Goal: Information Seeking & Learning: Learn about a topic

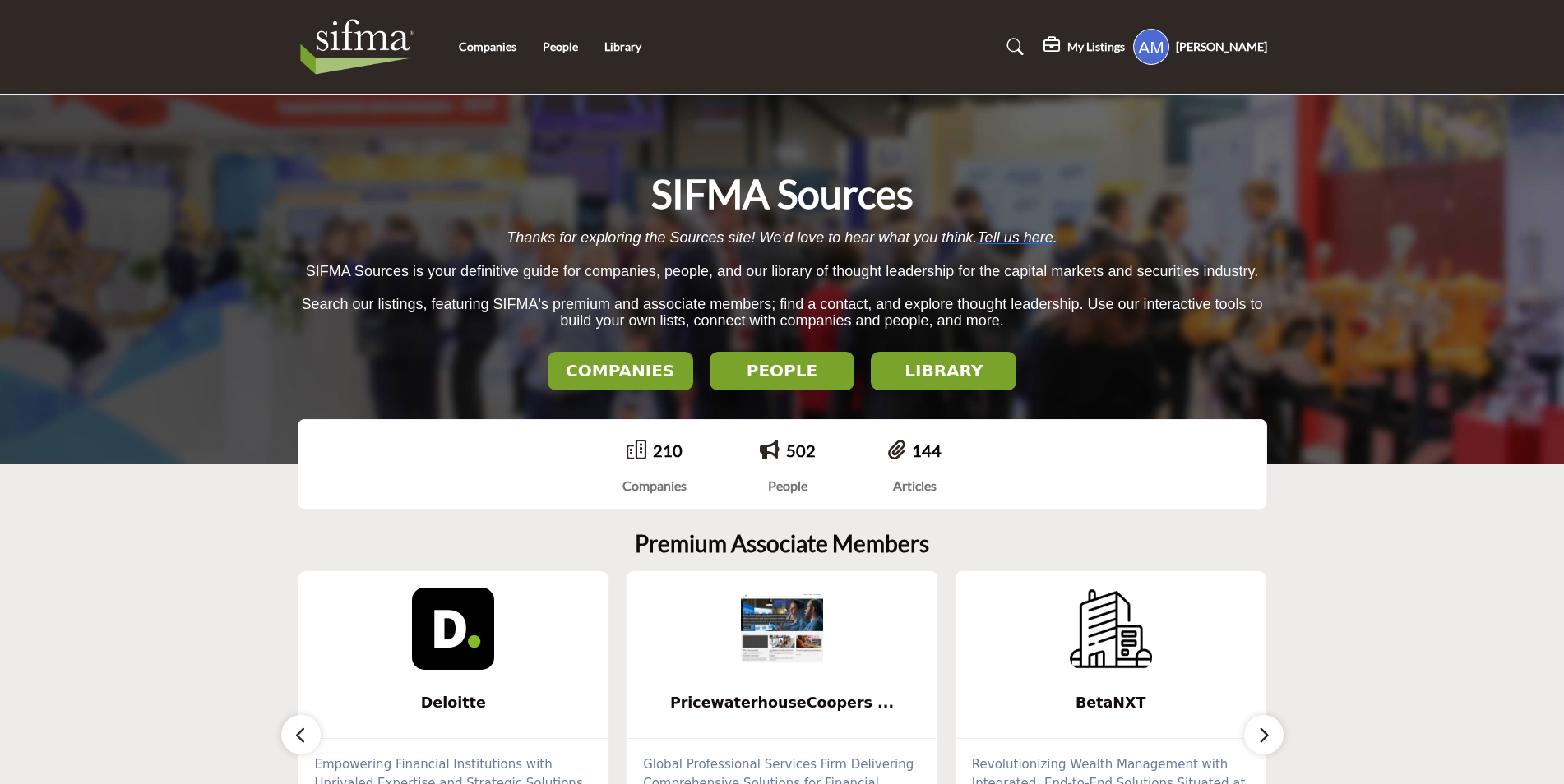
click at [1014, 46] on icon at bounding box center [1015, 46] width 16 height 16
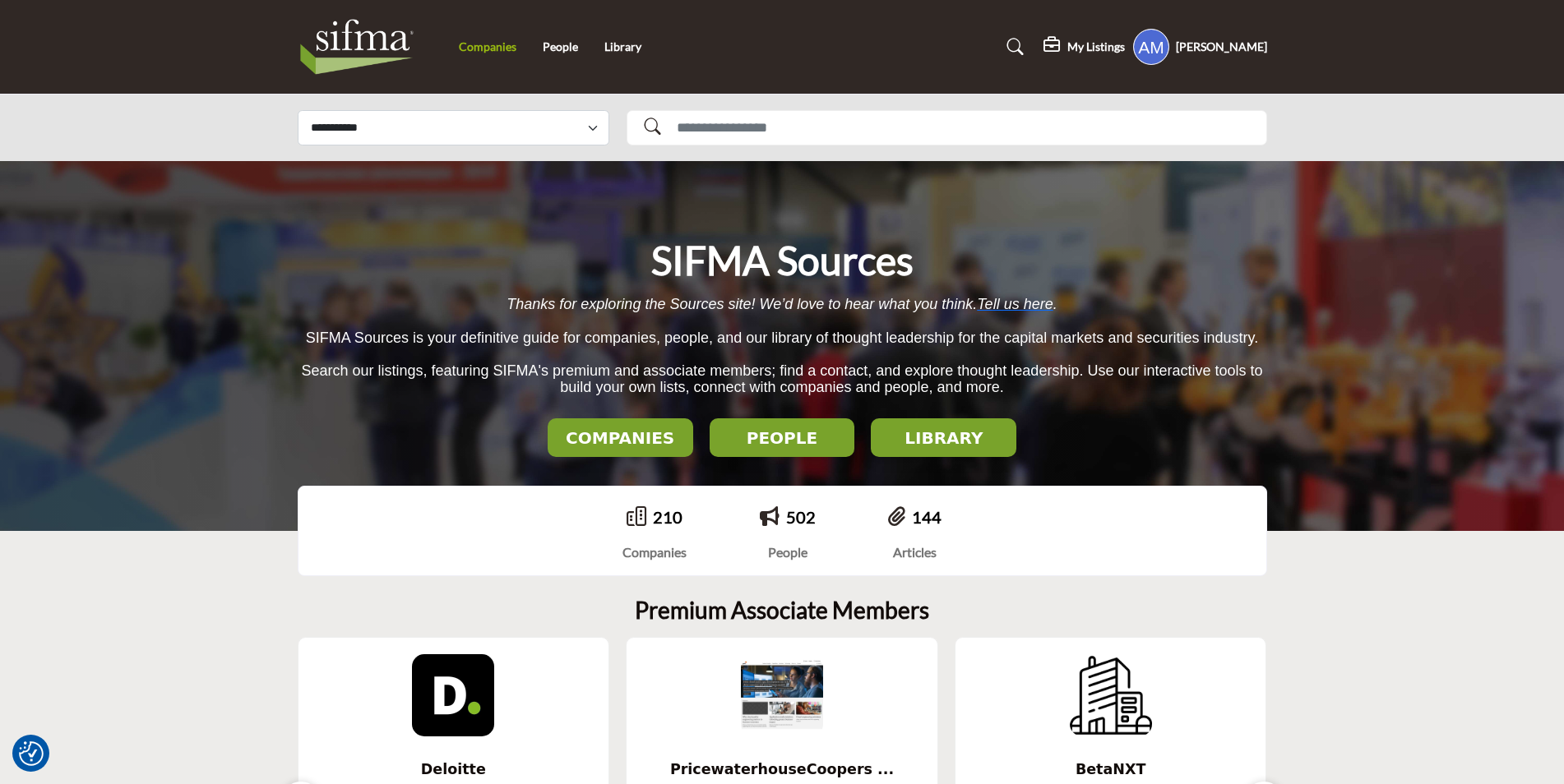
click at [489, 41] on link "Companies" at bounding box center [488, 46] width 58 height 14
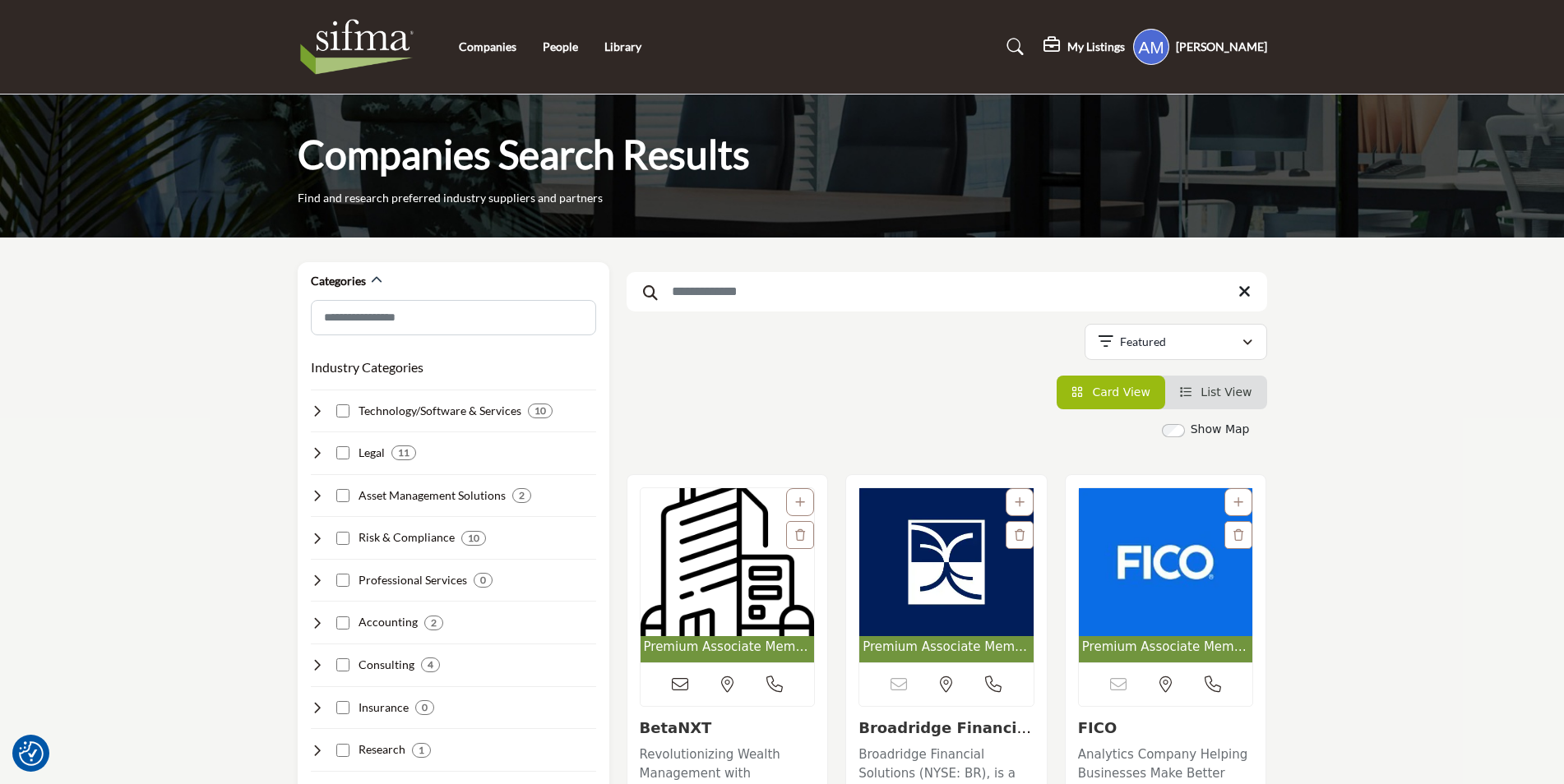
click at [733, 292] on input "Search Keyword" at bounding box center [947, 292] width 641 height 40
paste input "**********"
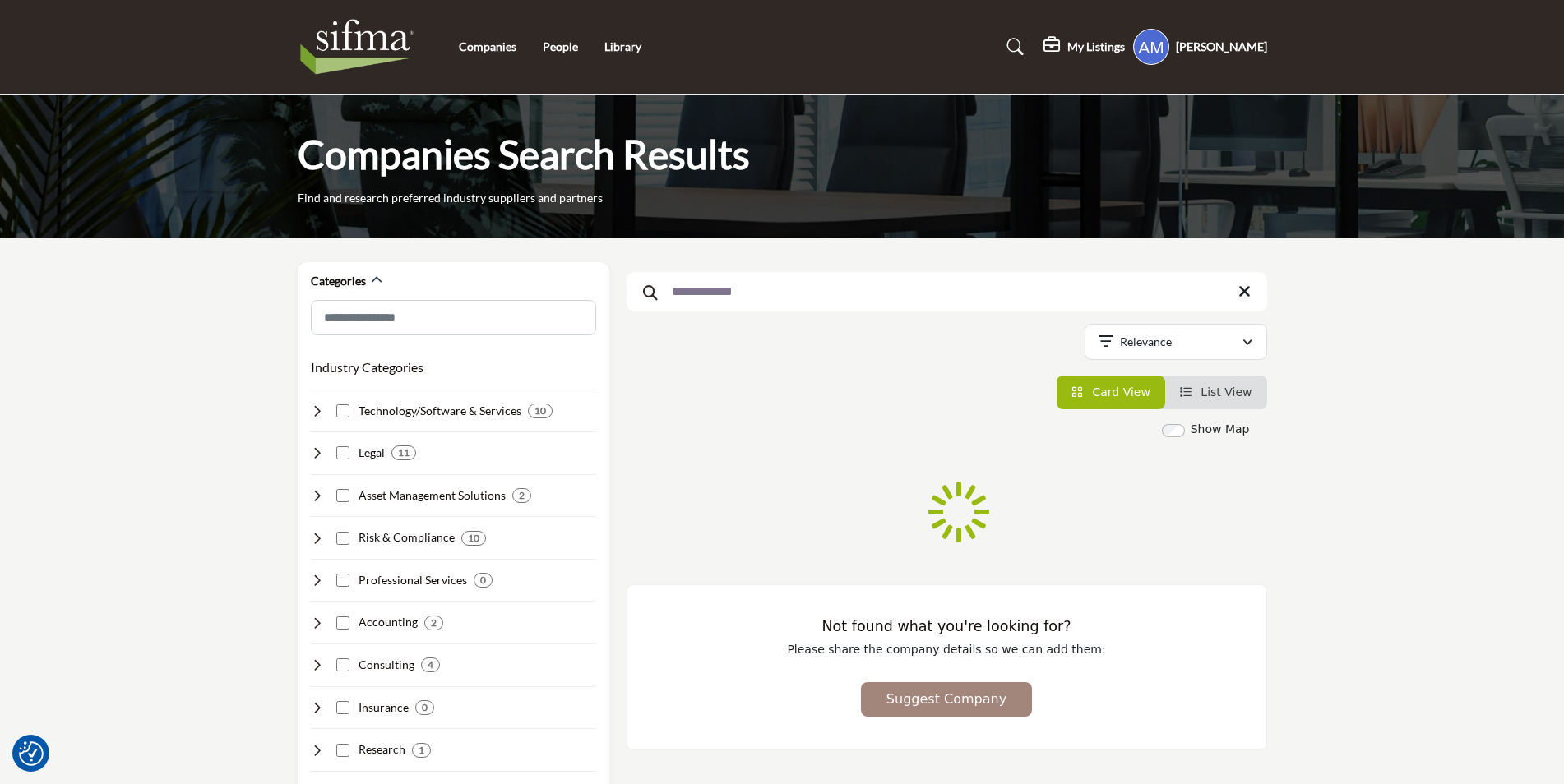
type input "**********"
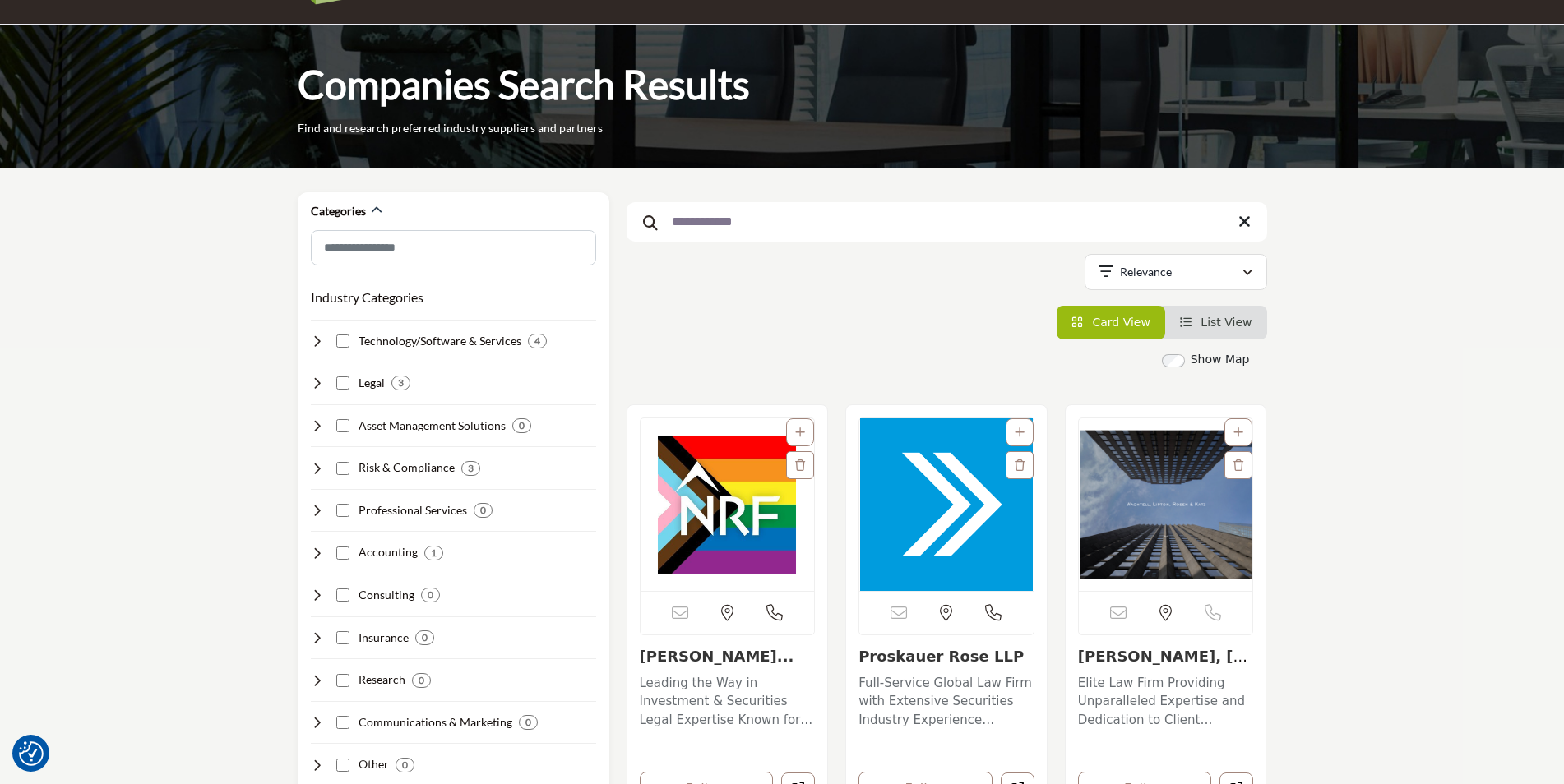
scroll to position [83, 0]
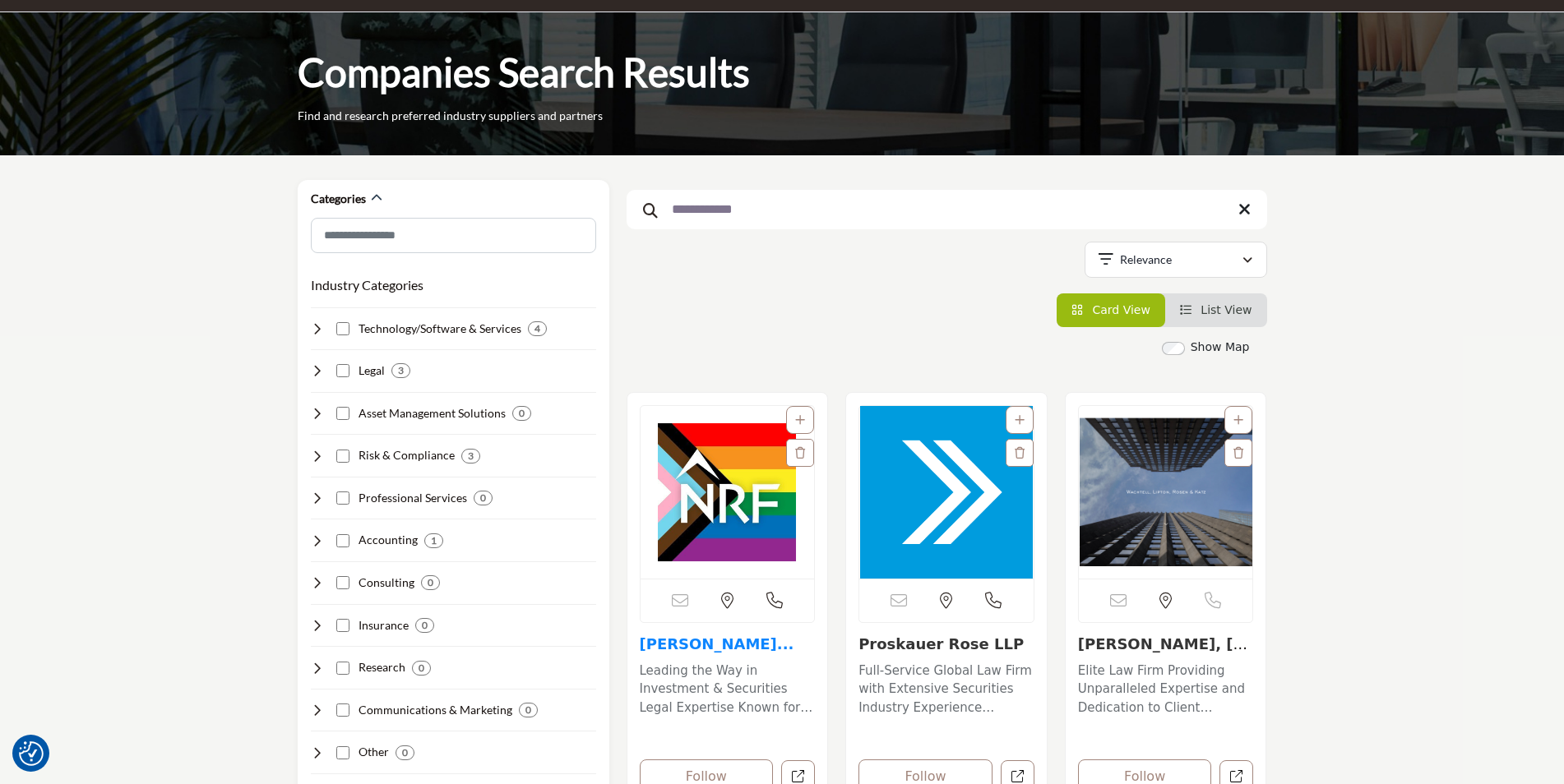
click at [777, 652] on link "Norton Rose Fulbrigh..." at bounding box center [717, 644] width 155 height 17
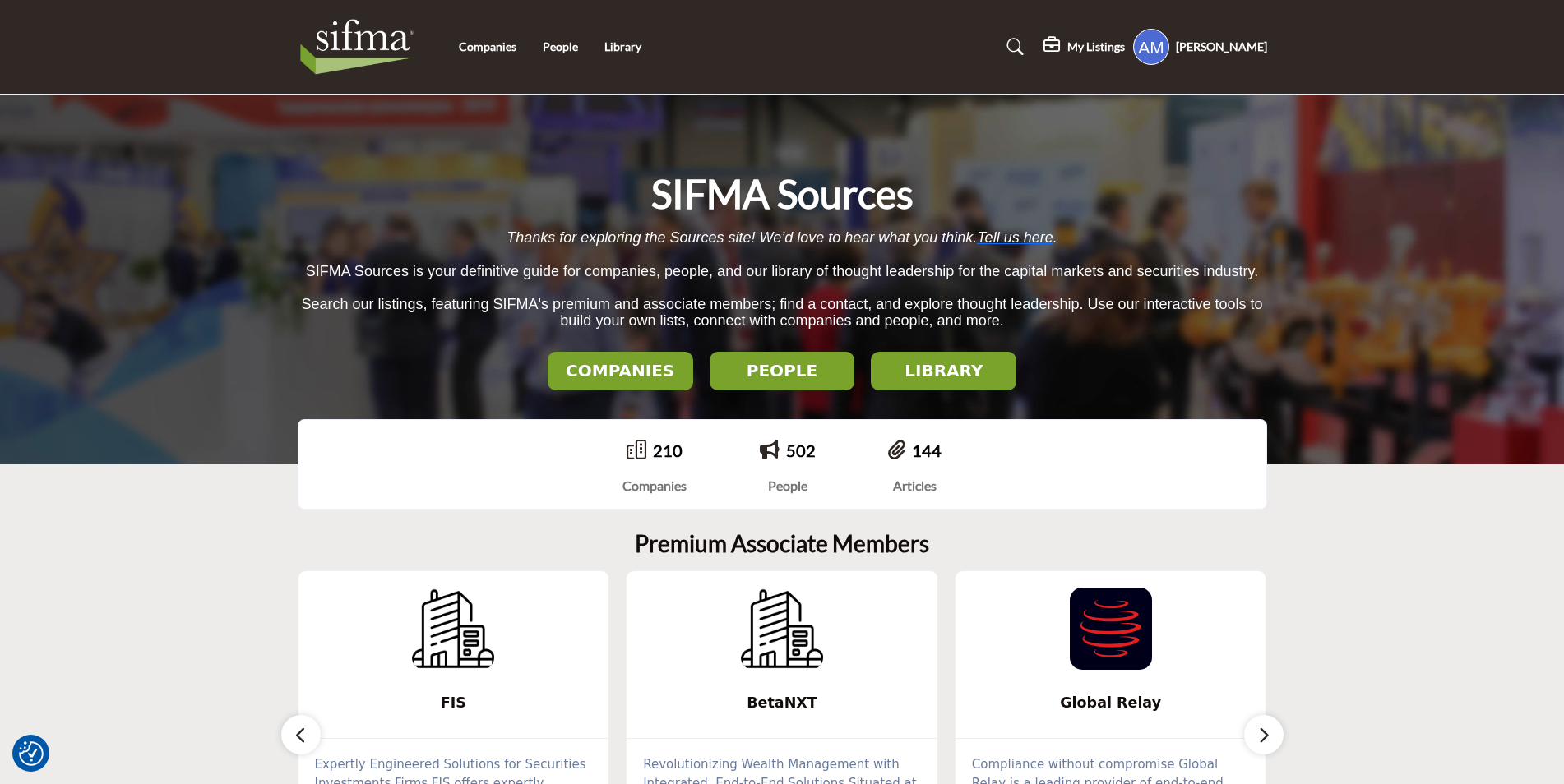
click at [389, 32] on img at bounding box center [361, 46] width 127 height 66
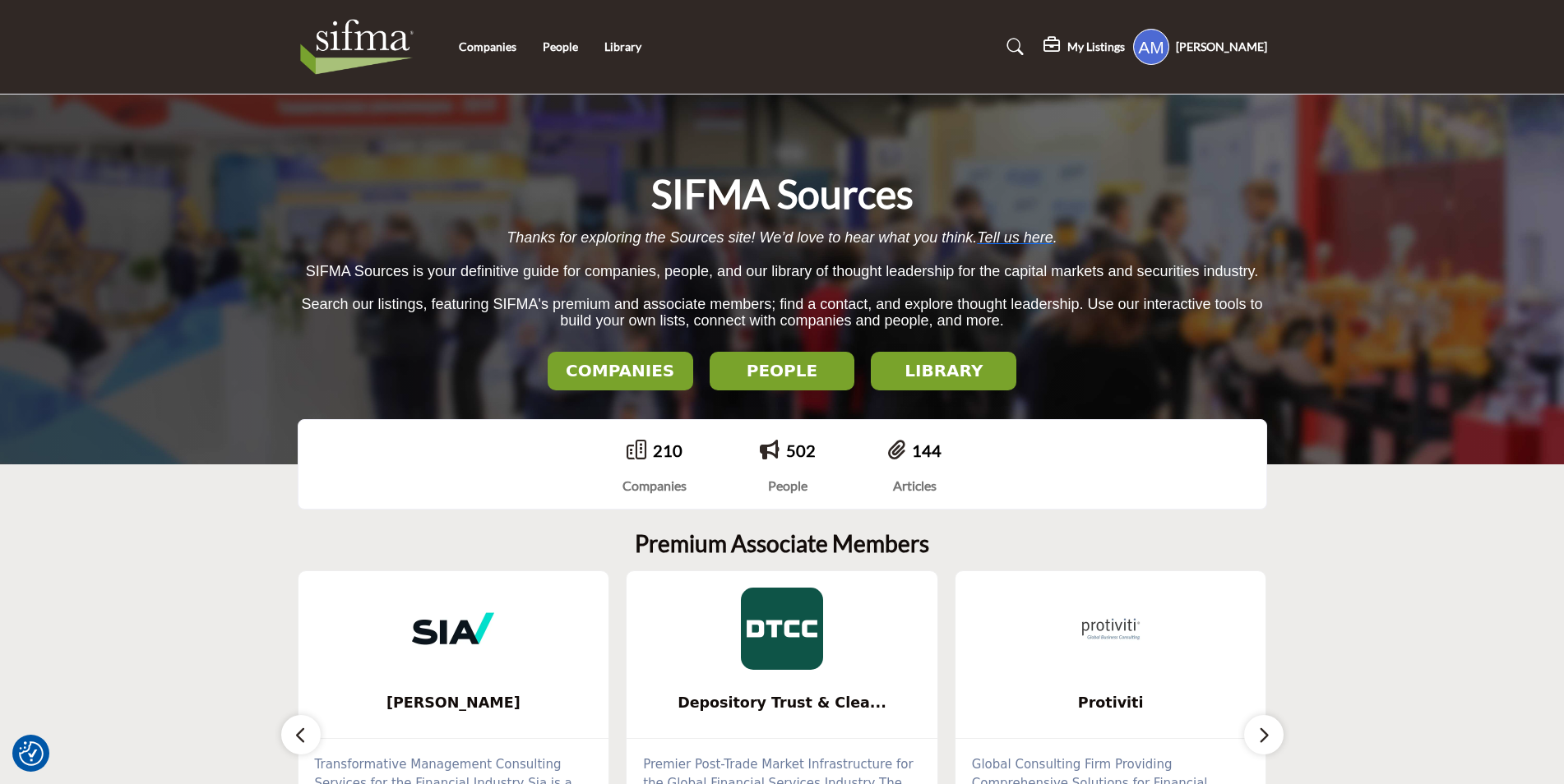
click at [1236, 53] on h5 "[PERSON_NAME]" at bounding box center [1222, 46] width 91 height 16
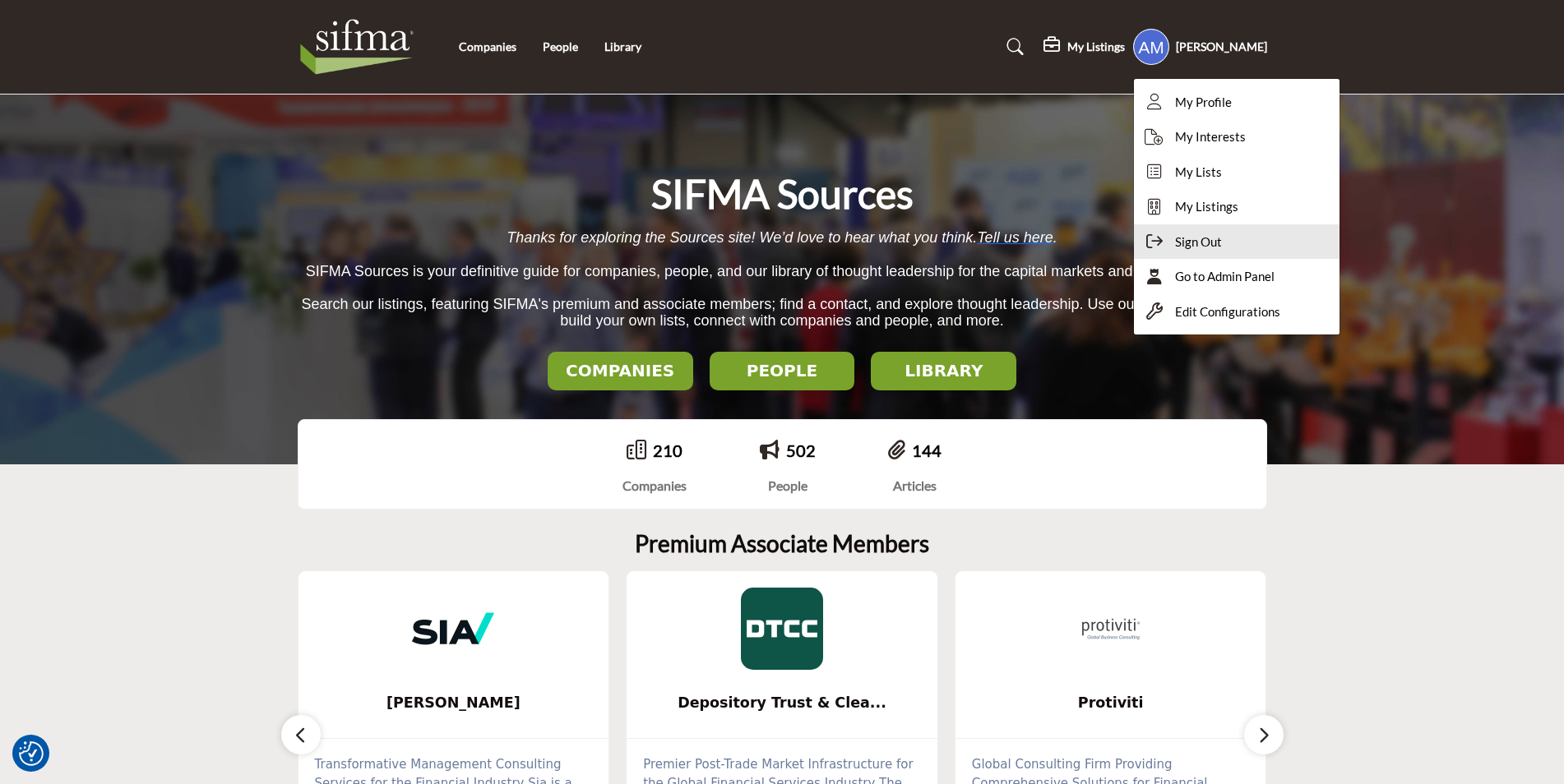
click at [1247, 252] on div "Sign Out" at bounding box center [1236, 242] width 205 height 35
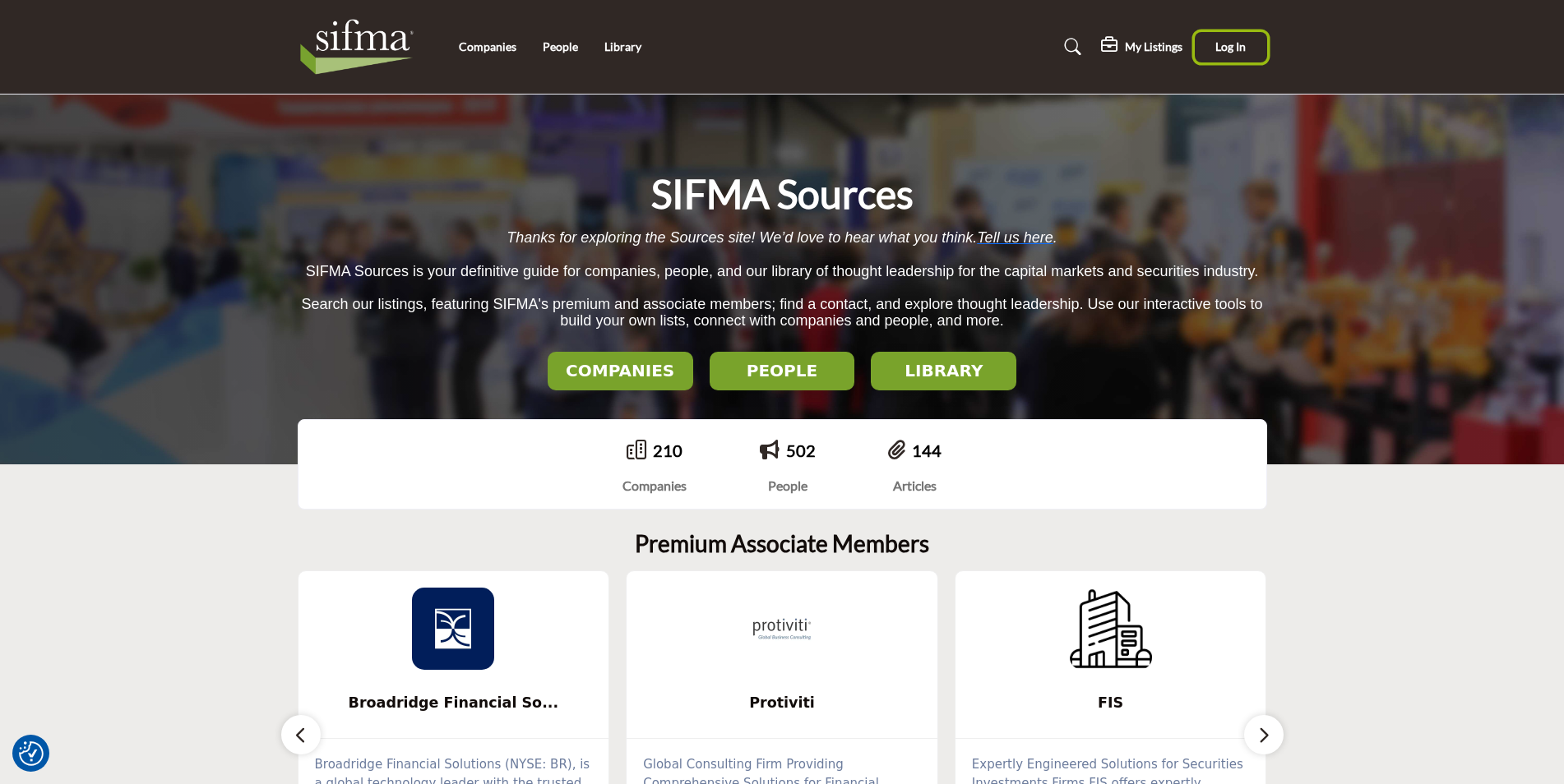
click at [1225, 52] on span "Log In" at bounding box center [1230, 46] width 30 height 14
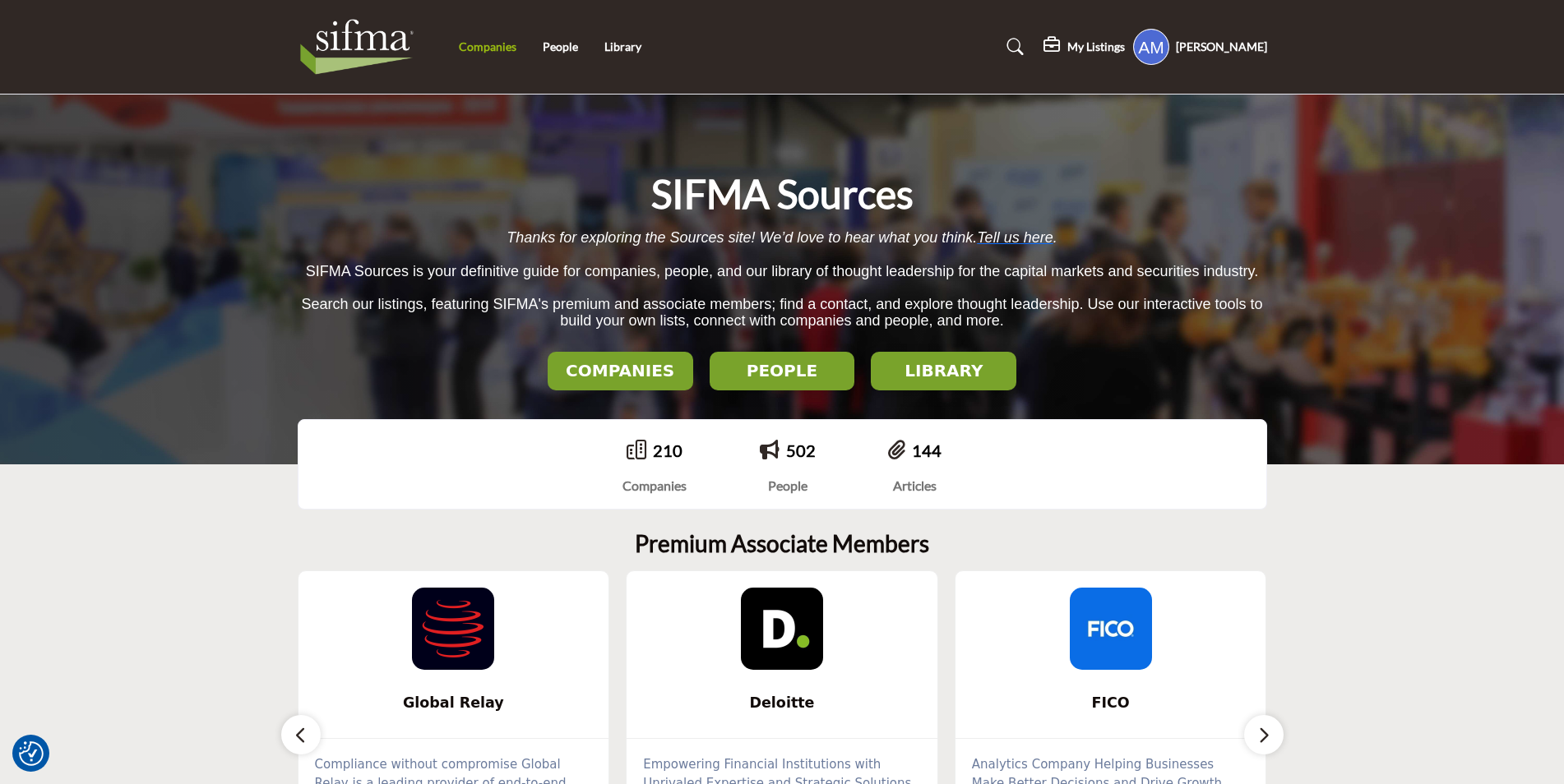
click at [493, 47] on link "Companies" at bounding box center [488, 46] width 58 height 14
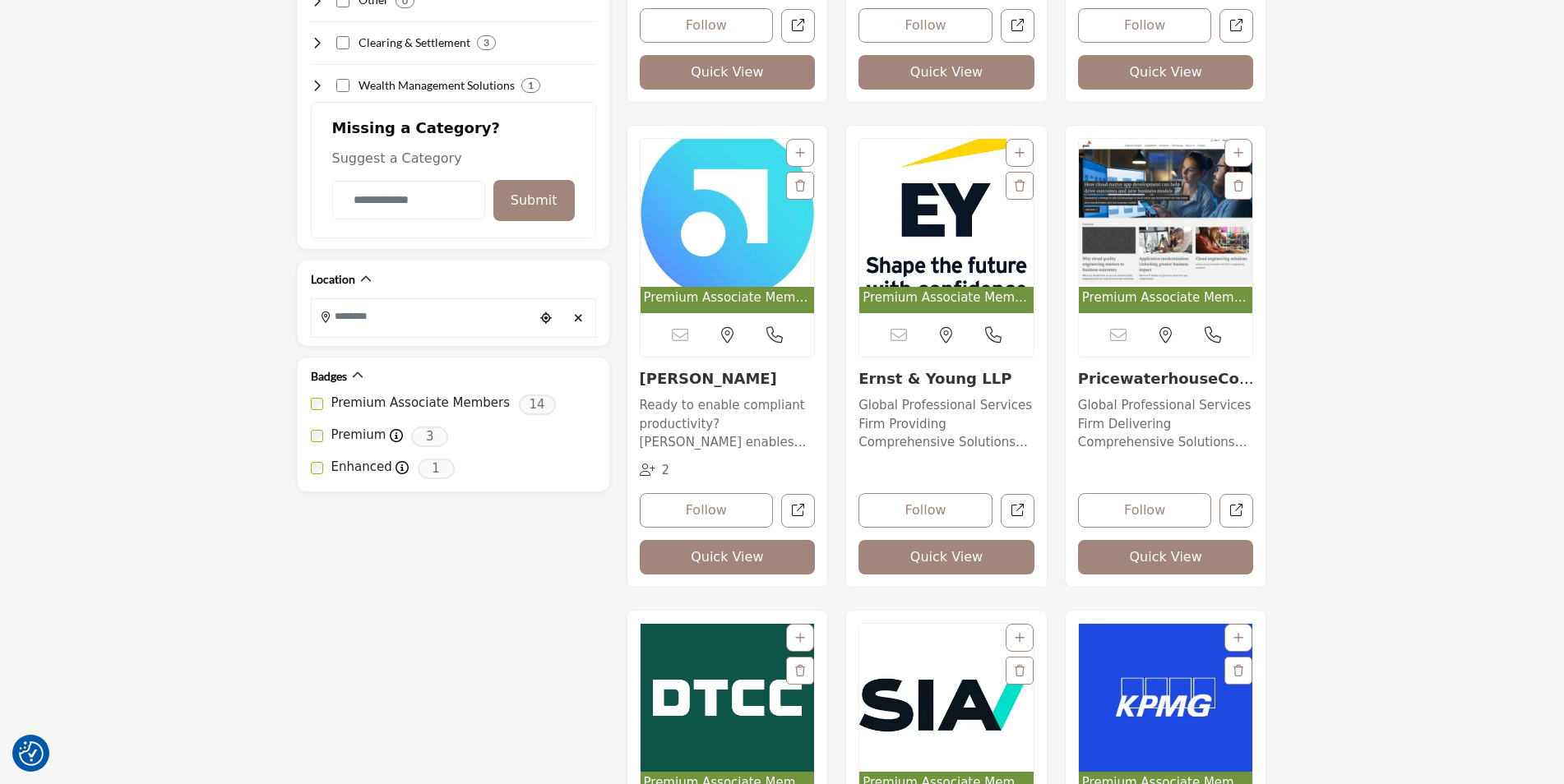
scroll to position [904, 0]
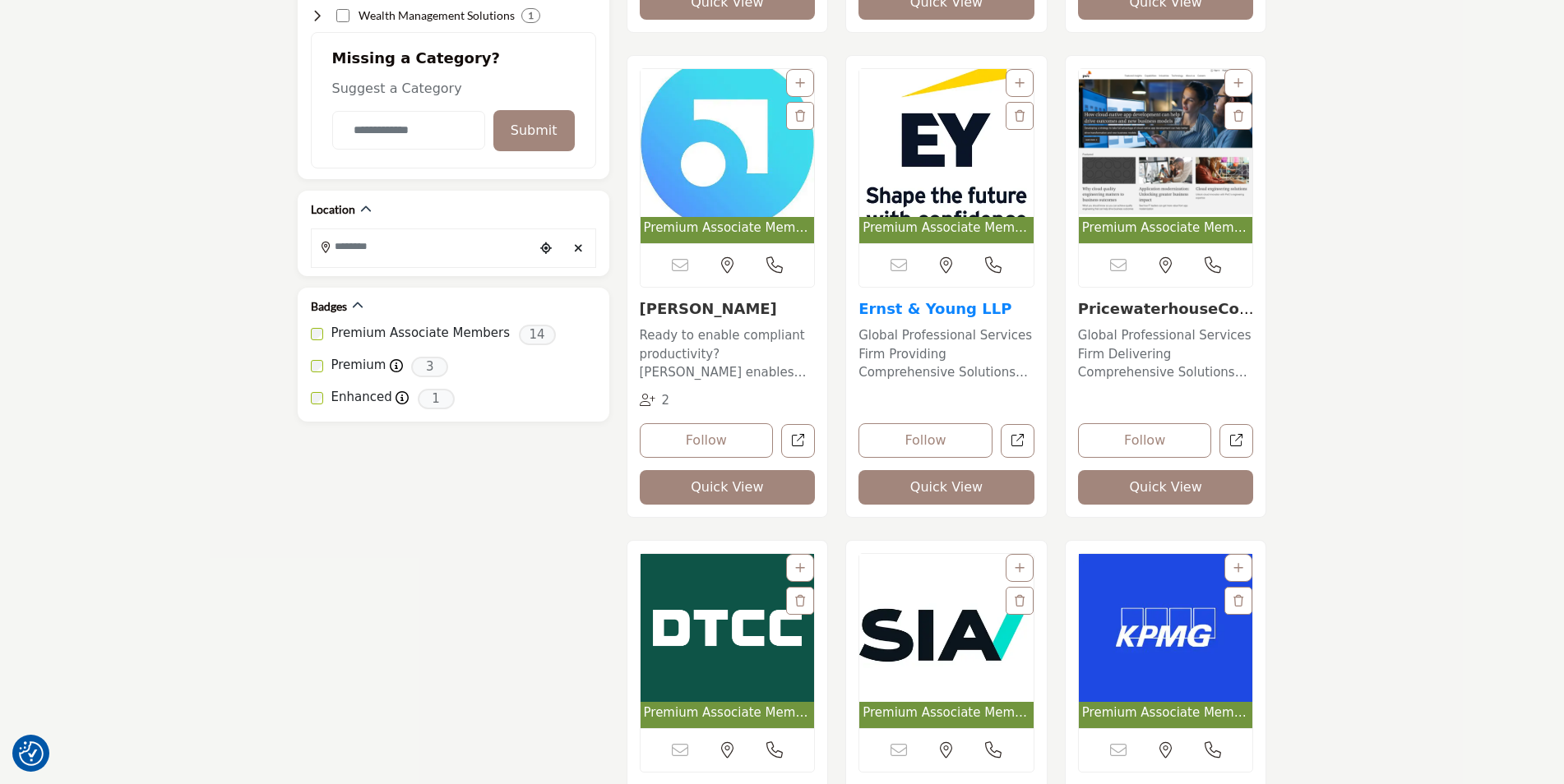
click at [964, 307] on link "Ernst & Young LLP" at bounding box center [935, 309] width 153 height 17
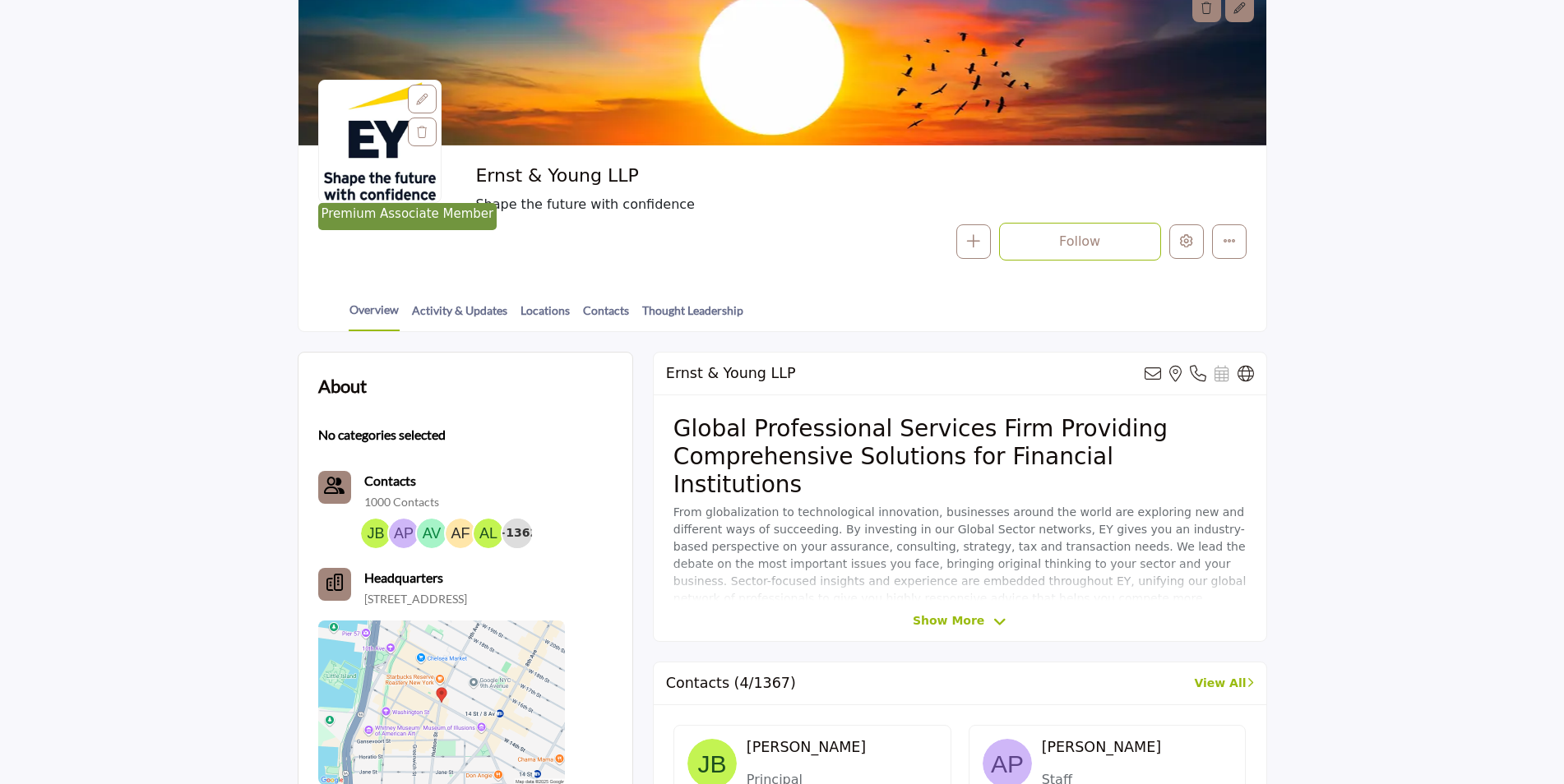
scroll to position [247, 0]
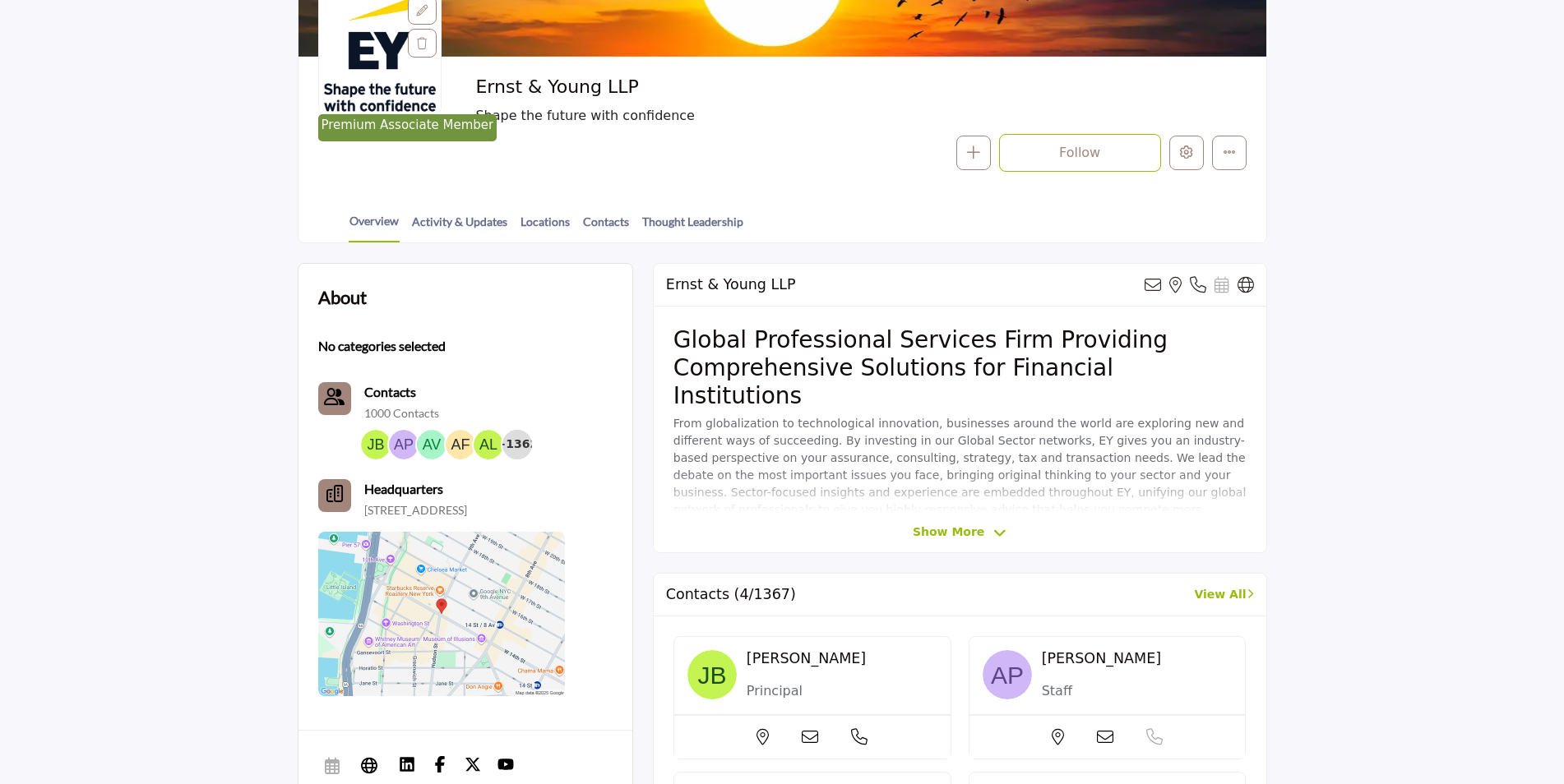
click at [960, 519] on div "Ernst & Young LLP View email address of this listing View the location of this …" at bounding box center [960, 408] width 614 height 291
click at [956, 536] on span "Show More" at bounding box center [948, 532] width 71 height 17
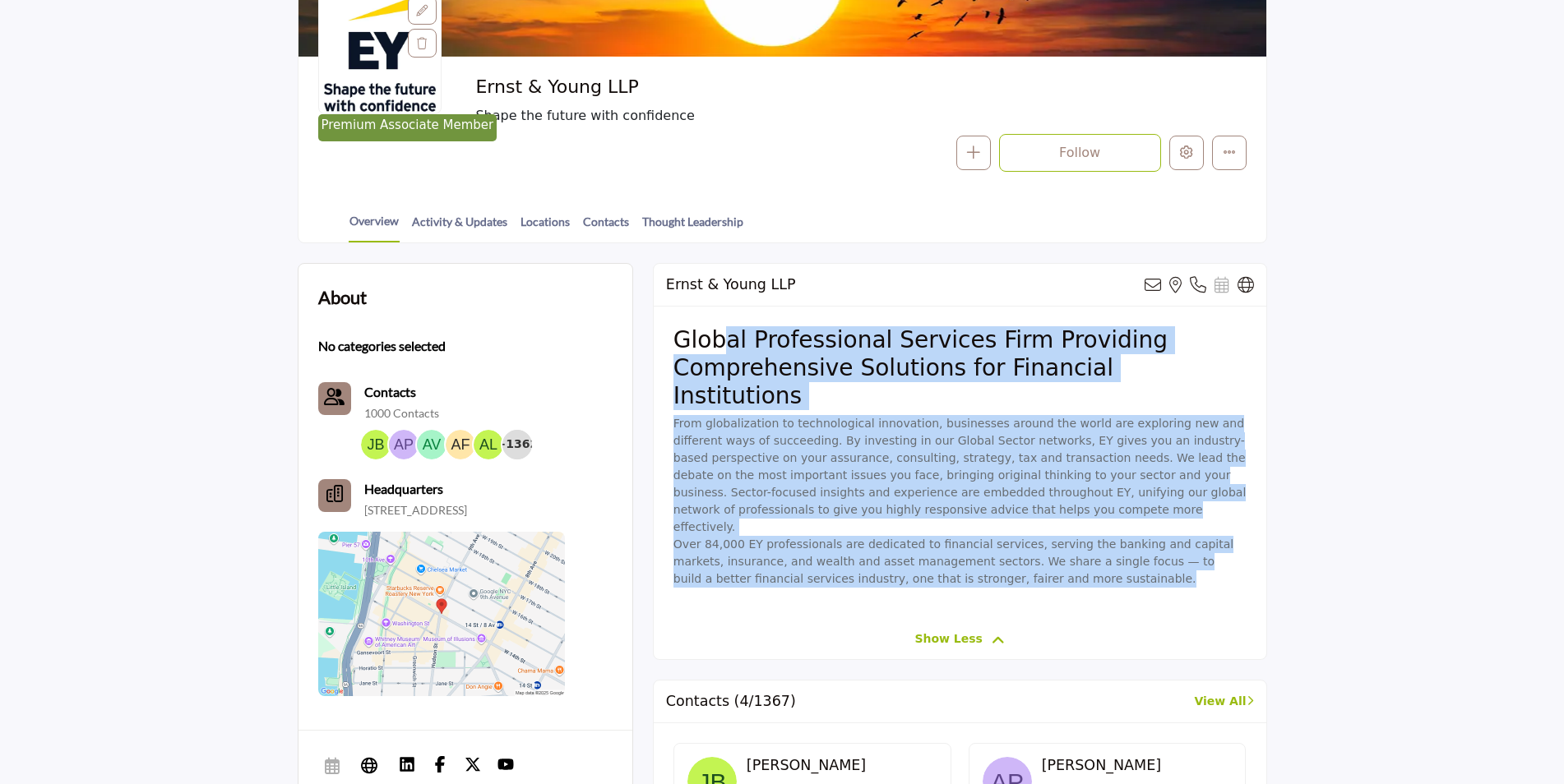
drag, startPoint x: 717, startPoint y: 337, endPoint x: 1143, endPoint y: 554, distance: 478.1
click at [1143, 554] on div "Global Professional Services Firm Providing Comprehensive Solutions for Financi…" at bounding box center [960, 462] width 612 height 312
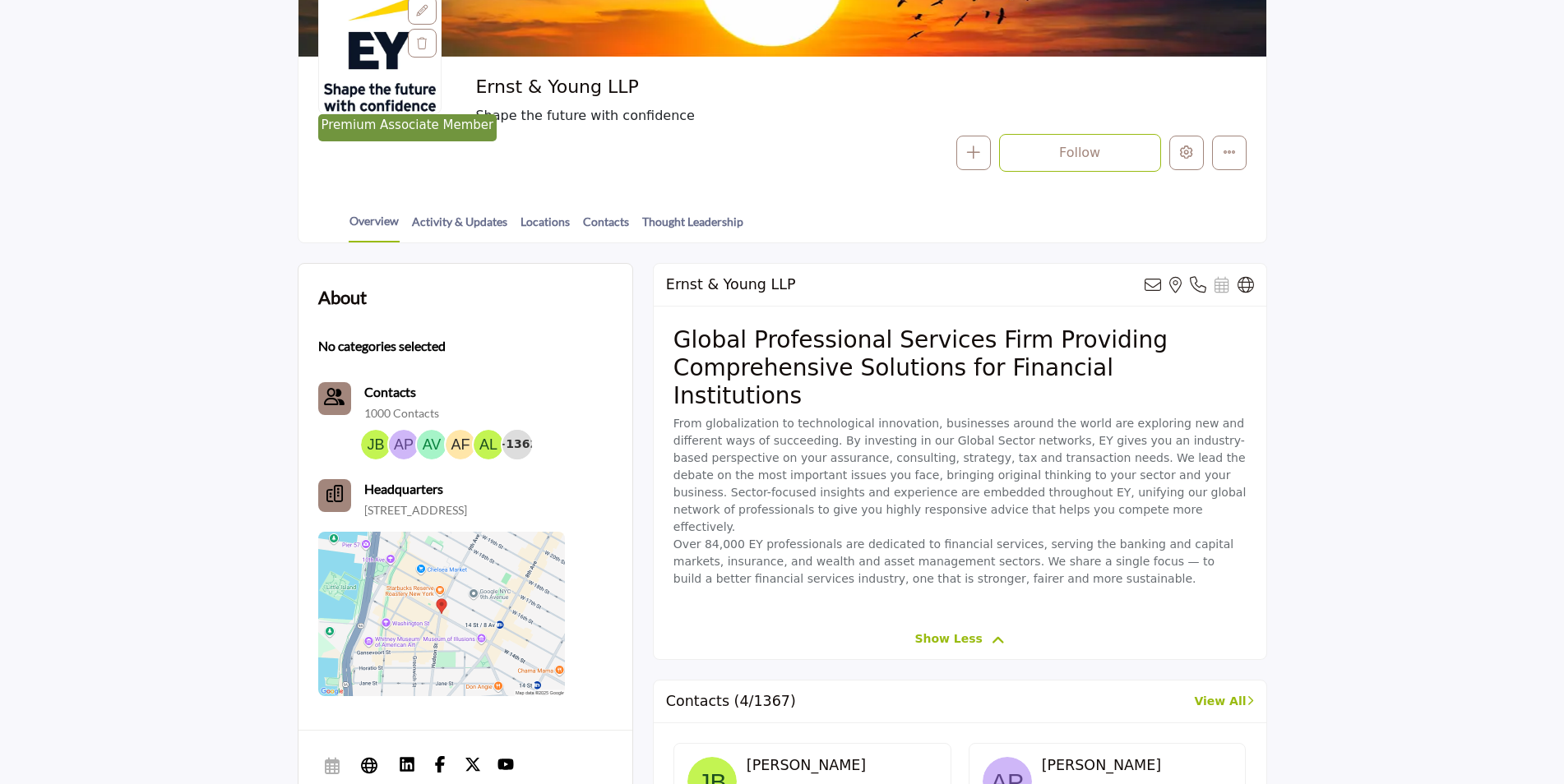
click at [630, 424] on div "About No categories selected Contacts 1000 Contacts +1362" at bounding box center [465, 491] width 334 height 455
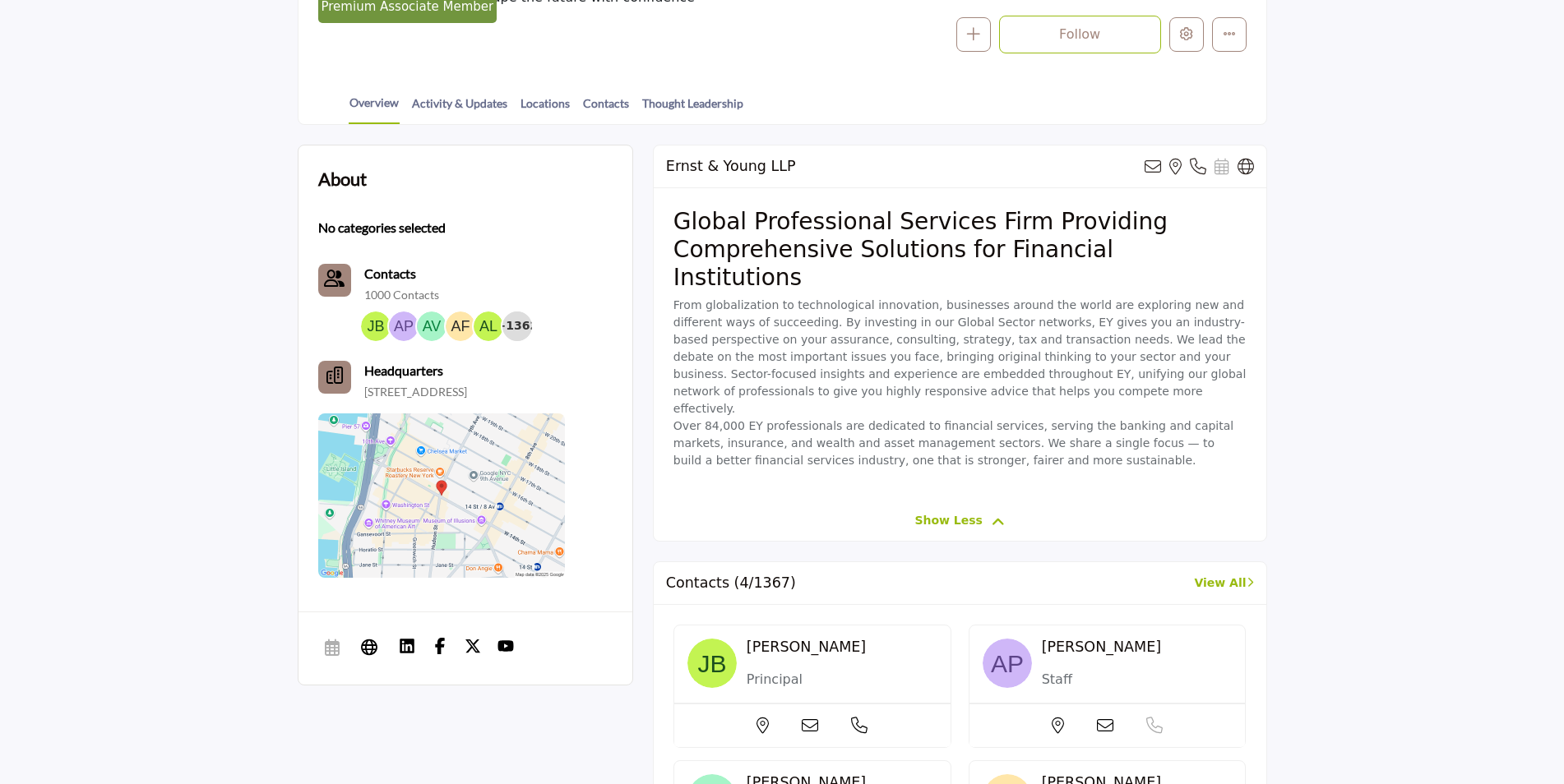
scroll to position [411, 0]
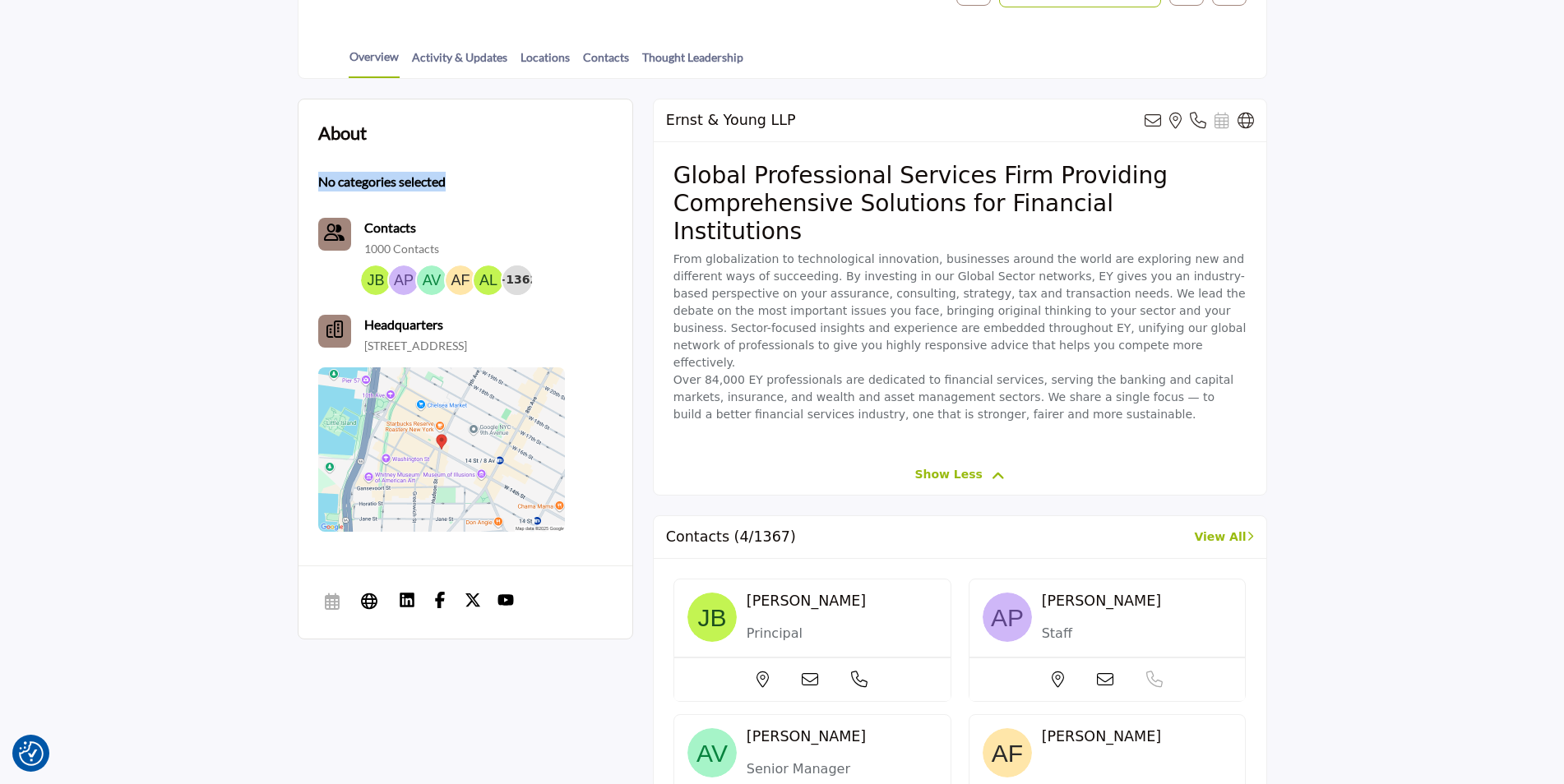
drag, startPoint x: 454, startPoint y: 180, endPoint x: 321, endPoint y: 183, distance: 133.0
click at [321, 183] on div "No categories selected" at bounding box center [441, 179] width 247 height 26
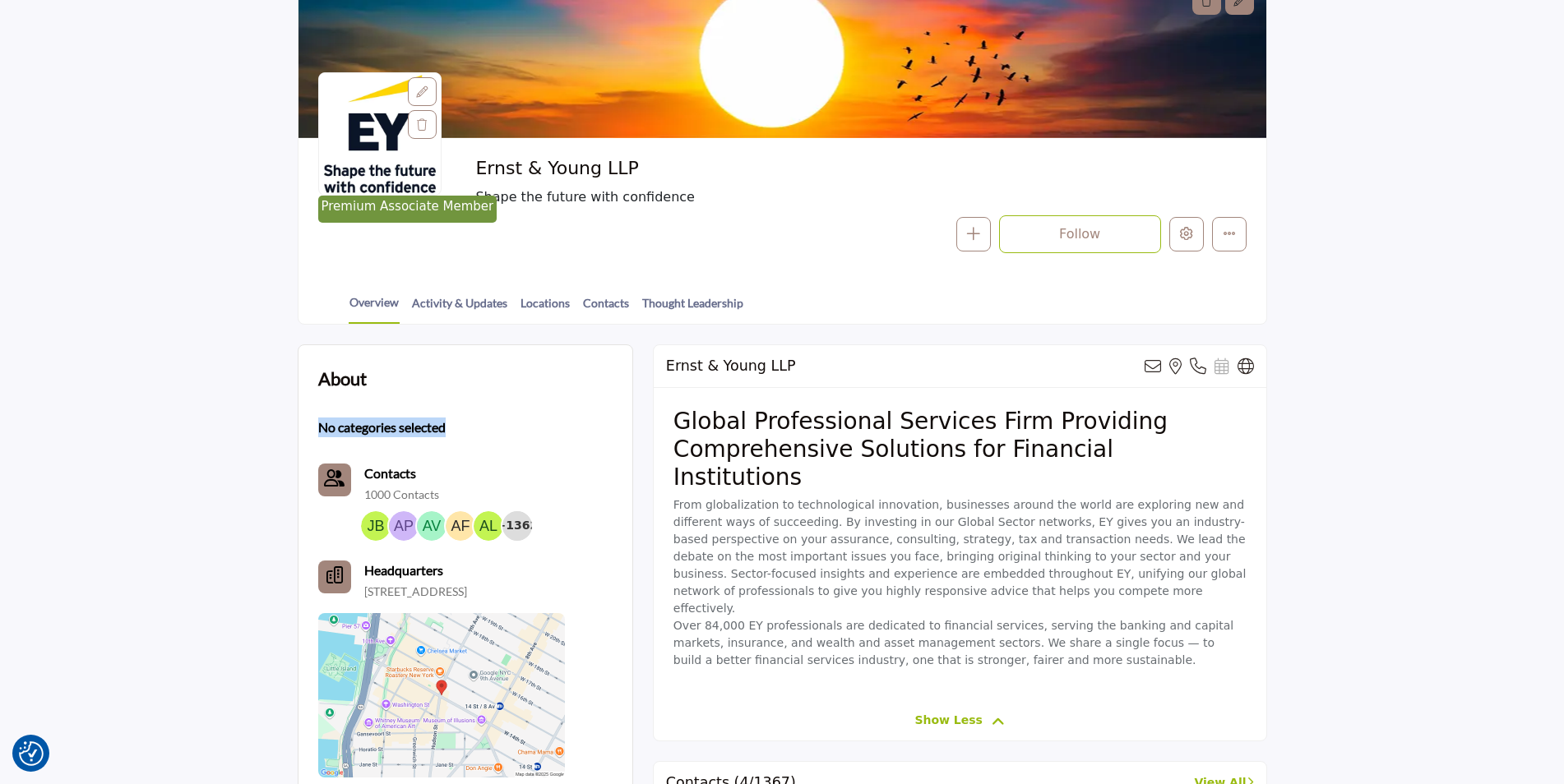
scroll to position [164, 0]
click at [490, 325] on div "Overview Activity & Updates Locations Contacts Thought Leadership" at bounding box center [803, 298] width 927 height 51
drag, startPoint x: 318, startPoint y: 426, endPoint x: 606, endPoint y: 434, distance: 288.1
click at [606, 434] on div "About No categories selected Contacts 1000 Contacts +1362 Headquarters" at bounding box center [465, 572] width 294 height 412
click at [584, 371] on div "About No categories selected Contacts 1000 Contacts +1362 Headquarters" at bounding box center [465, 572] width 294 height 412
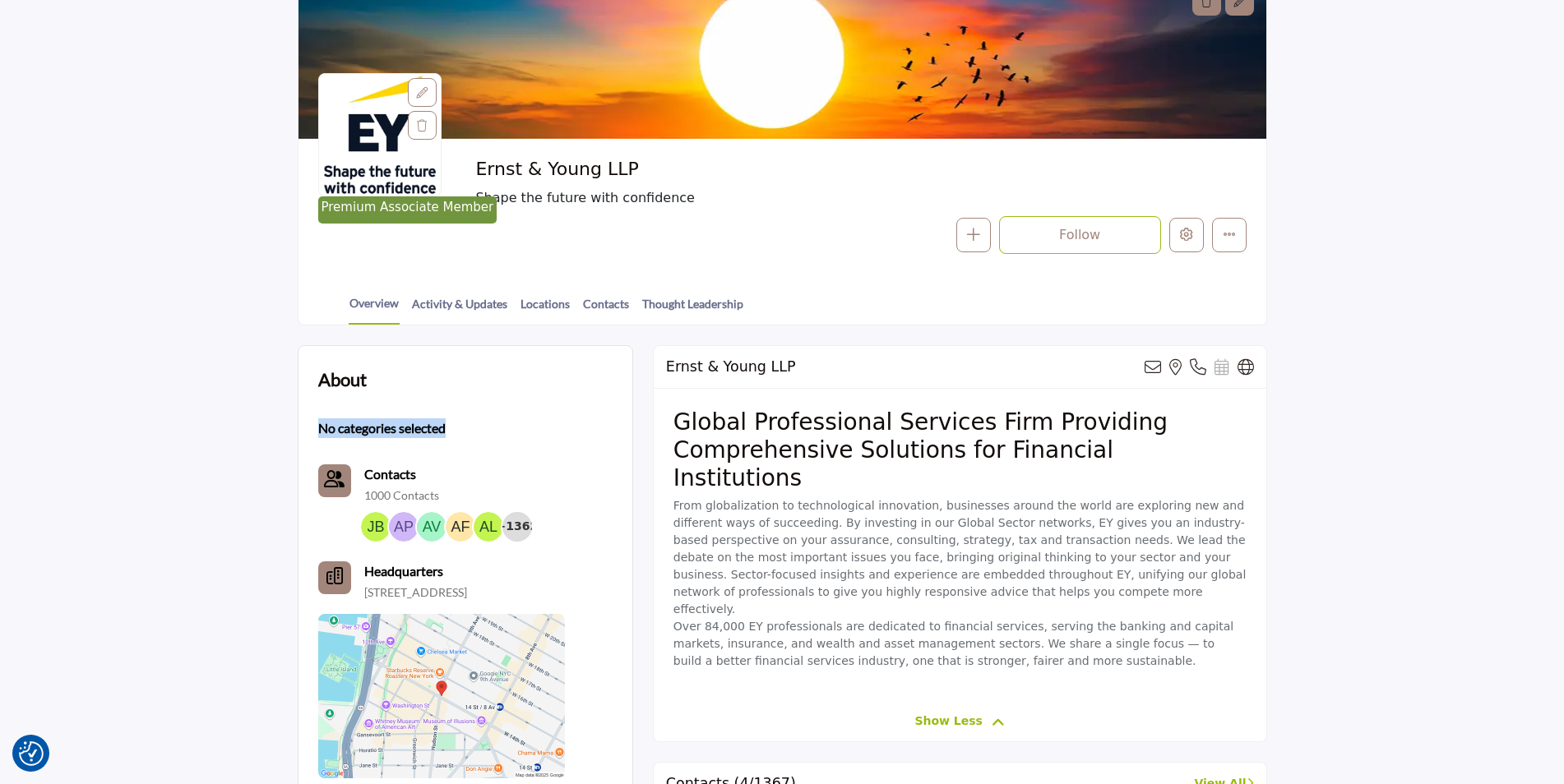
click at [608, 368] on div "About No categories selected Contacts 1000 Contacts +1362 Headquarters" at bounding box center [465, 572] width 294 height 412
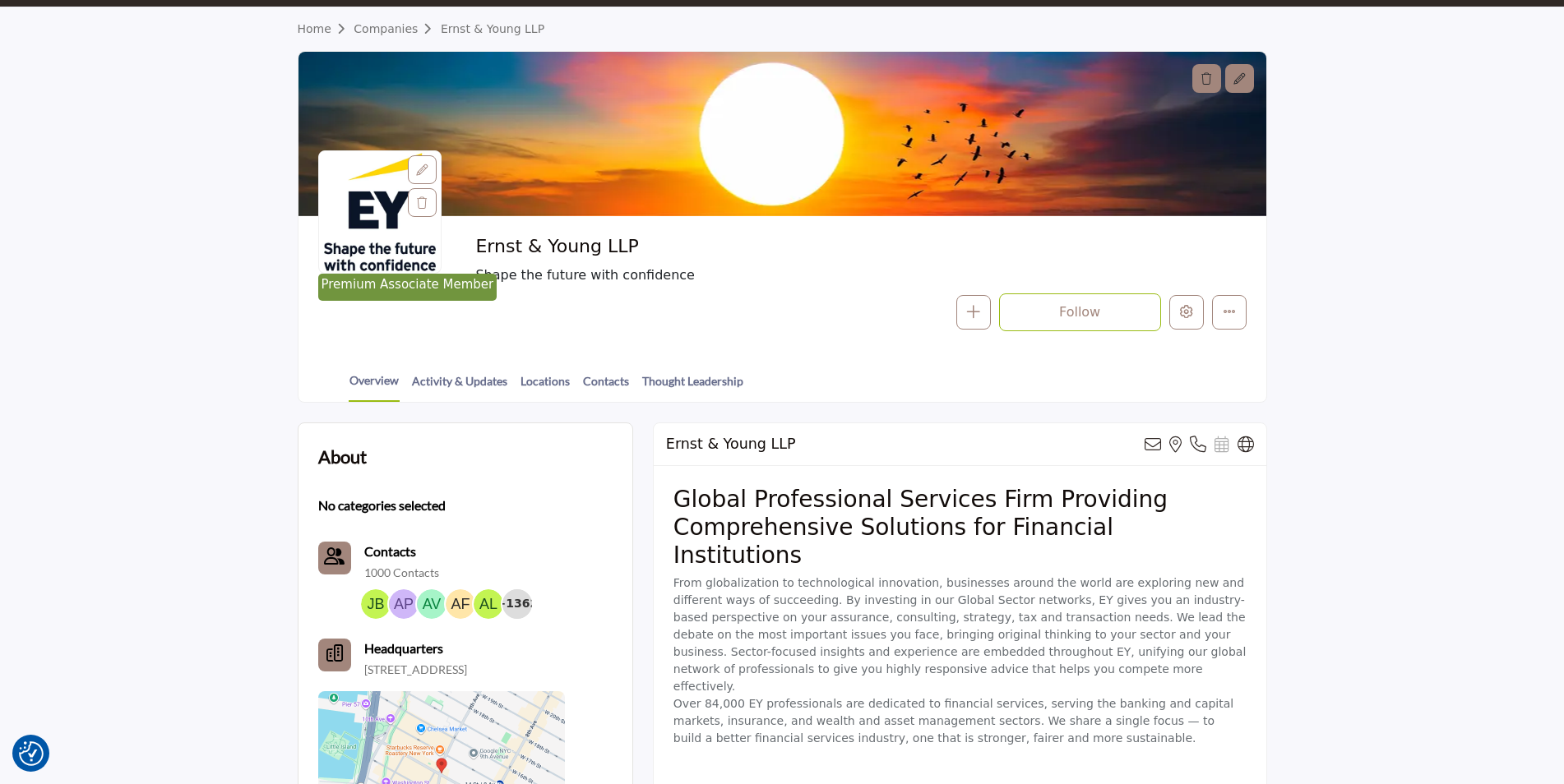
scroll to position [83, 0]
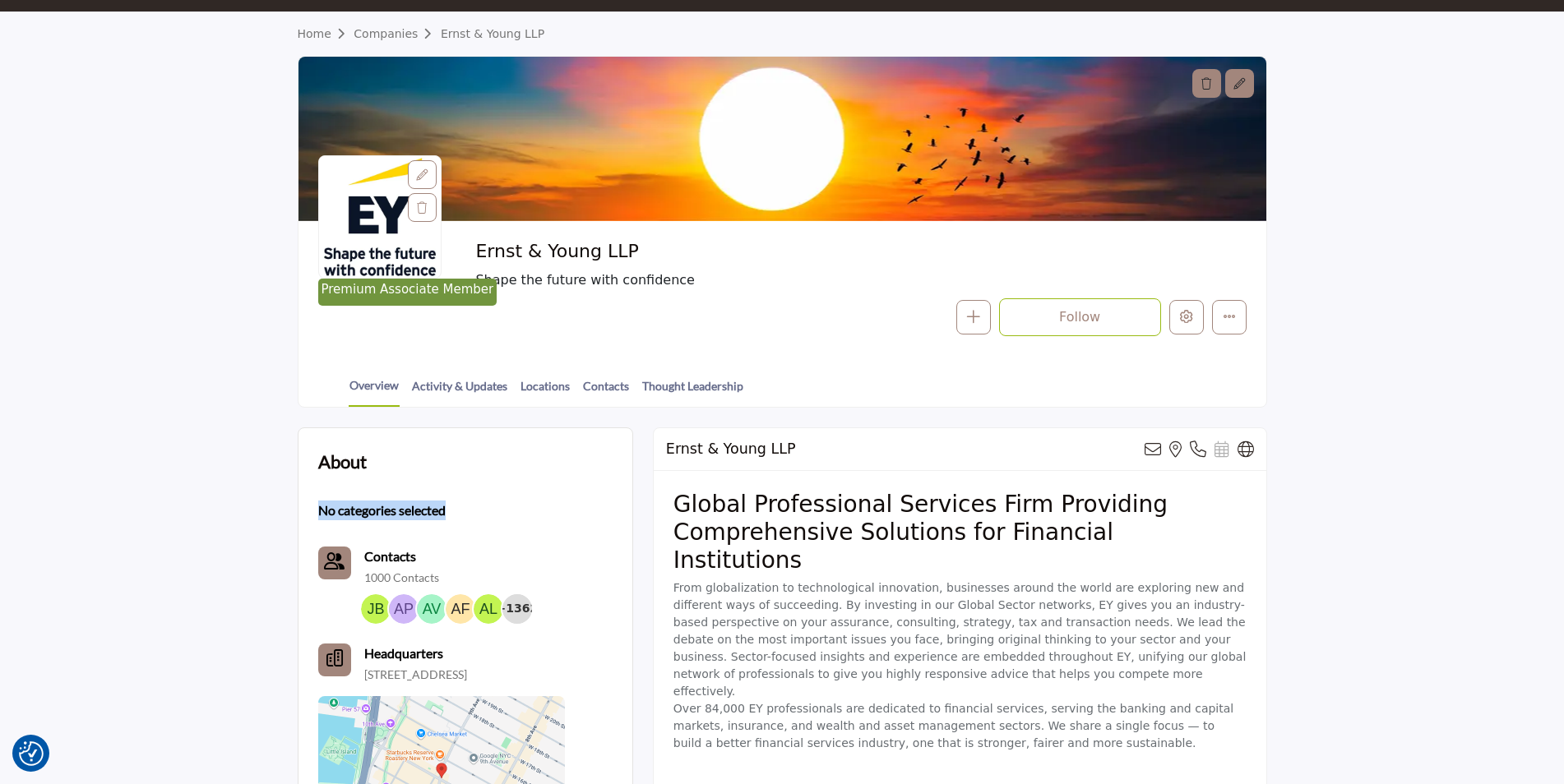
drag, startPoint x: 466, startPoint y: 505, endPoint x: 315, endPoint y: 511, distance: 151.1
click at [315, 511] on div "About No categories selected Contacts 1000 Contacts +1362" at bounding box center [465, 655] width 334 height 455
drag, startPoint x: 315, startPoint y: 511, endPoint x: 412, endPoint y: 504, distance: 97.3
click at [412, 504] on b "No categories selected" at bounding box center [382, 510] width 127 height 20
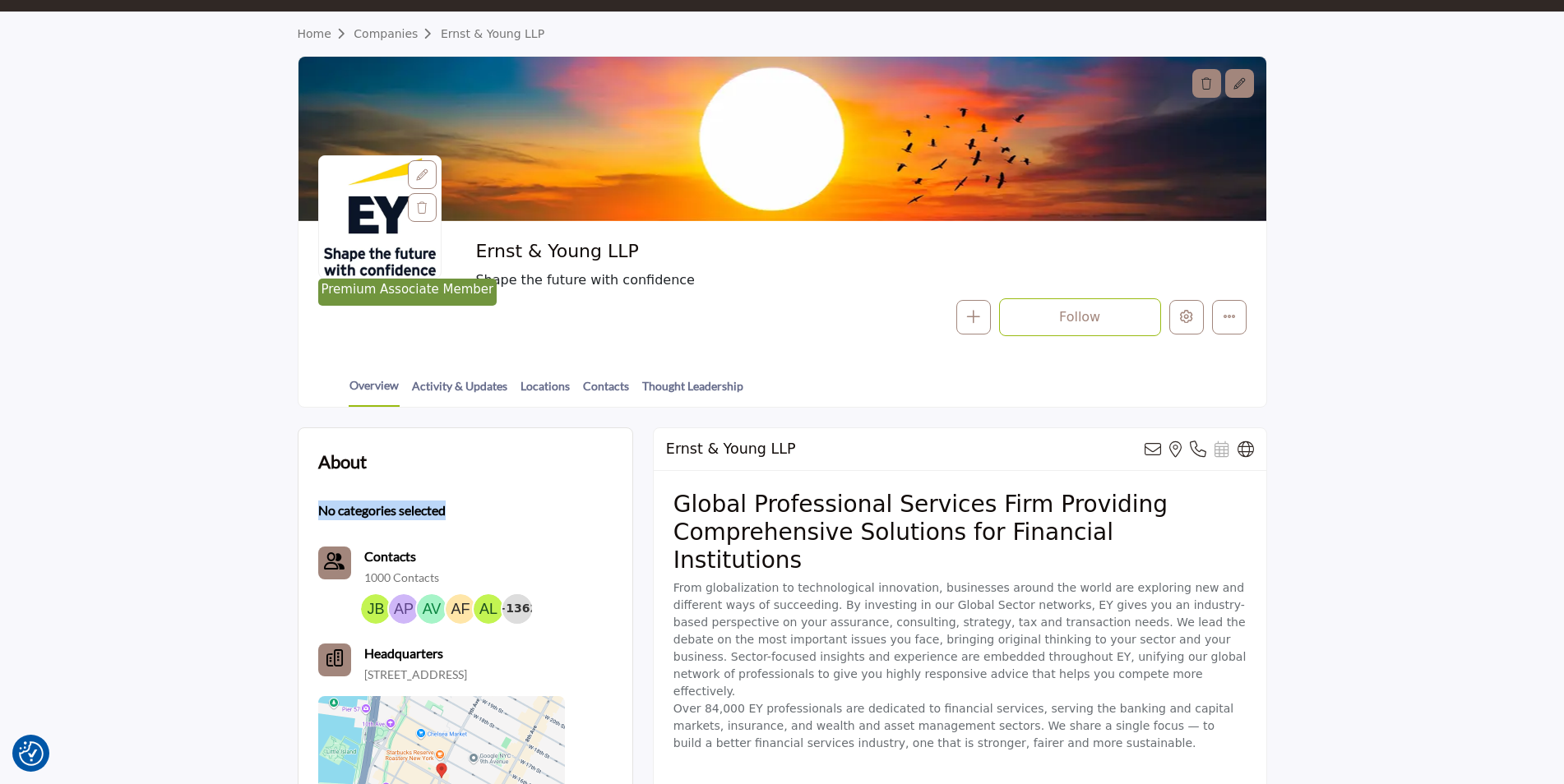
click at [412, 504] on b "No categories selected" at bounding box center [382, 510] width 127 height 20
drag, startPoint x: 412, startPoint y: 504, endPoint x: 488, endPoint y: 504, distance: 76.0
click at [488, 504] on div "No categories selected" at bounding box center [441, 508] width 247 height 26
drag, startPoint x: 457, startPoint y: 514, endPoint x: 306, endPoint y: 512, distance: 151.0
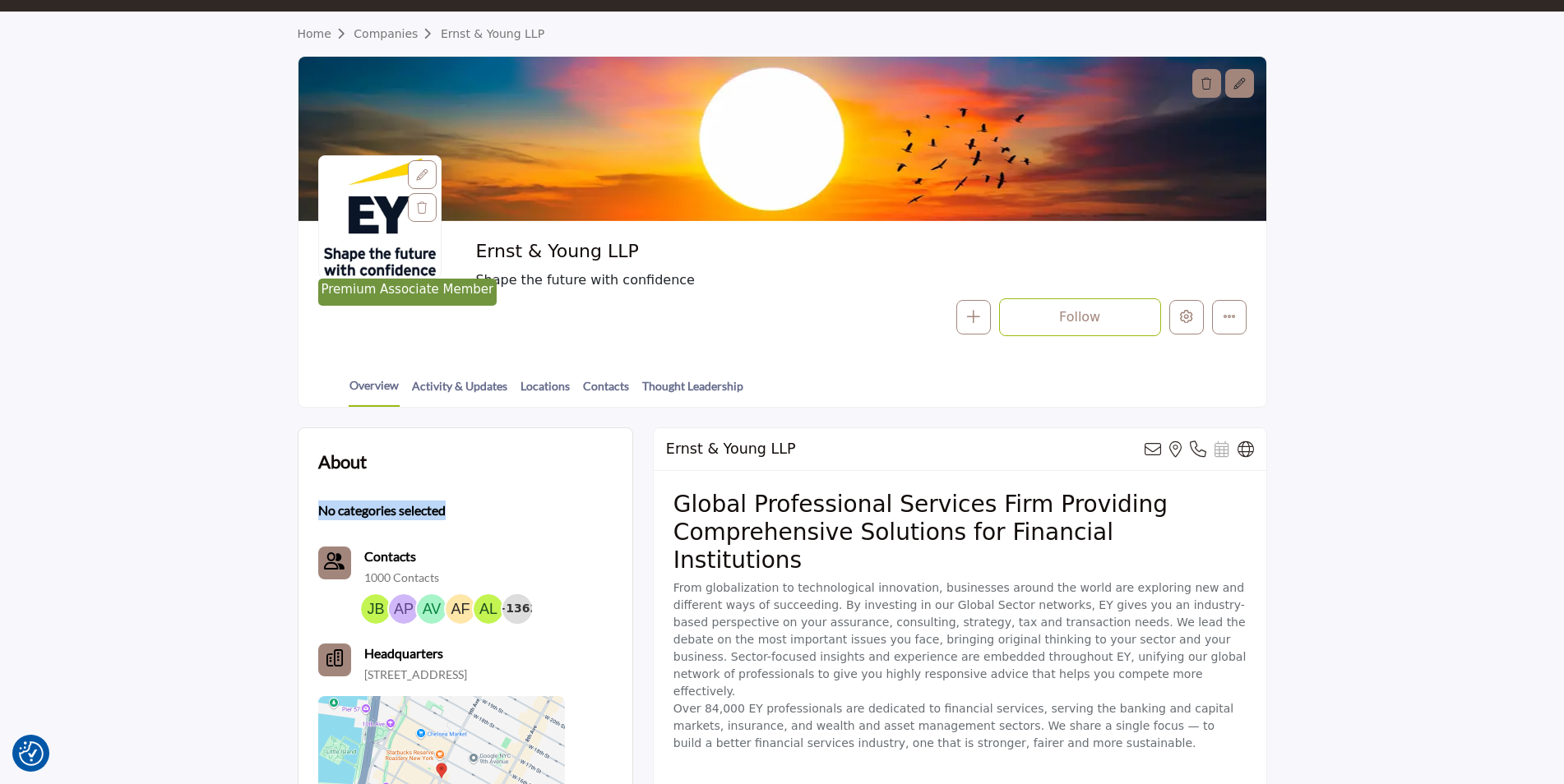
click at [306, 512] on div "About No categories selected Contacts 1000 Contacts +1362" at bounding box center [465, 655] width 334 height 455
drag, startPoint x: 306, startPoint y: 512, endPoint x: 454, endPoint y: 506, distance: 148.1
click at [475, 506] on div "No categories selected" at bounding box center [441, 508] width 247 height 26
drag, startPoint x: 436, startPoint y: 506, endPoint x: 419, endPoint y: 506, distance: 17.0
click at [435, 506] on b "No categories selected" at bounding box center [382, 510] width 127 height 20
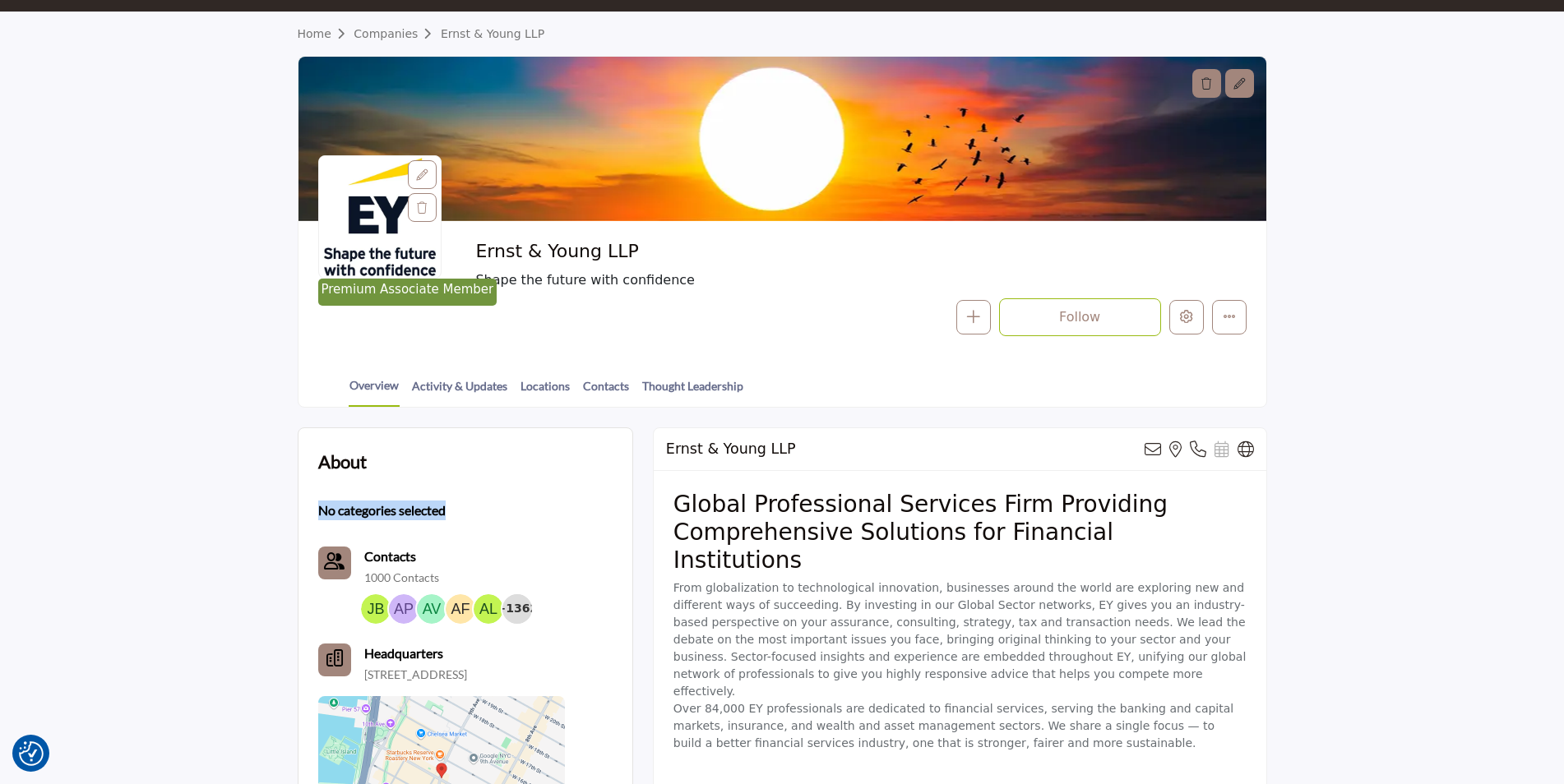
click at [412, 506] on b "No categories selected" at bounding box center [382, 510] width 127 height 20
drag, startPoint x: 304, startPoint y: 503, endPoint x: 528, endPoint y: 502, distance: 224.0
click at [528, 502] on div "About No categories selected Contacts 1000 Contacts +1362" at bounding box center [465, 655] width 334 height 455
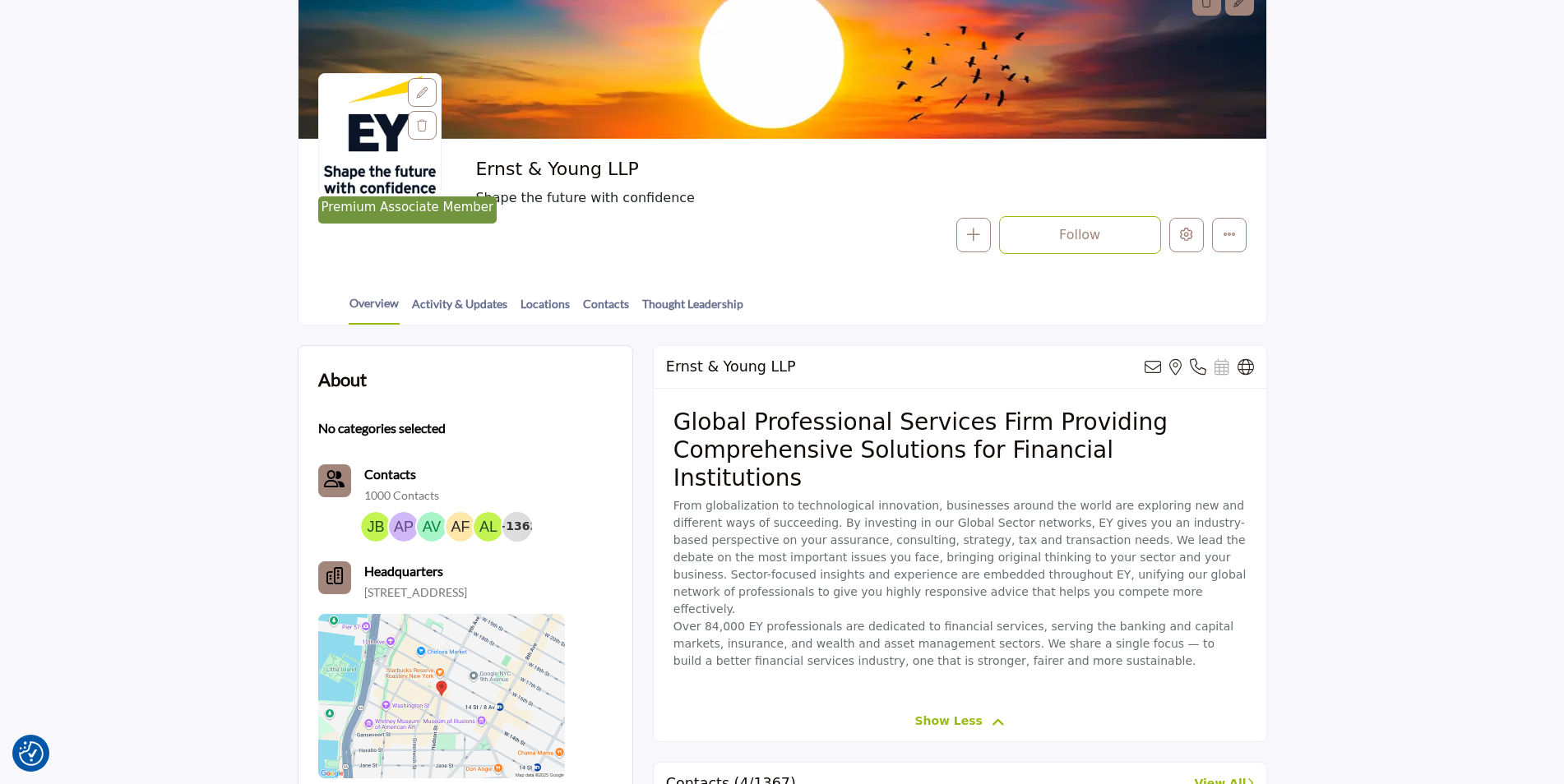
click at [935, 526] on p "From globalization to technological innovation, businesses around the world are…" at bounding box center [960, 584] width 573 height 173
click at [591, 315] on link "Contacts" at bounding box center [605, 309] width 47 height 28
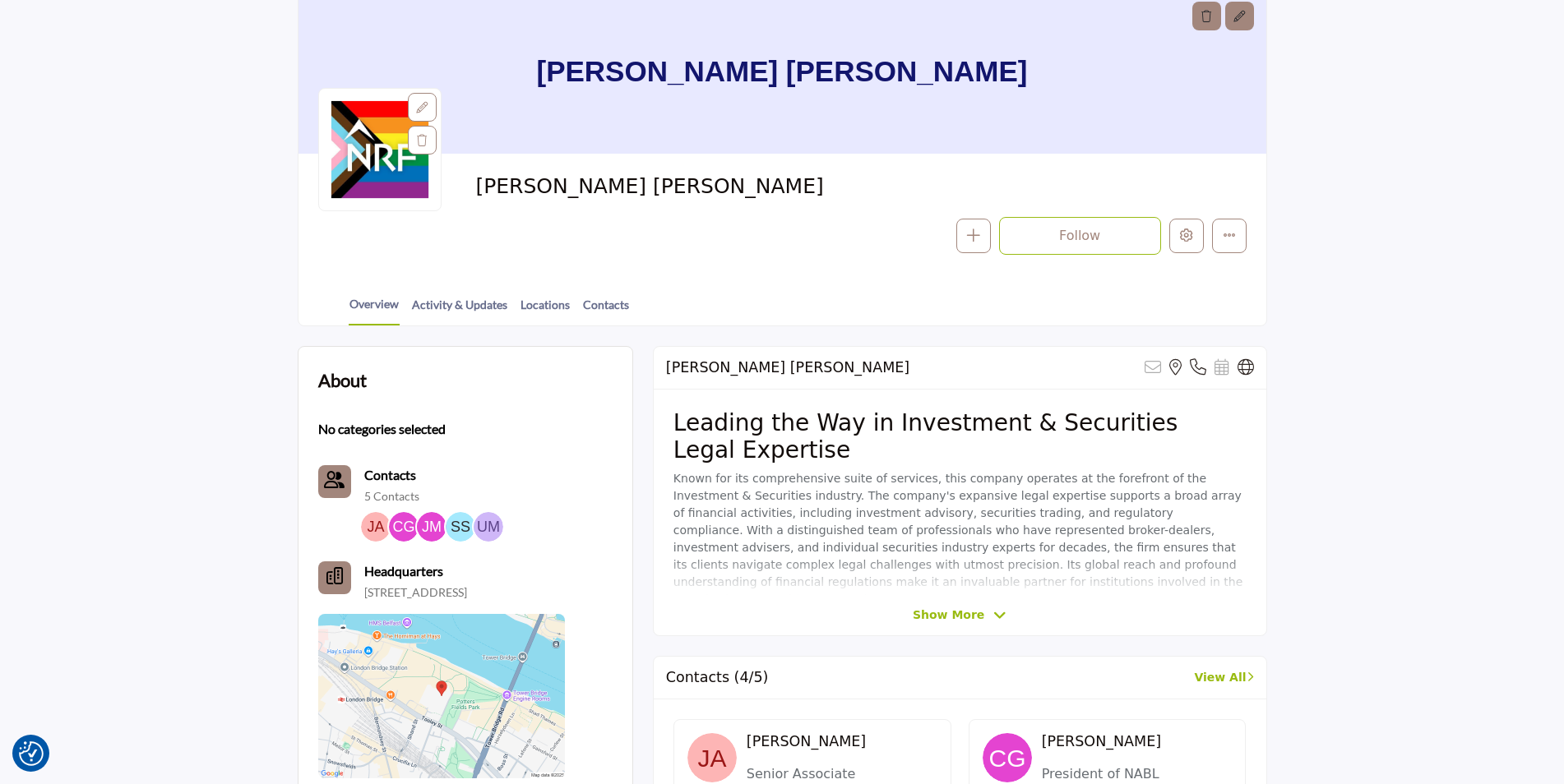
scroll to position [164, 0]
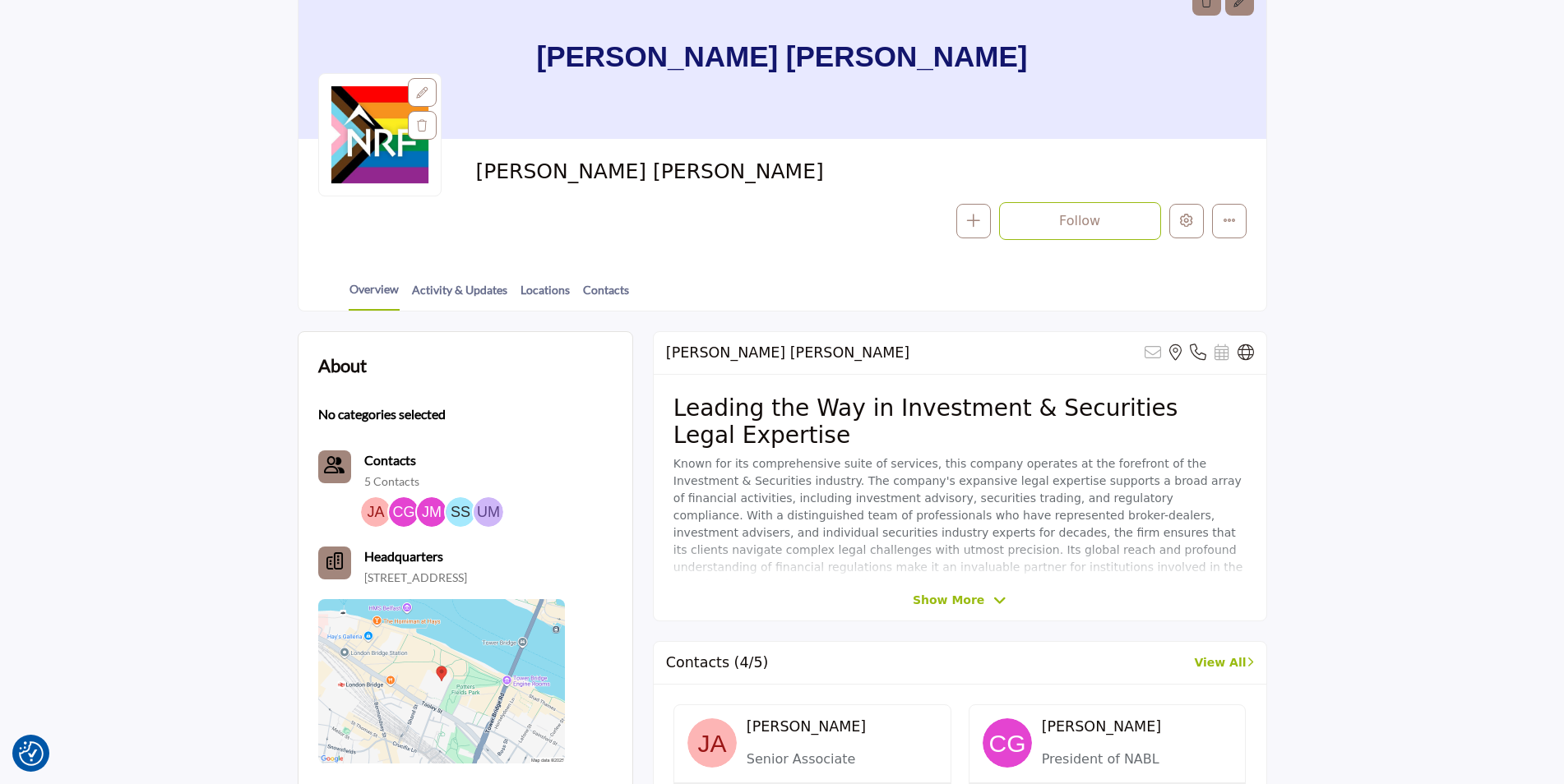
click at [965, 616] on div "Norton Rose Fulbright Sorry, but this listing is on a subscription plan which d…" at bounding box center [960, 476] width 614 height 291
click at [987, 613] on div "Norton Rose Fulbright Sorry, but this listing is on a subscription plan which d…" at bounding box center [960, 476] width 614 height 291
click at [975, 597] on span "Show More" at bounding box center [948, 601] width 71 height 17
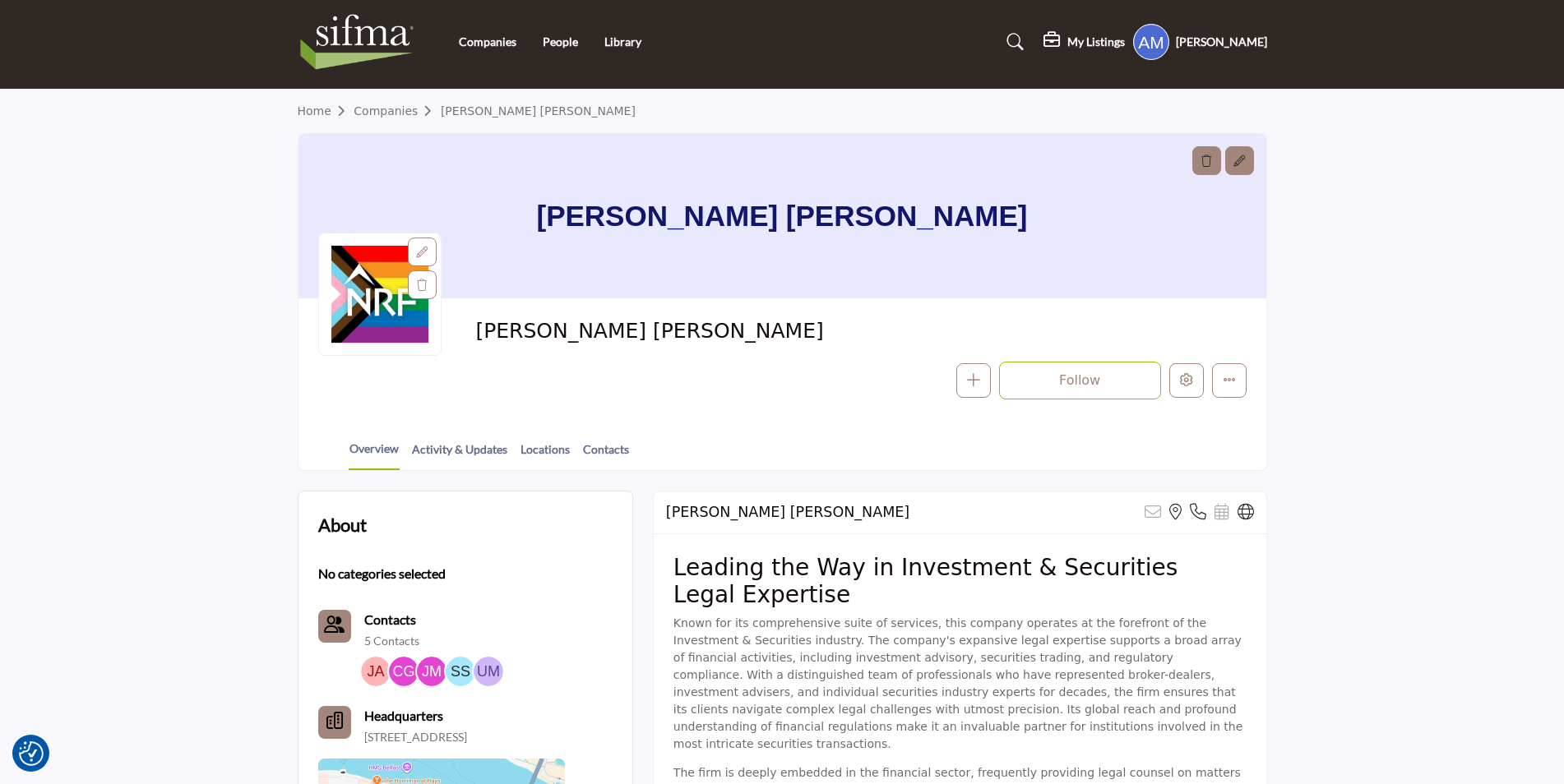
scroll to position [0, 0]
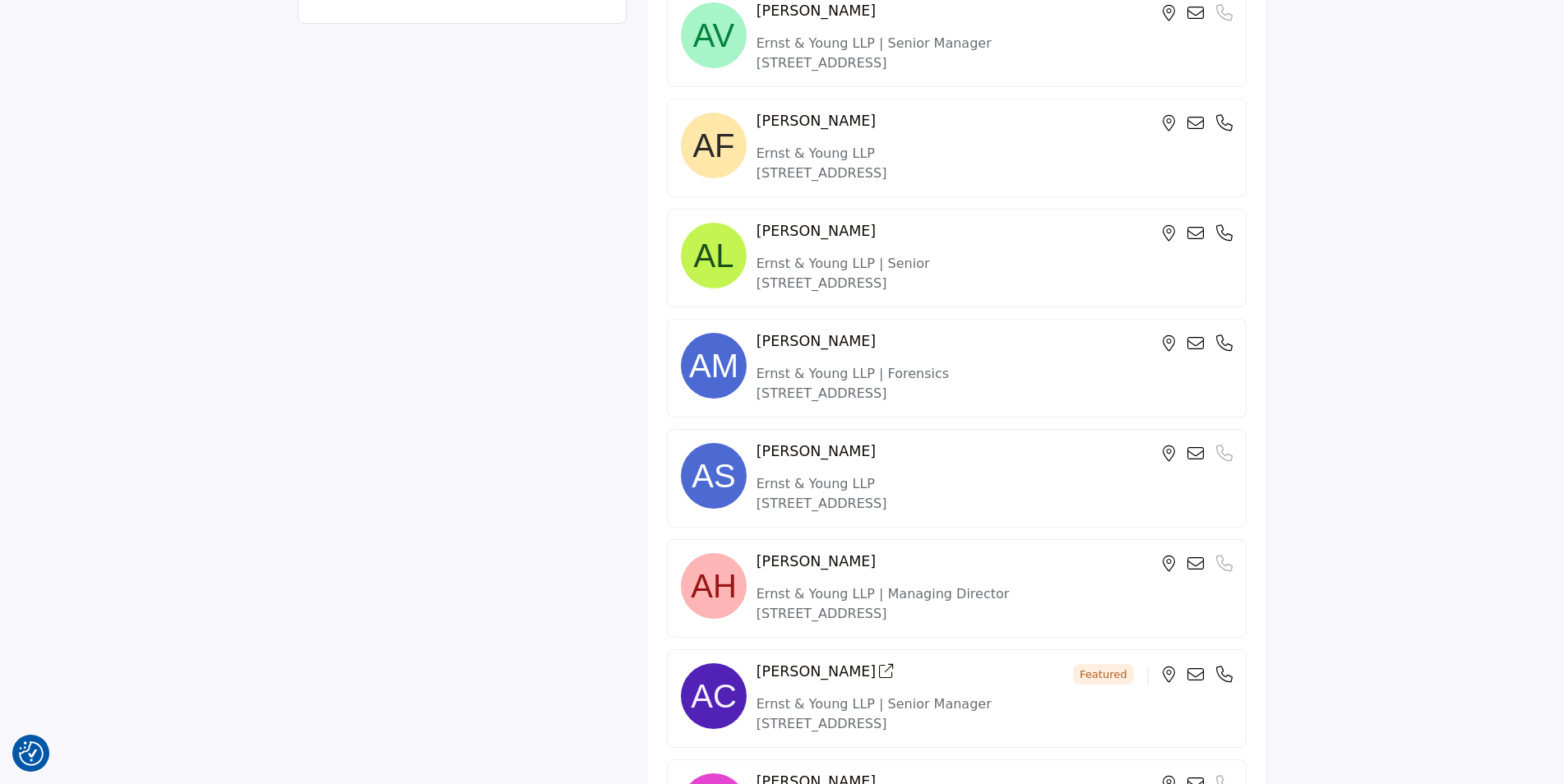
scroll to position [1151, 0]
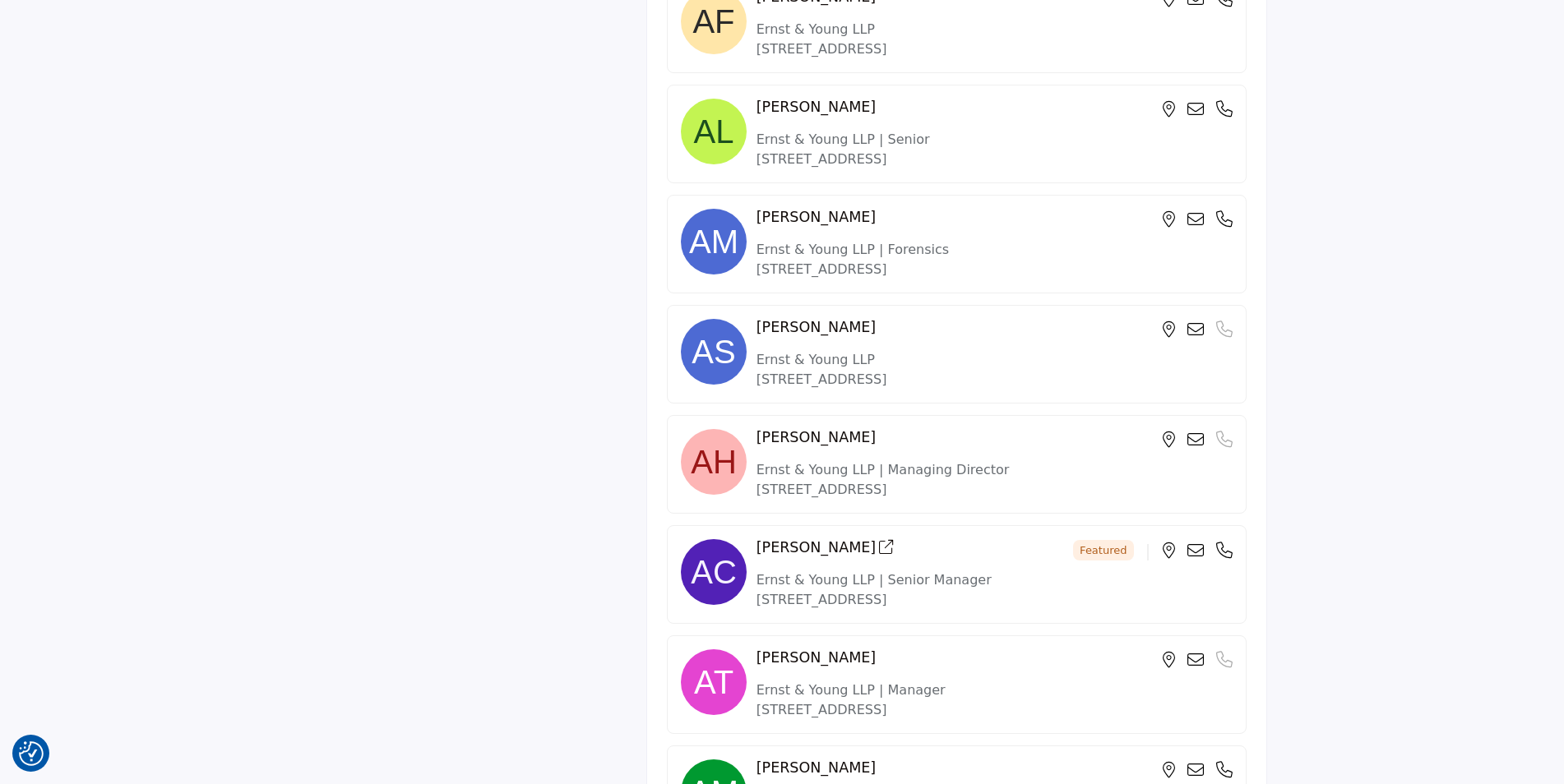
click at [724, 566] on img at bounding box center [714, 572] width 66 height 66
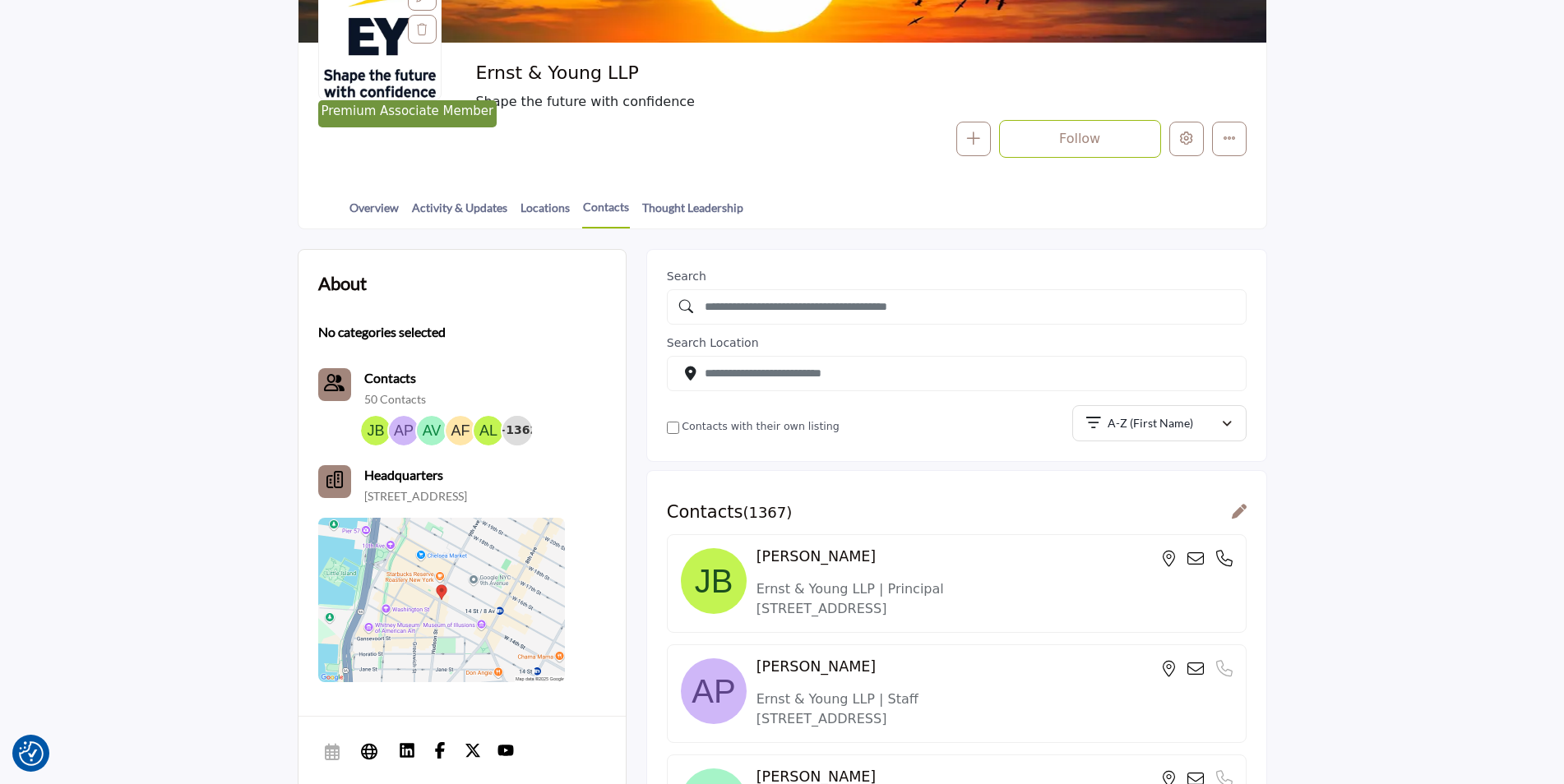
scroll to position [329, 0]
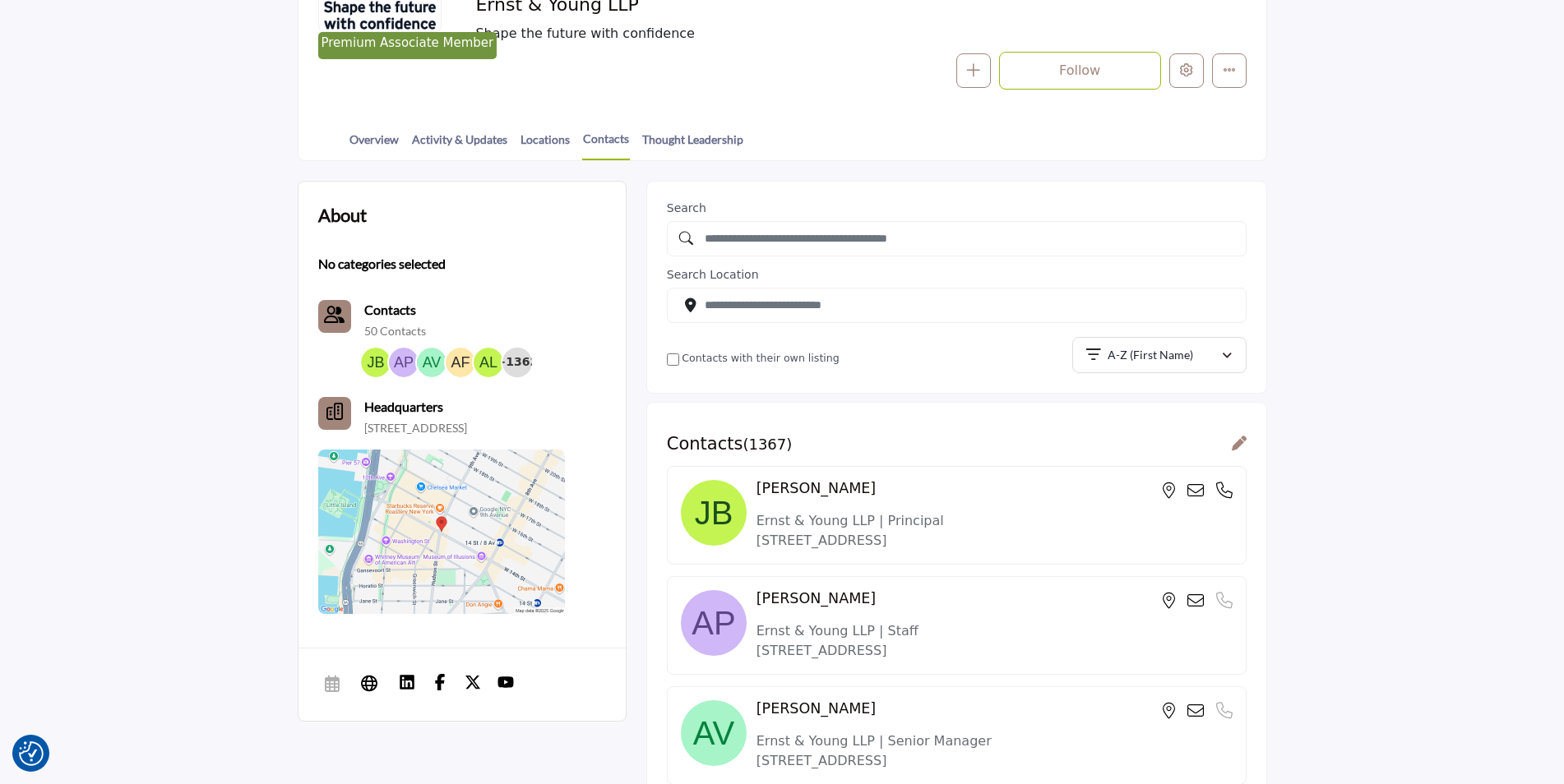
click at [1239, 446] on icon at bounding box center [1239, 443] width 15 height 15
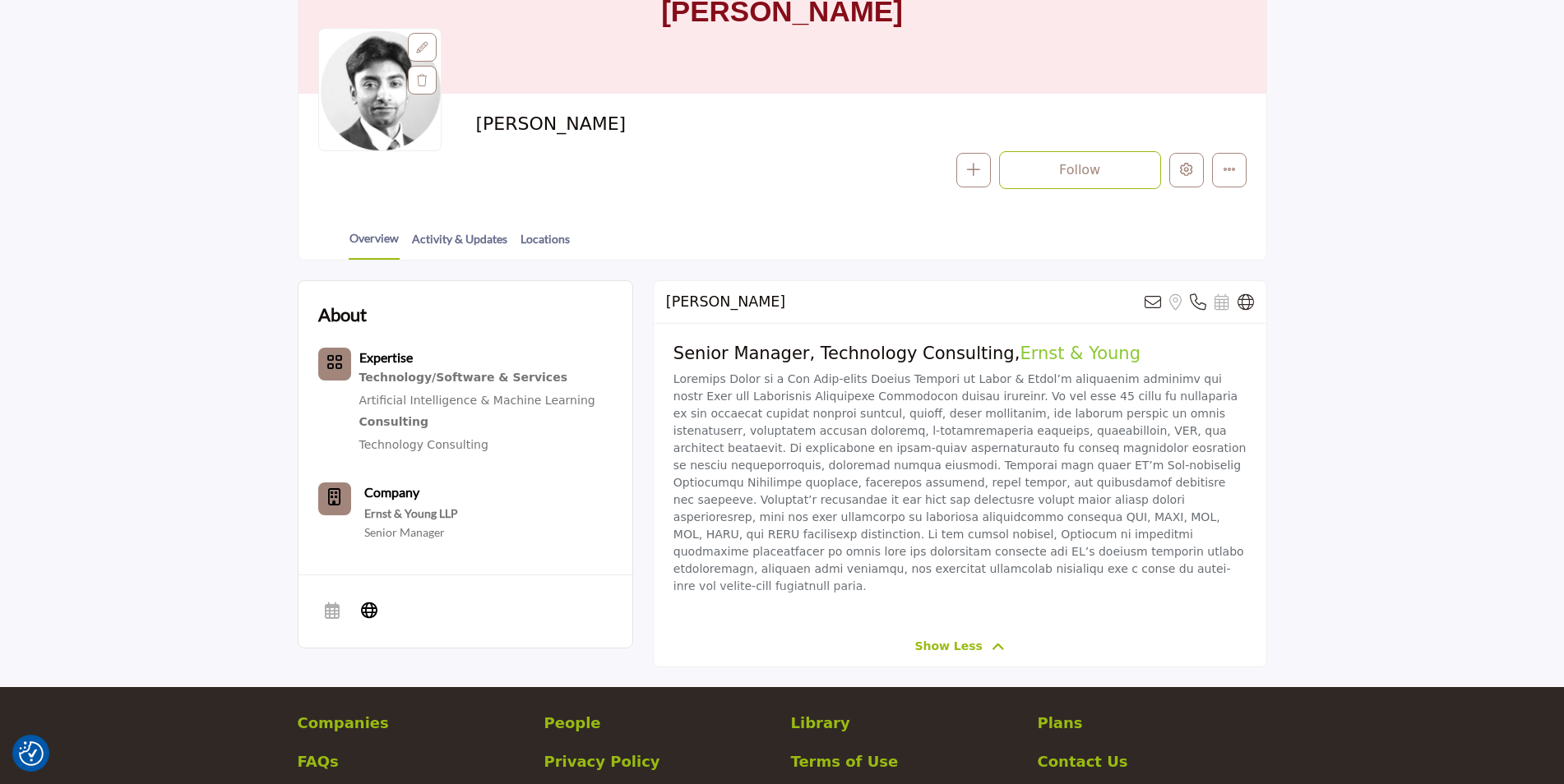
scroll to position [164, 0]
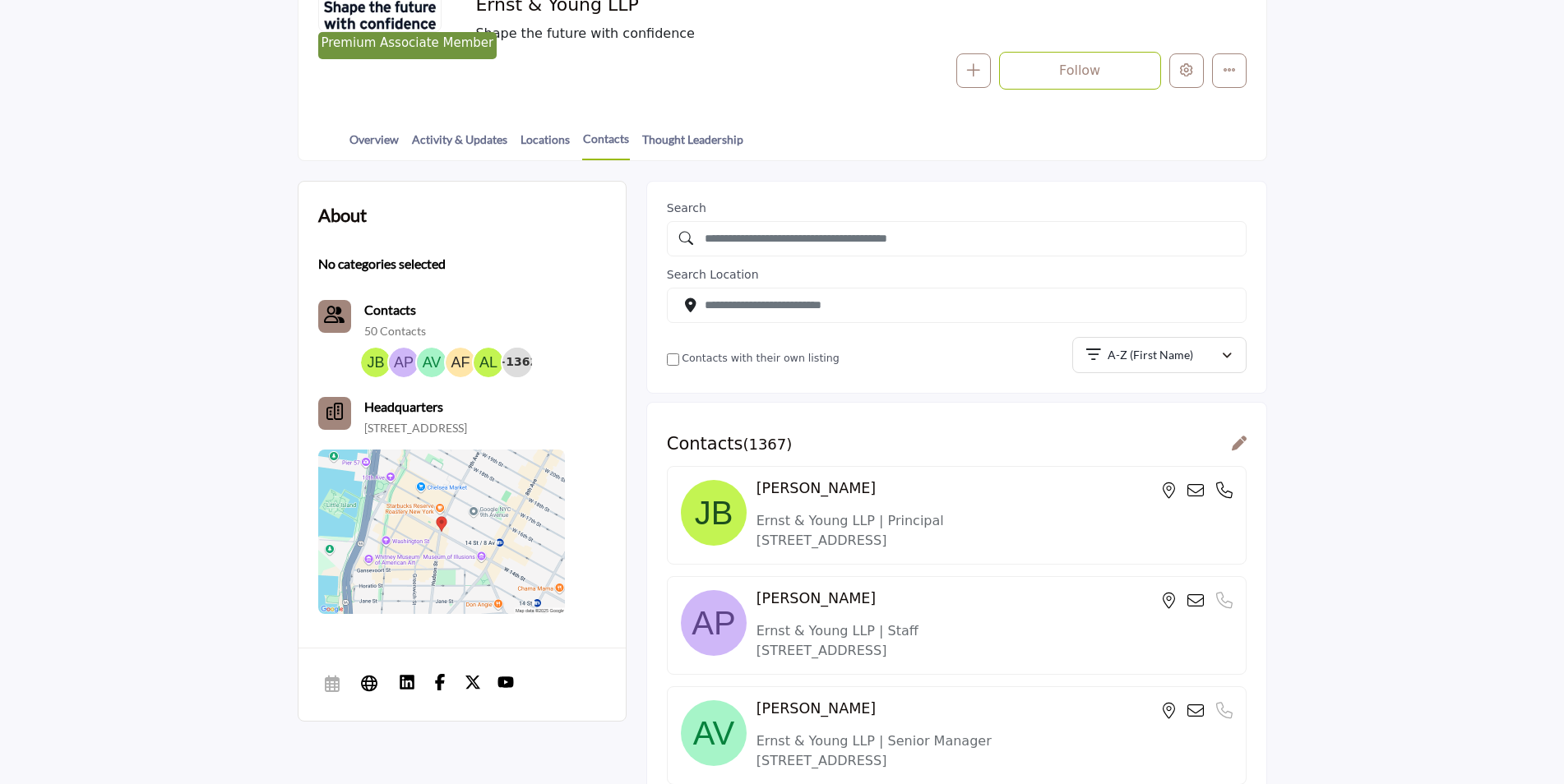
click at [1239, 443] on icon at bounding box center [1239, 443] width 15 height 15
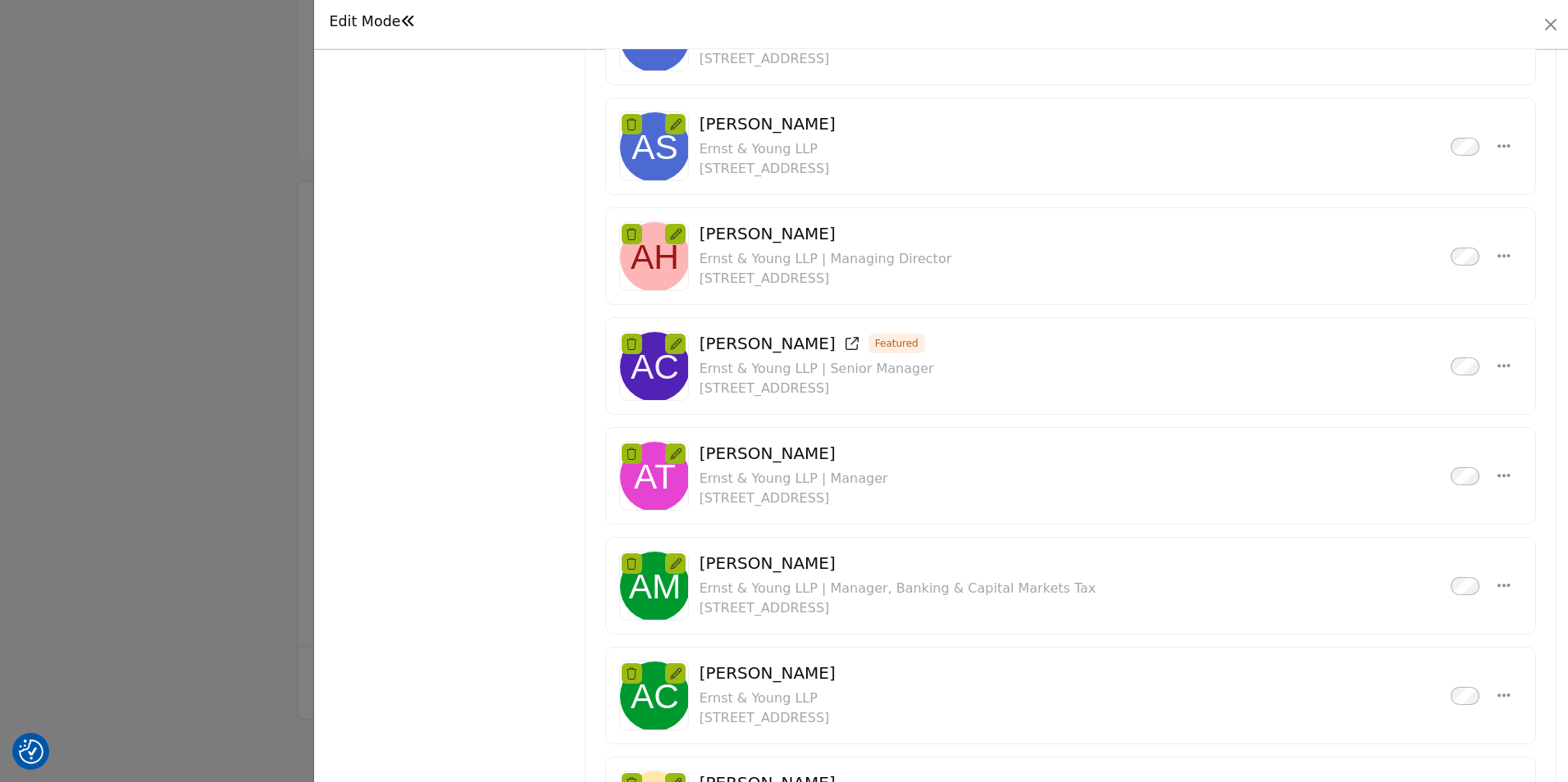
scroll to position [820, 0]
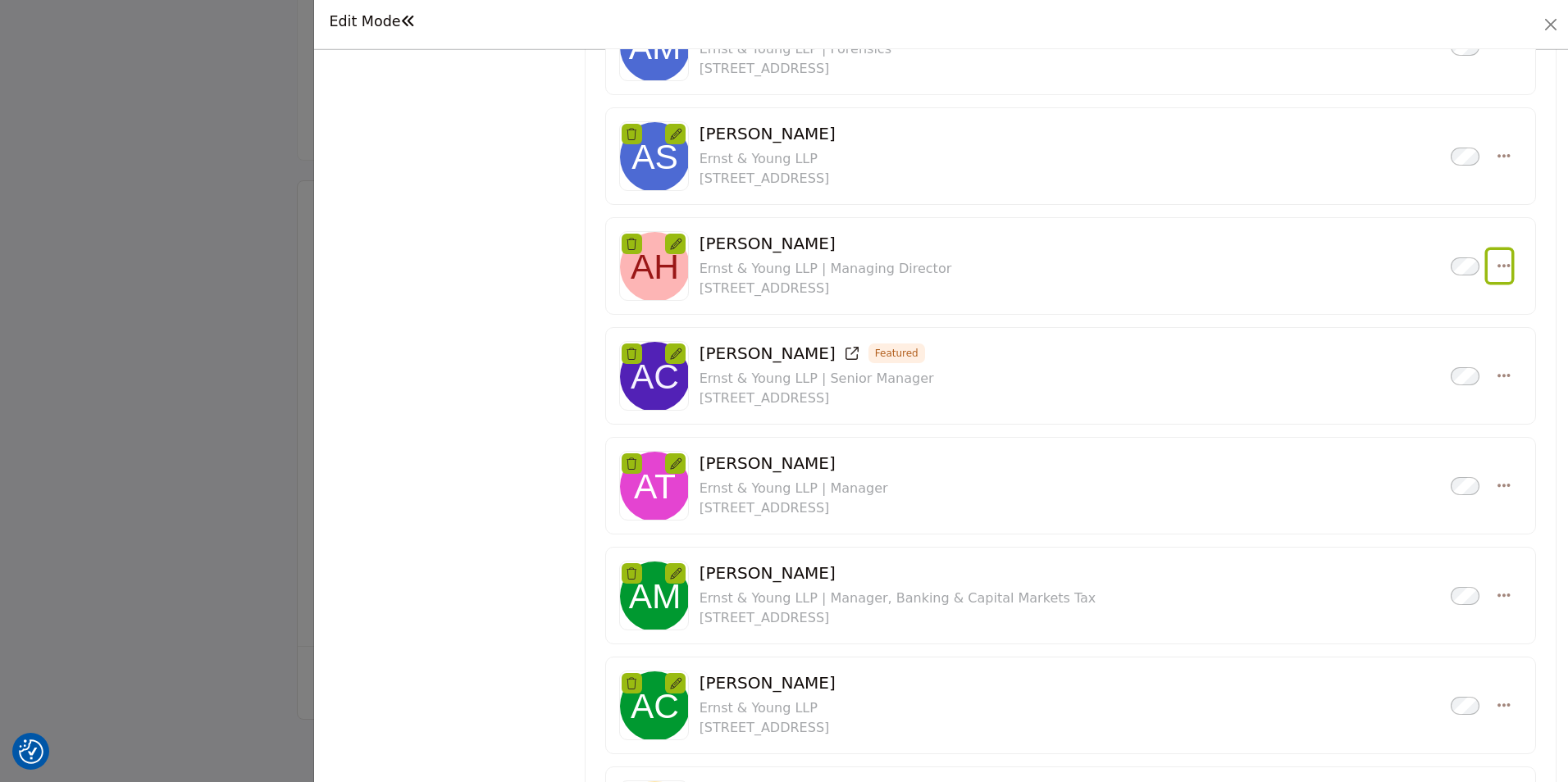
click at [1497, 266] on icon "Select Droddown options" at bounding box center [1503, 265] width 13 height 15
click at [1373, 425] on link "Create Listing" at bounding box center [1424, 422] width 159 height 29
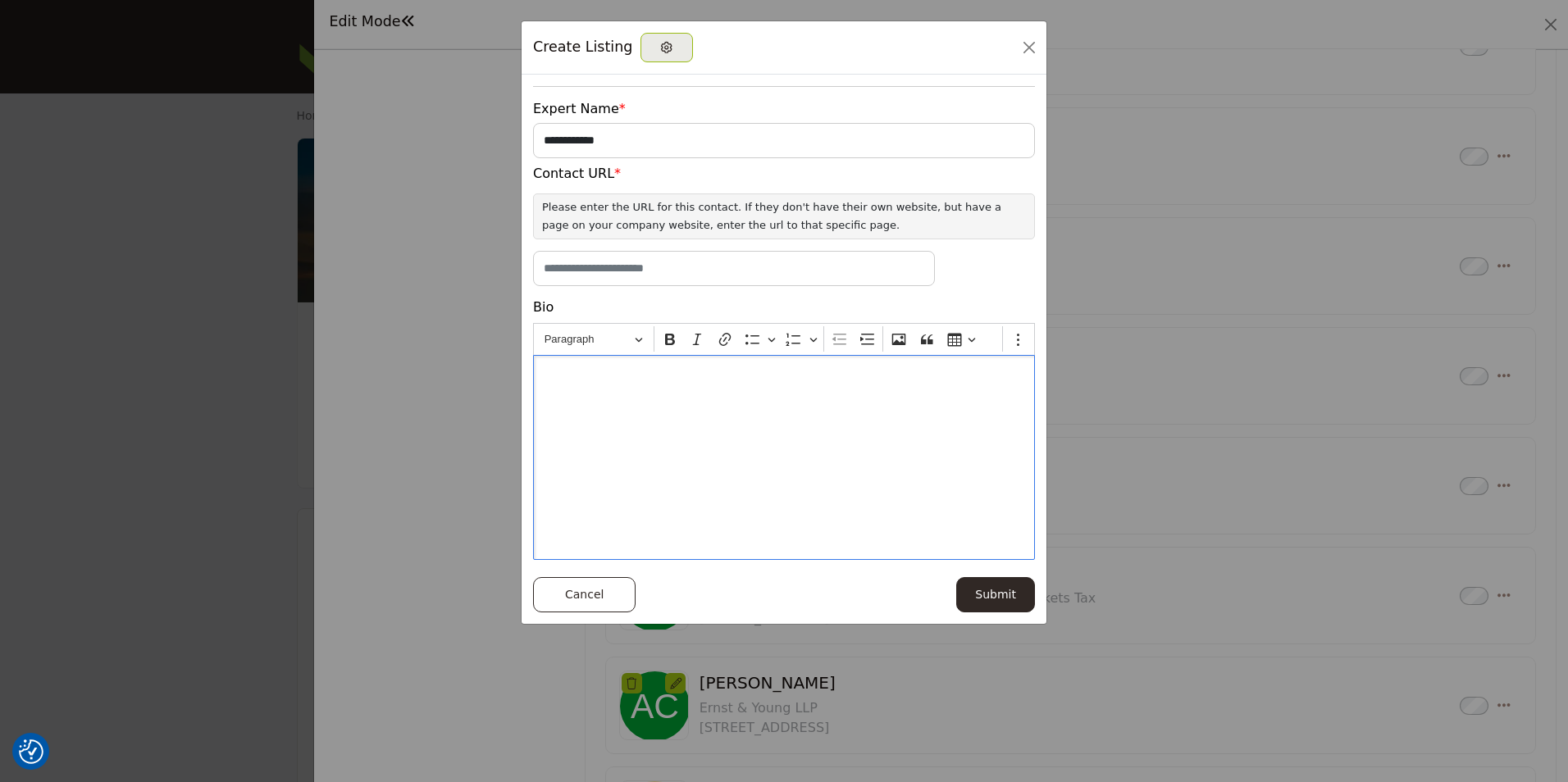
drag, startPoint x: 552, startPoint y: 376, endPoint x: 927, endPoint y: 538, distance: 408.5
click at [927, 538] on div "Editor editing area: main" at bounding box center [784, 457] width 502 height 205
click at [1033, 50] on button "Close" at bounding box center [1029, 47] width 23 height 23
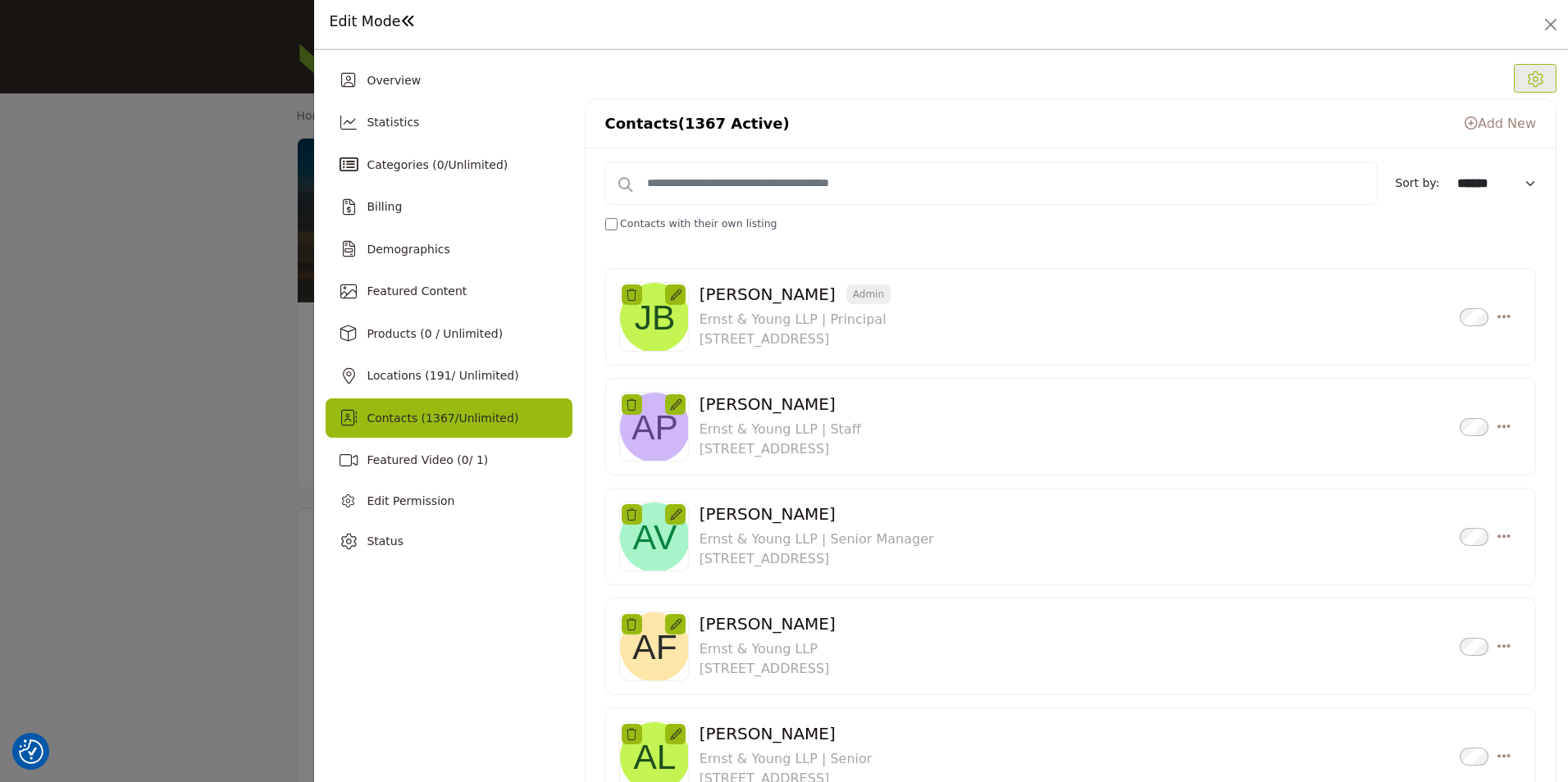
click at [1504, 124] on link "Add New" at bounding box center [1499, 123] width 71 height 15
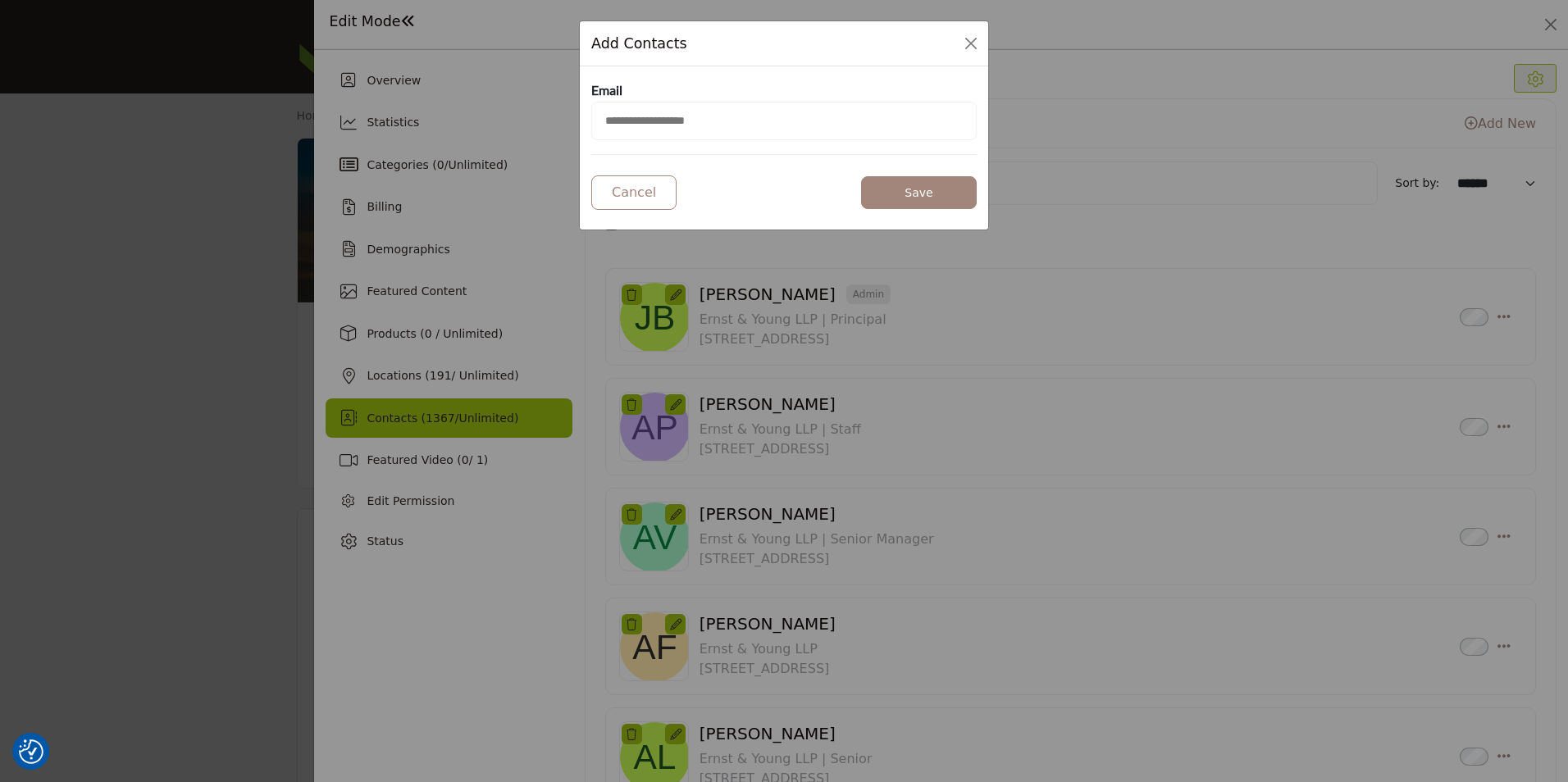
click at [674, 126] on input "email" at bounding box center [784, 121] width 385 height 39
drag, startPoint x: 1153, startPoint y: 288, endPoint x: 1142, endPoint y: 278, distance: 14.9
click at [1153, 288] on div "Add Contacts Email Cancel Save" at bounding box center [784, 391] width 1568 height 782
click at [967, 38] on button "Close Modal" at bounding box center [970, 43] width 23 height 23
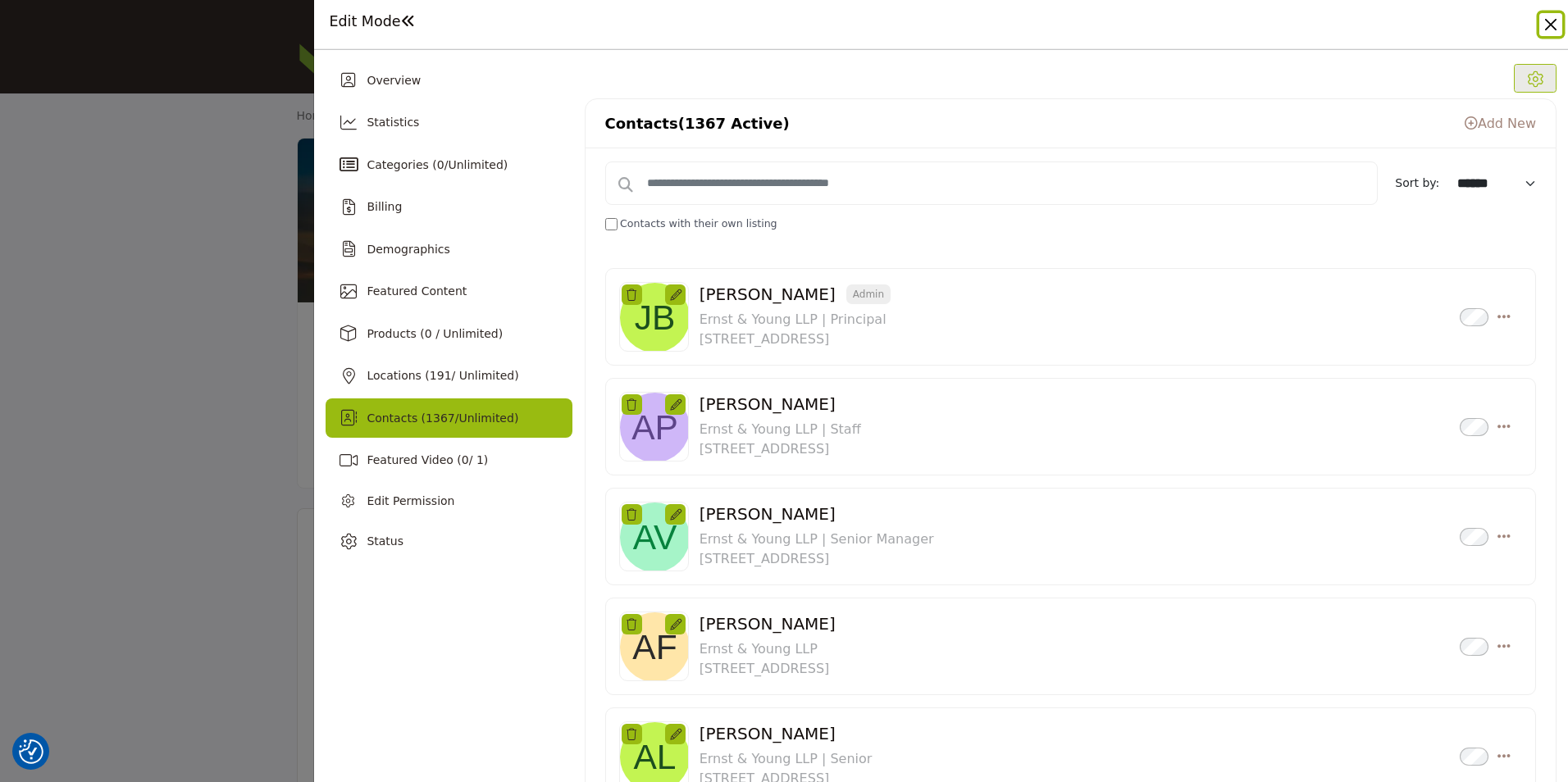
click at [1553, 28] on button "Close" at bounding box center [1550, 24] width 23 height 23
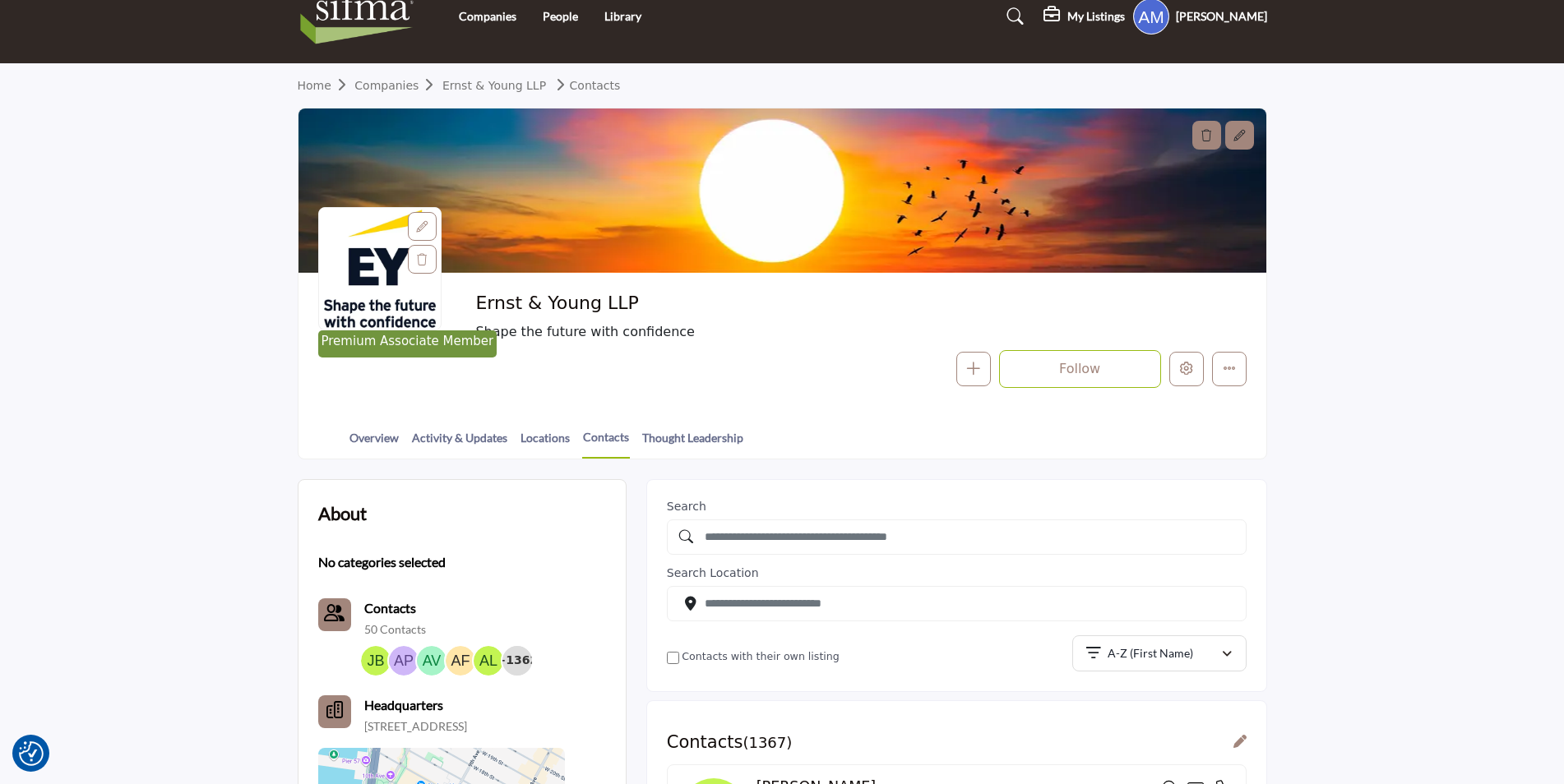
scroll to position [83, 0]
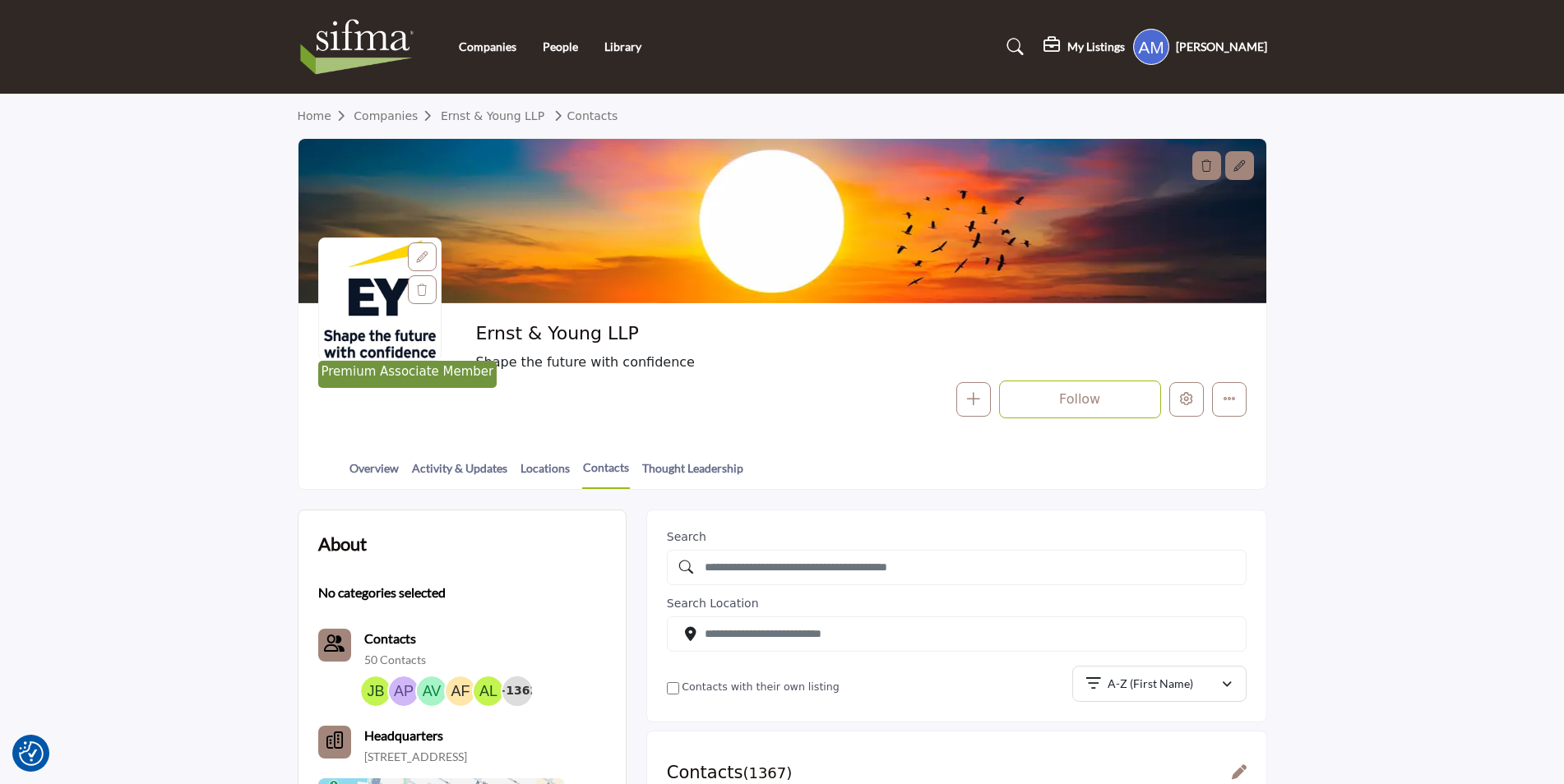
scroll to position [329, 0]
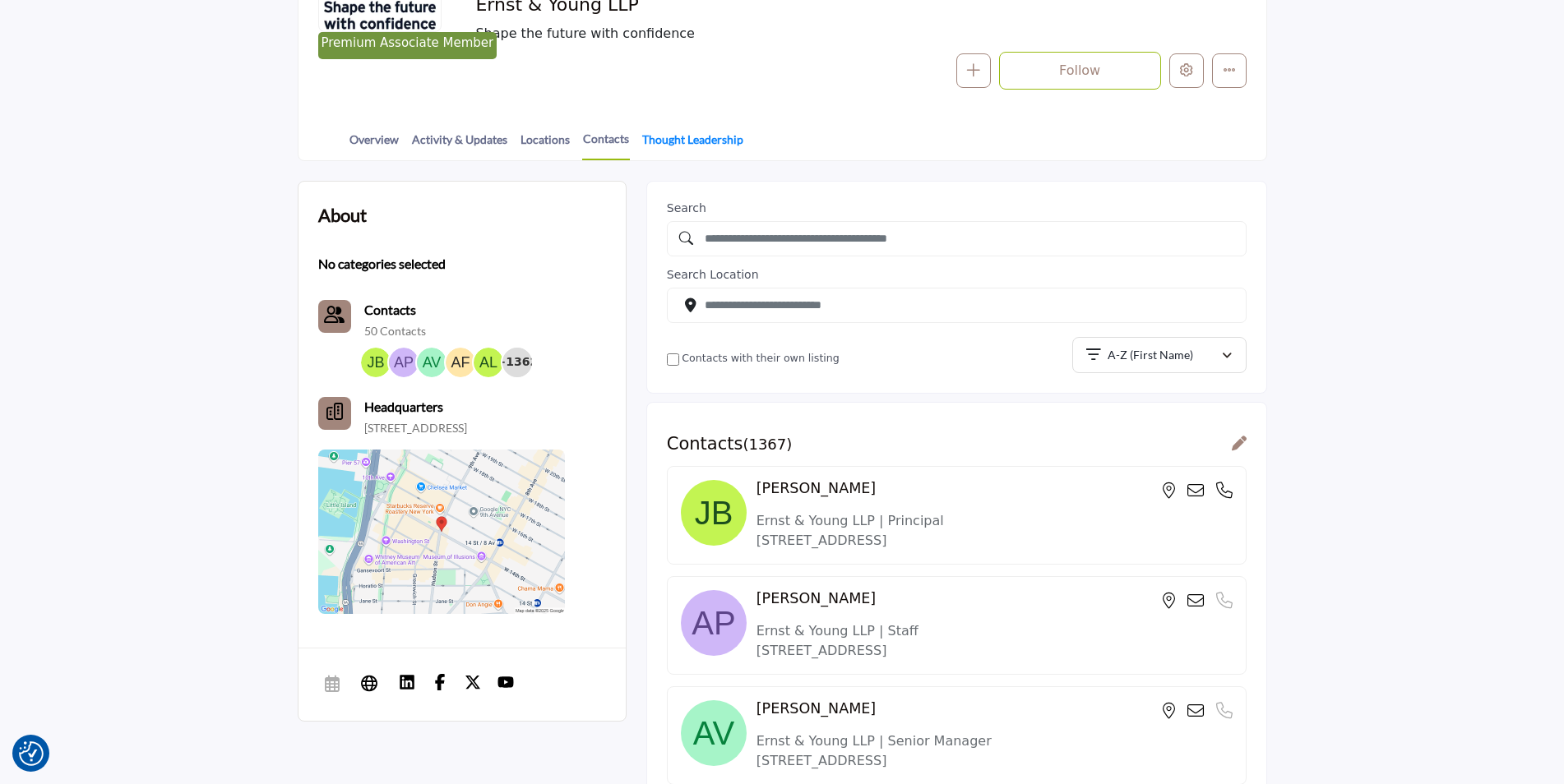
click at [683, 144] on link "Thought Leadership" at bounding box center [693, 144] width 103 height 28
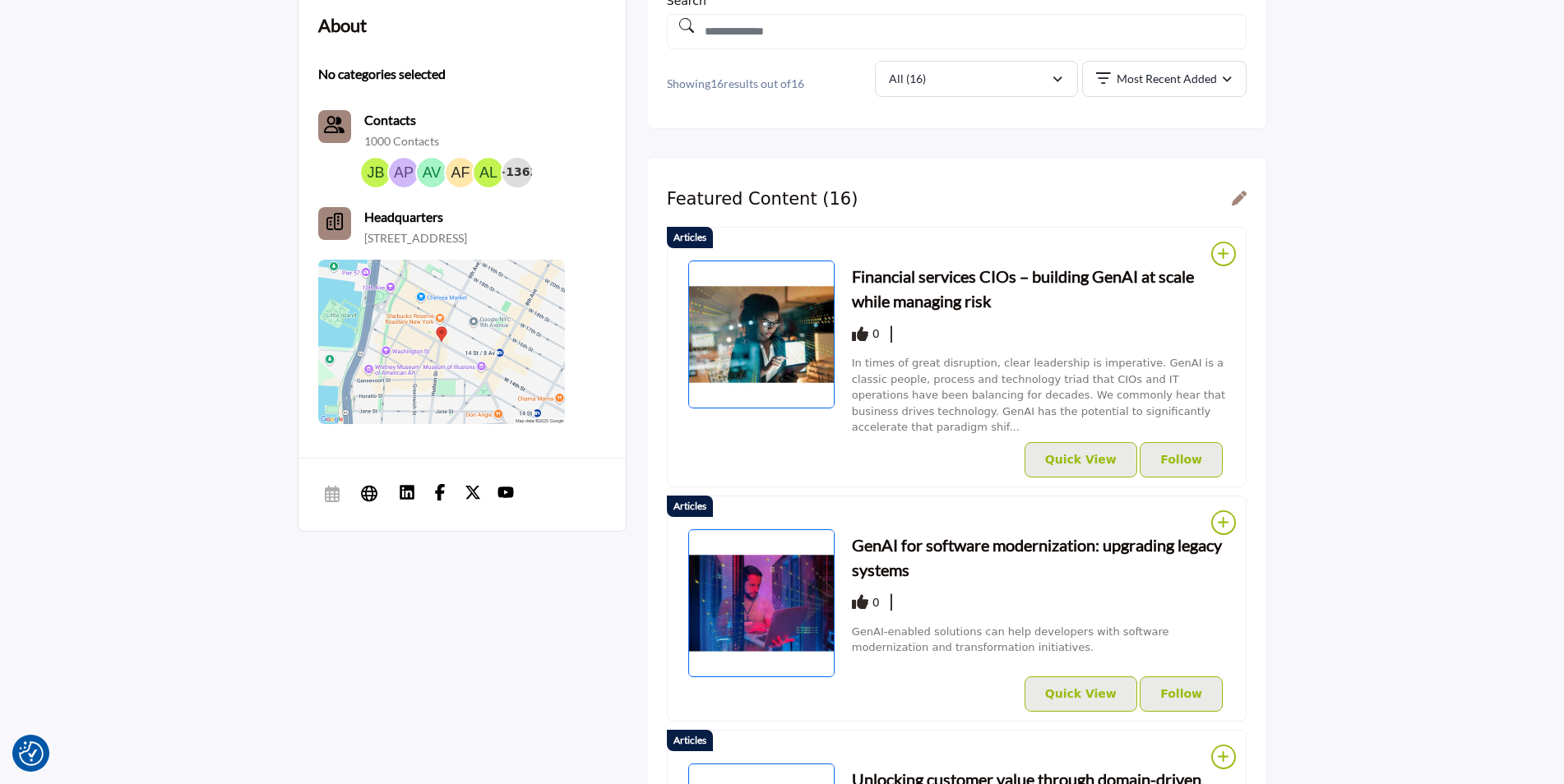
scroll to position [575, 0]
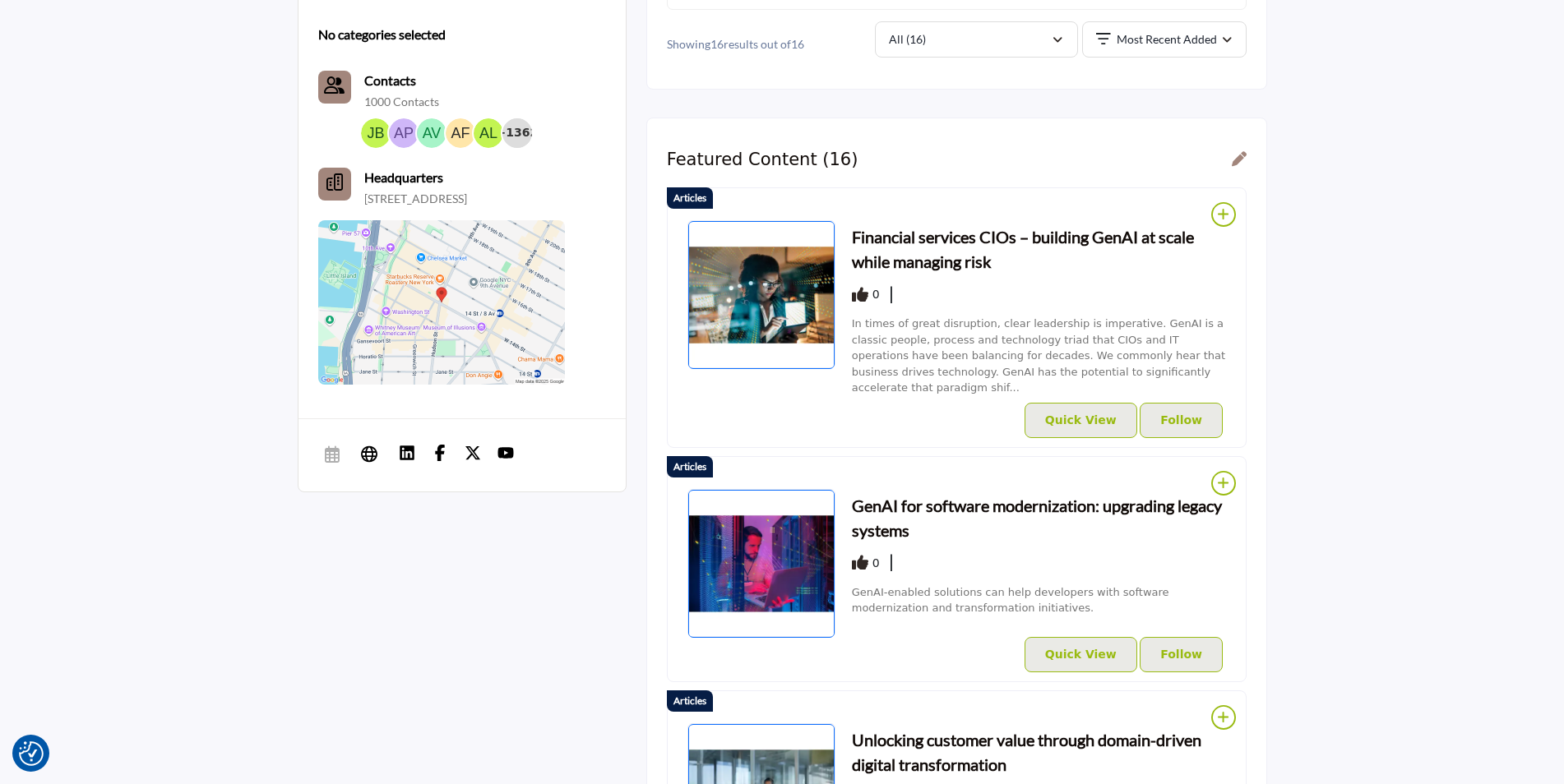
click at [932, 246] on h3 "Financial services CIOs – building GenAI at scale while managing risk" at bounding box center [1039, 248] width 374 height 49
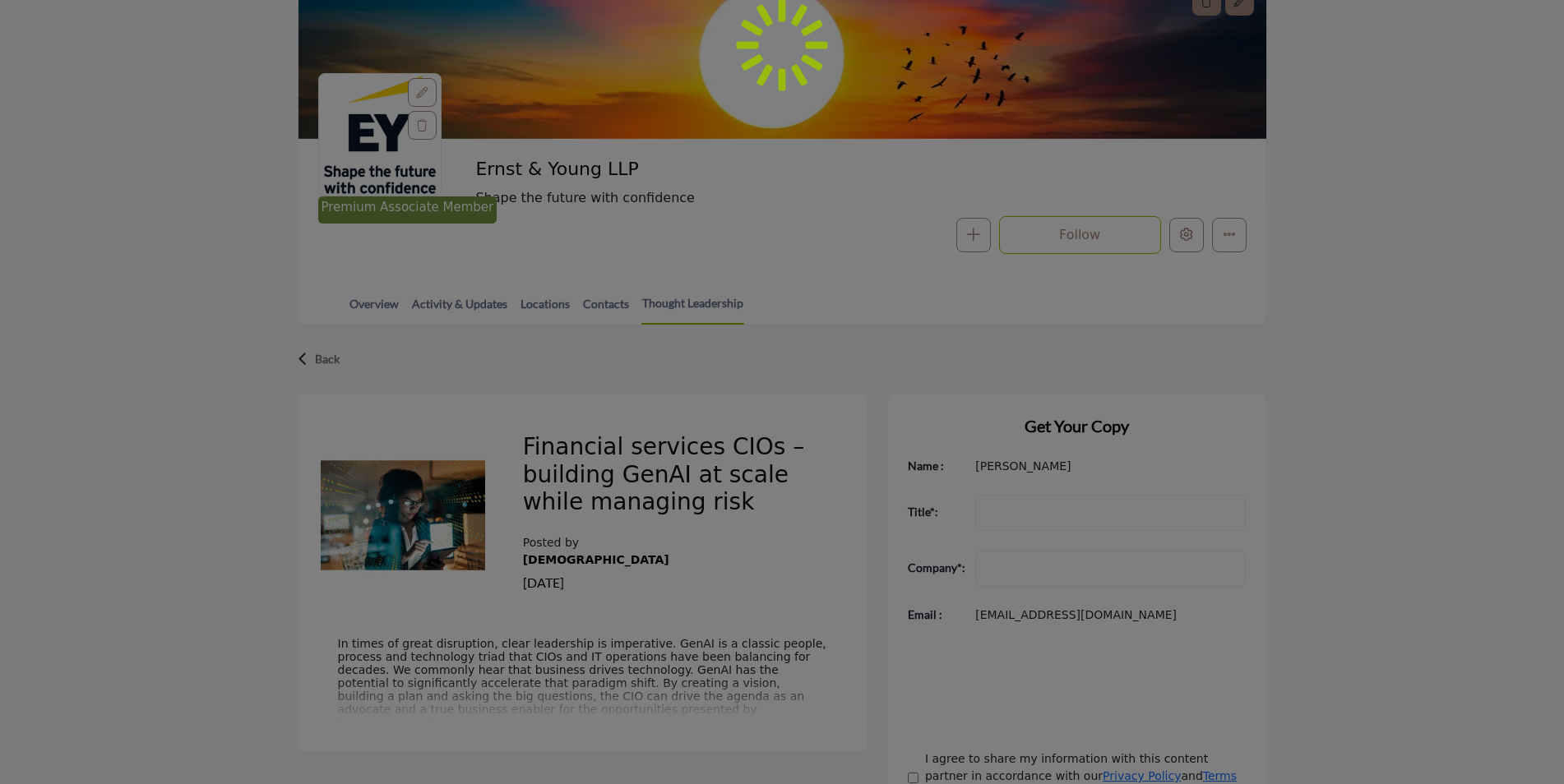
scroll to position [247, 0]
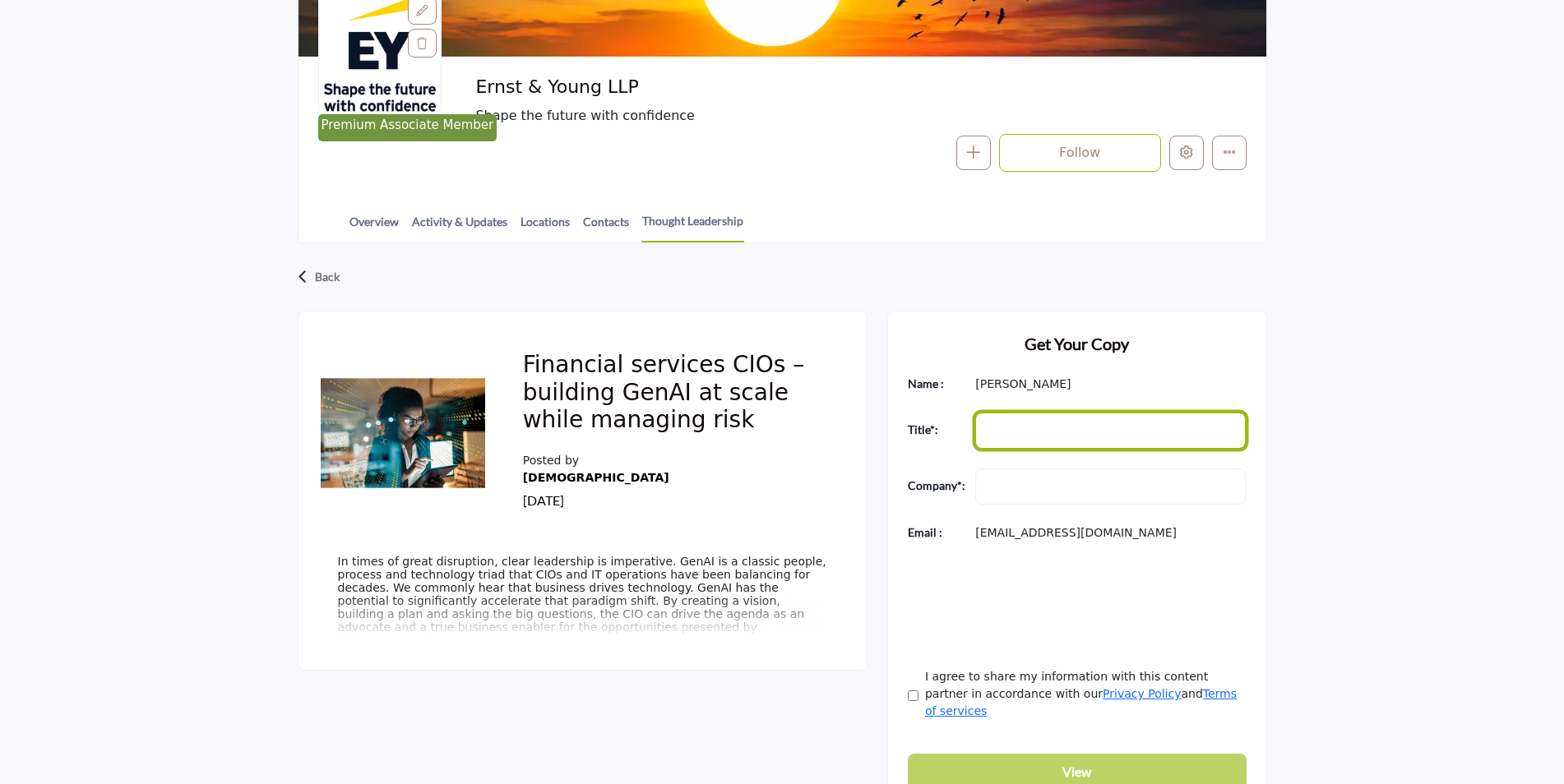
click at [996, 430] on input "Job Title" at bounding box center [1110, 431] width 271 height 36
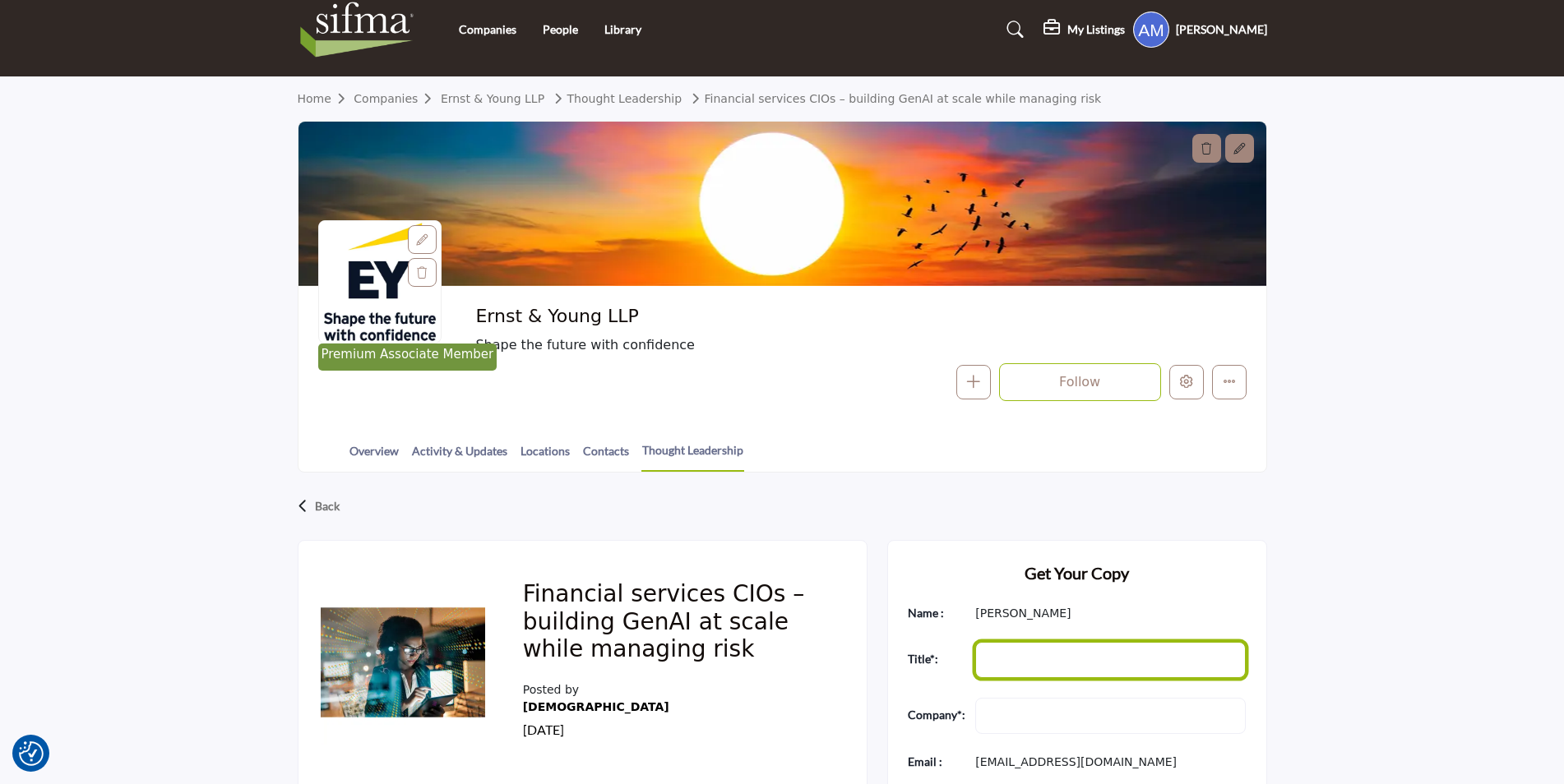
scroll to position [0, 0]
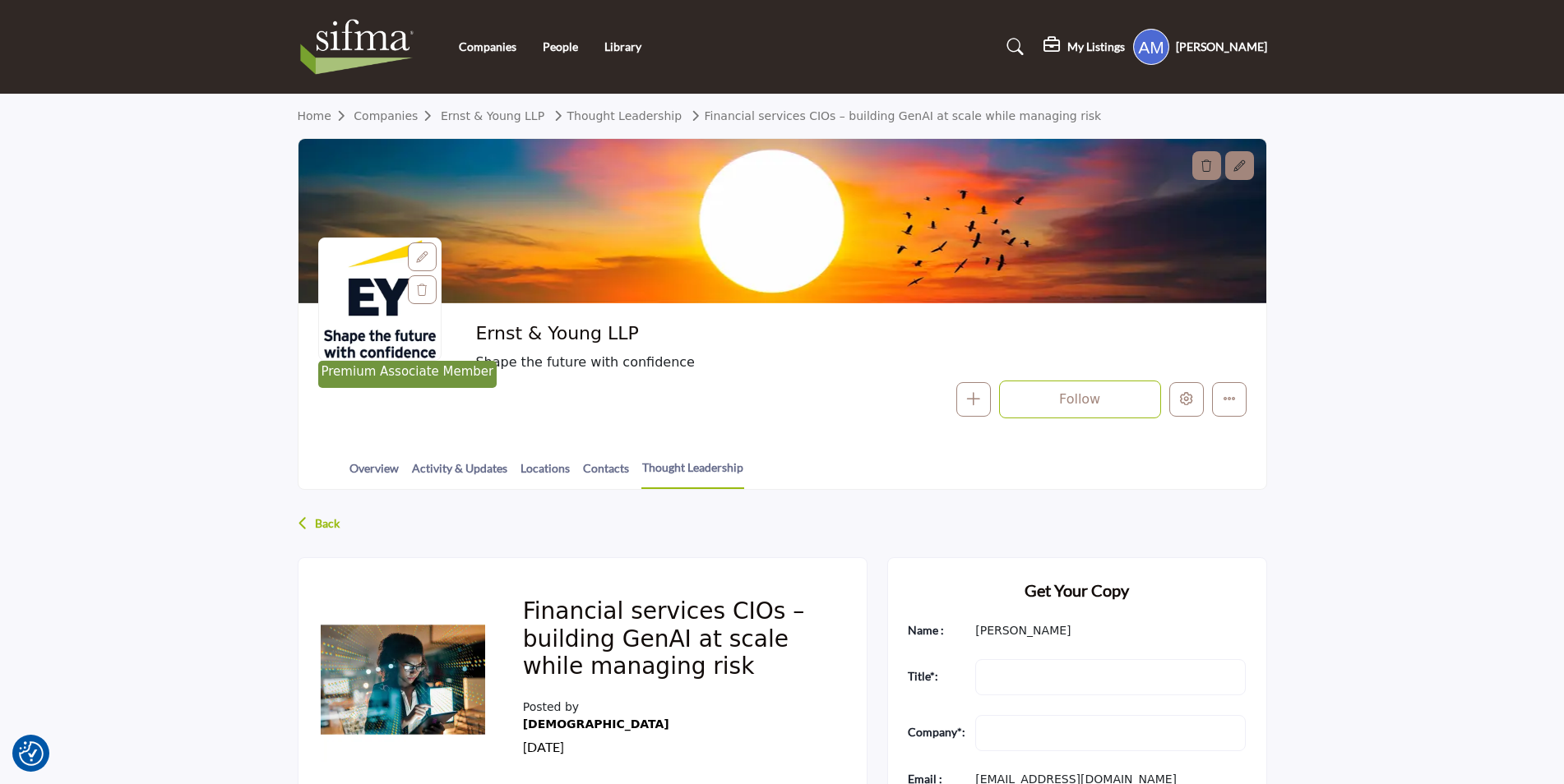
click at [334, 526] on p "Back" at bounding box center [327, 524] width 25 height 29
click at [366, 474] on link "Overview" at bounding box center [374, 474] width 51 height 28
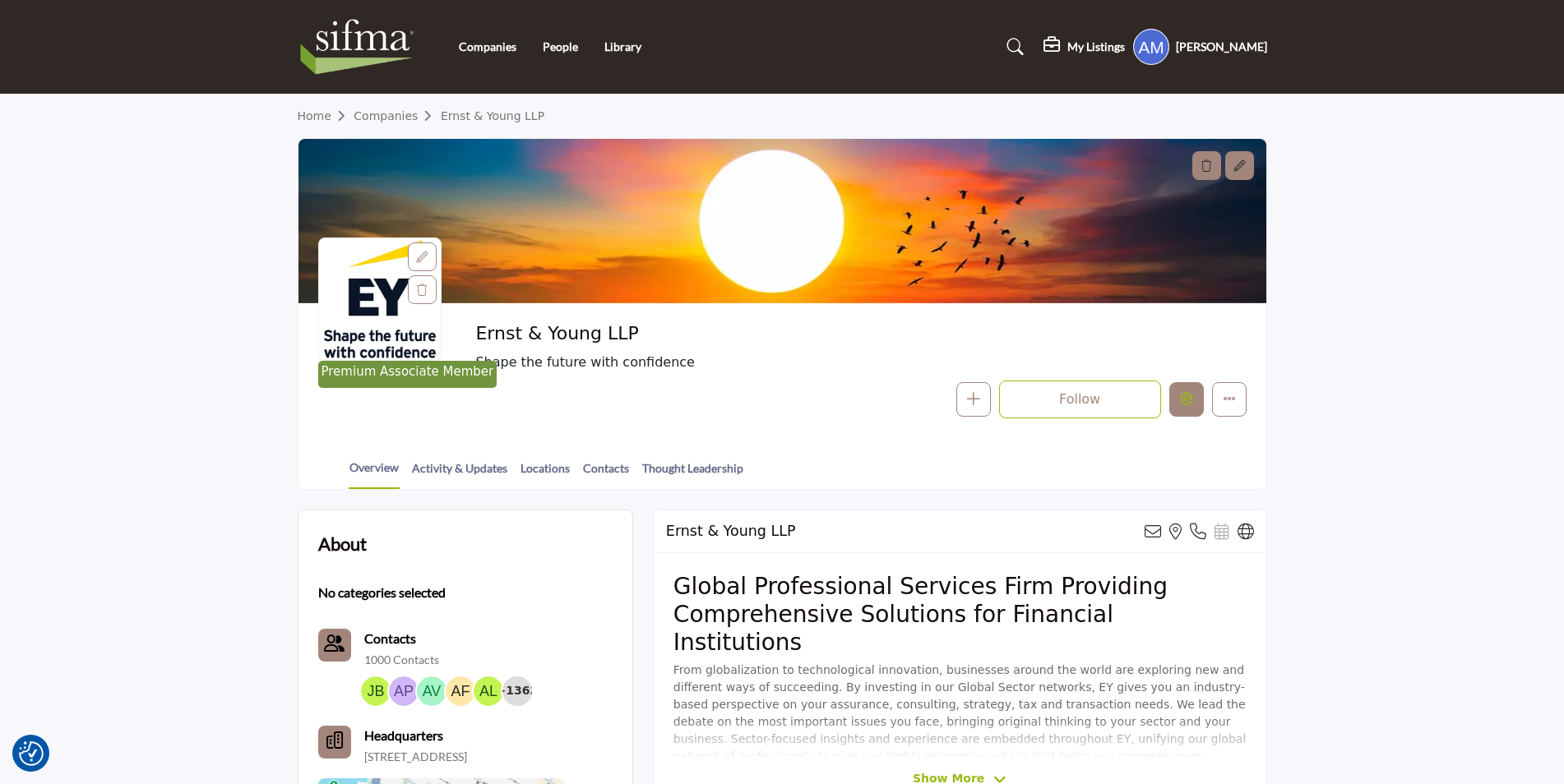
click at [1176, 399] on button "Edit company" at bounding box center [1187, 400] width 34 height 34
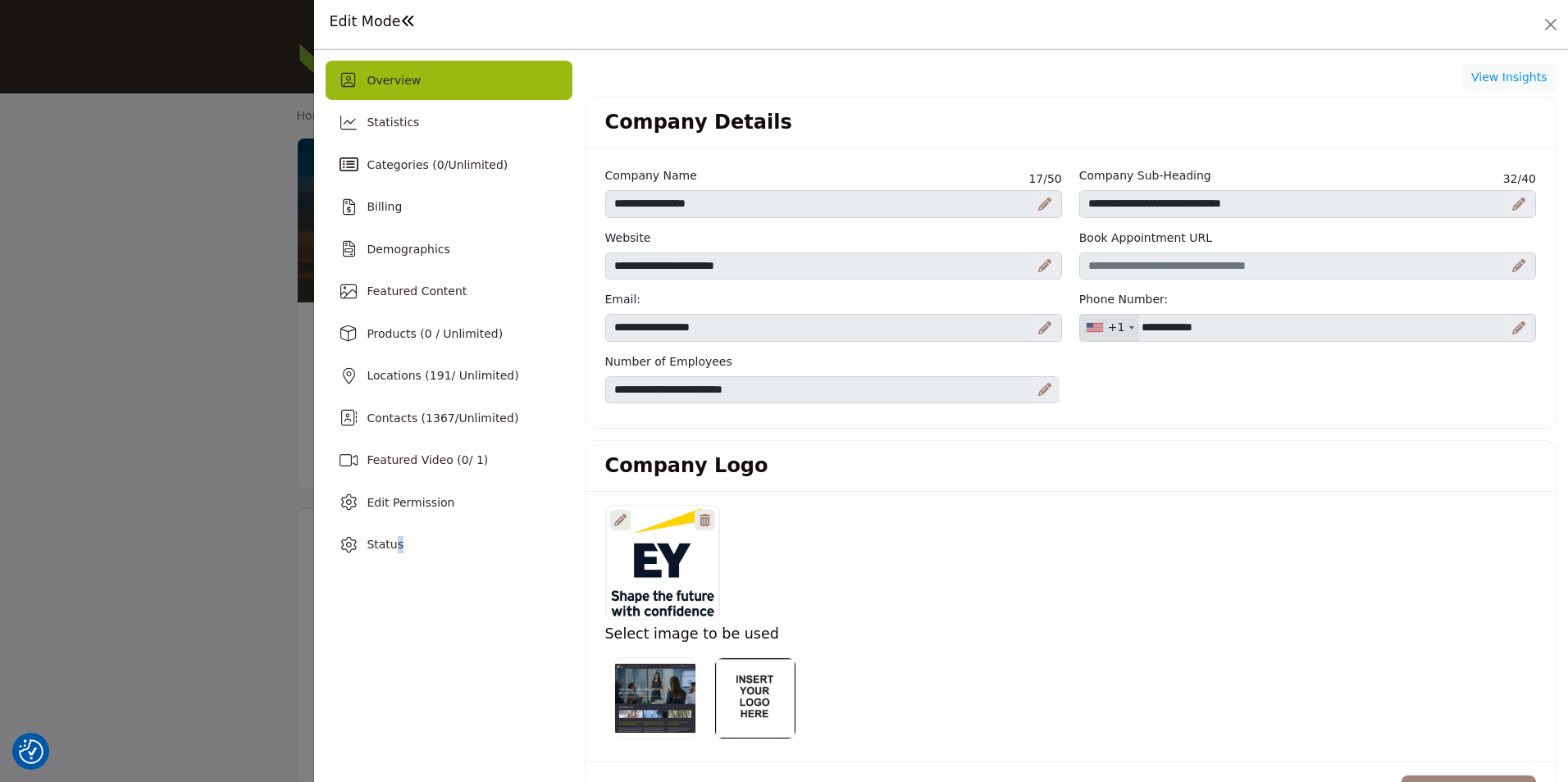
drag, startPoint x: 394, startPoint y: 563, endPoint x: 391, endPoint y: 583, distance: 20.2
drag, startPoint x: 391, startPoint y: 583, endPoint x: 418, endPoint y: 587, distance: 27.3
click at [444, 430] on div "Contacts ( 1367 / Unlimited )" at bounding box center [448, 418] width 246 height 39
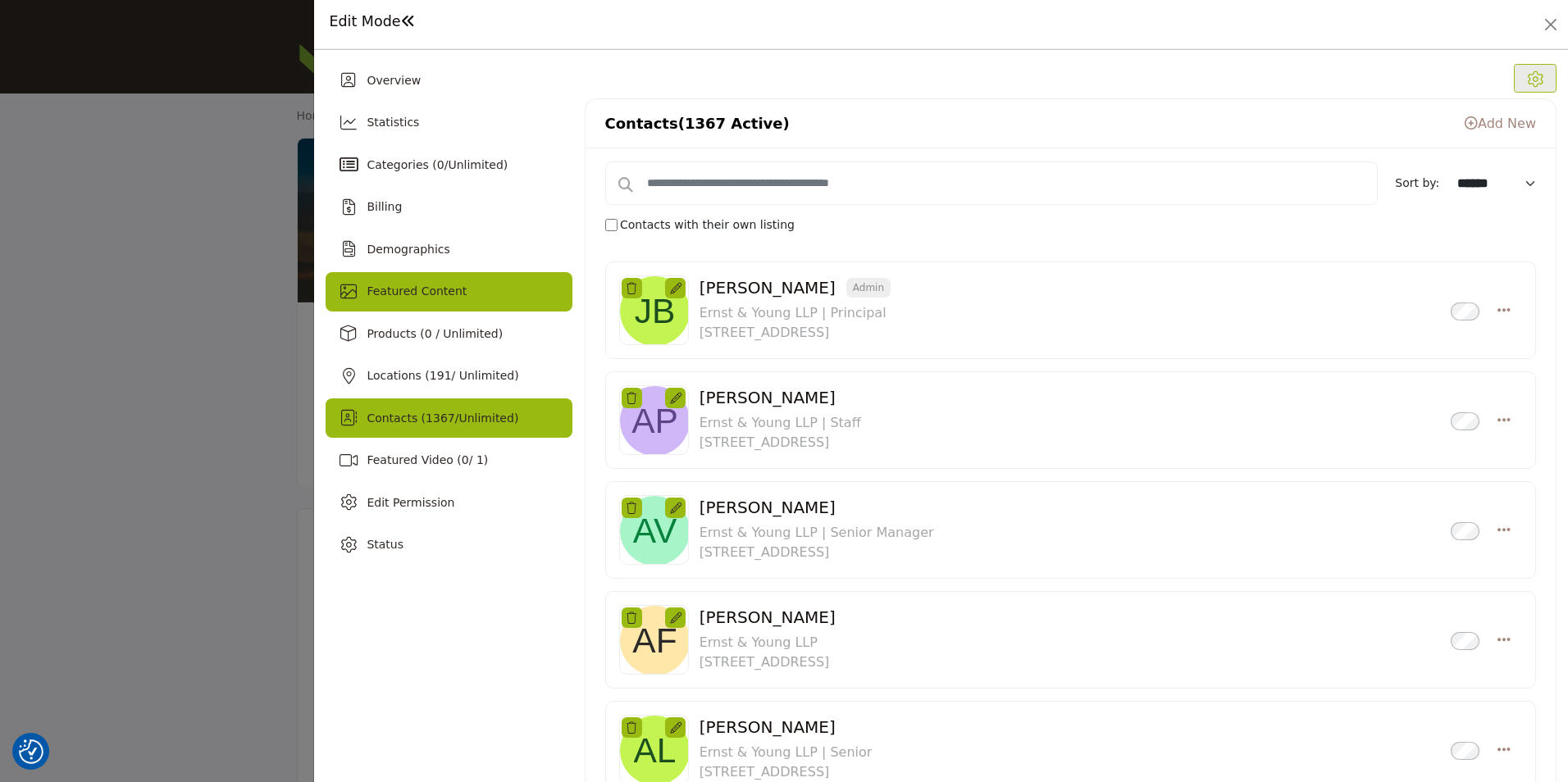
click at [441, 297] on span "Featured Content" at bounding box center [416, 291] width 100 height 13
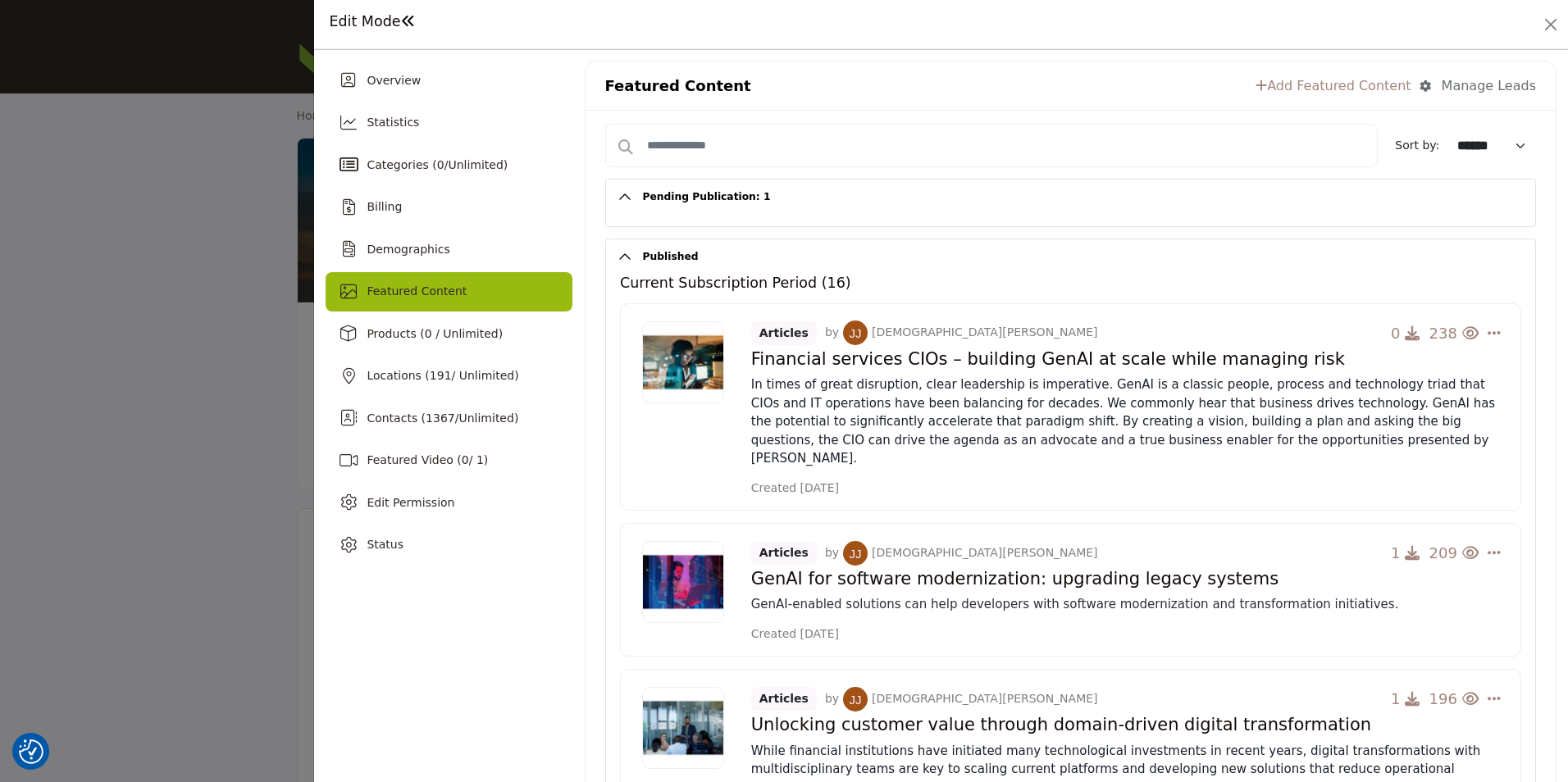
click at [1313, 98] on div "Featured Content Add Featured Content Manage Leads Manage your Leads Manage who…" at bounding box center [1070, 86] width 970 height 49
click at [1317, 90] on link "Add Featured Content" at bounding box center [1332, 86] width 155 height 20
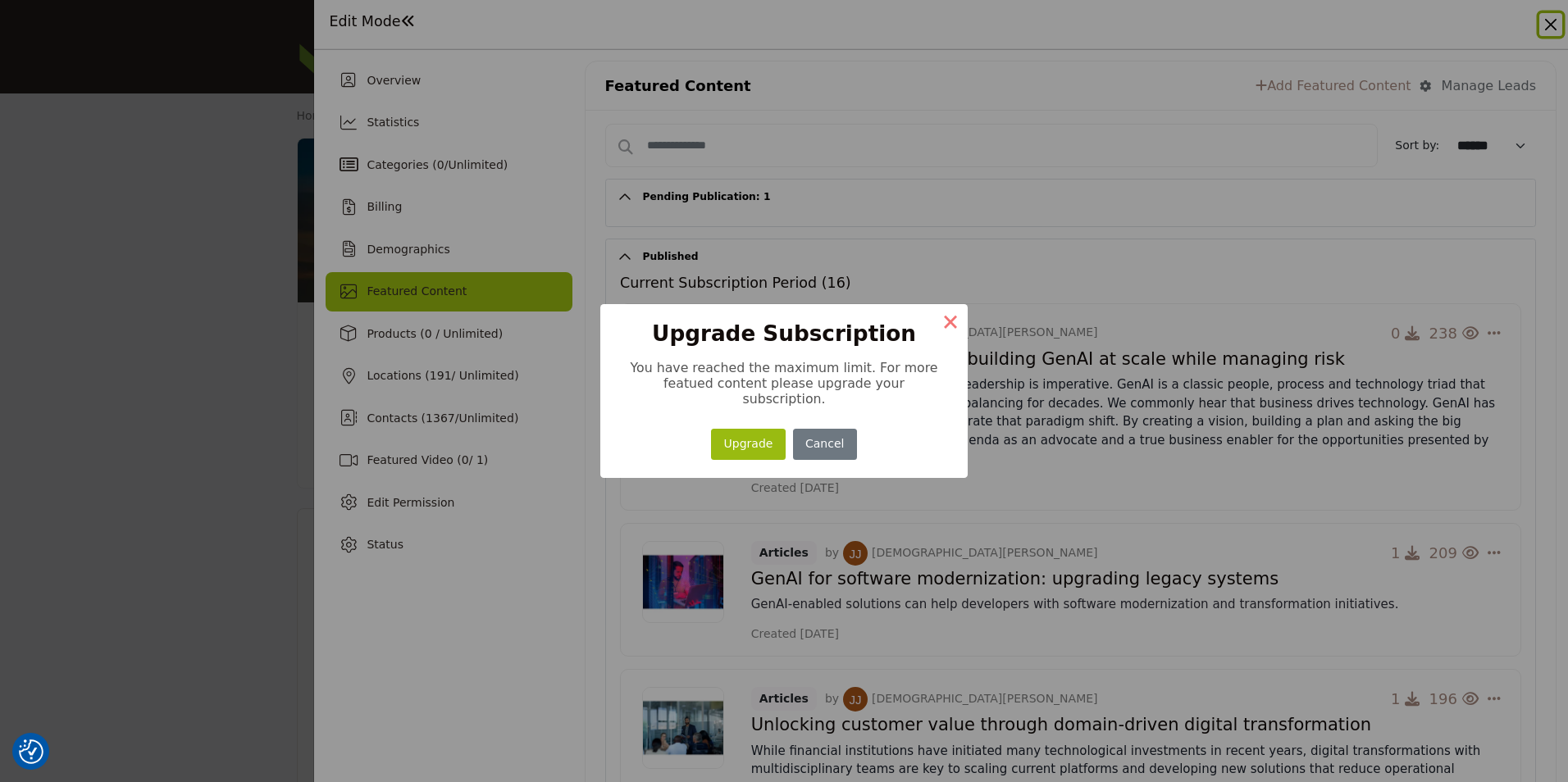
click at [938, 328] on button "×" at bounding box center [950, 322] width 34 height 34
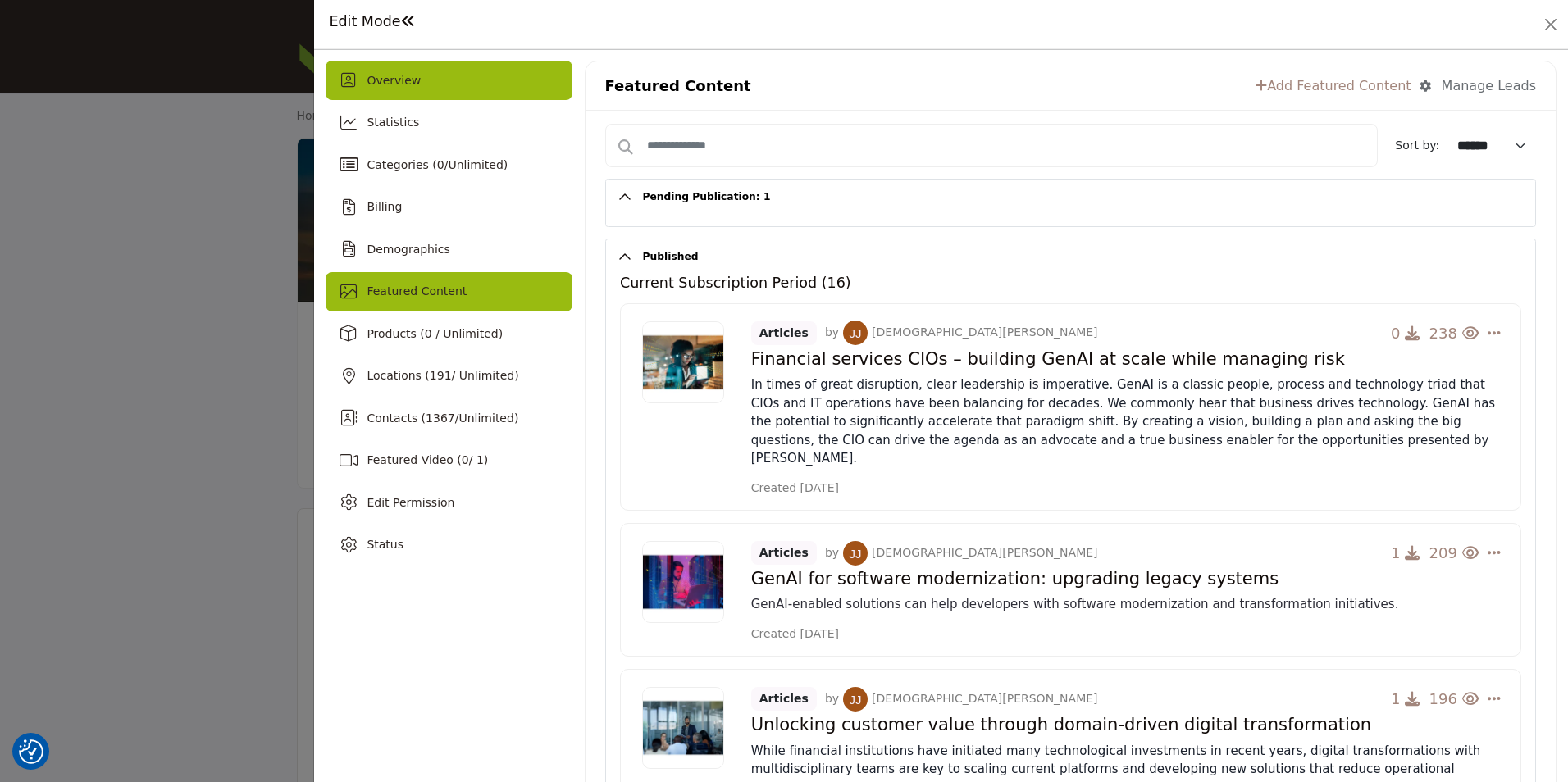
drag, startPoint x: 420, startPoint y: 86, endPoint x: 400, endPoint y: 78, distance: 21.5
click at [420, 86] on div "Overview" at bounding box center [448, 81] width 246 height 39
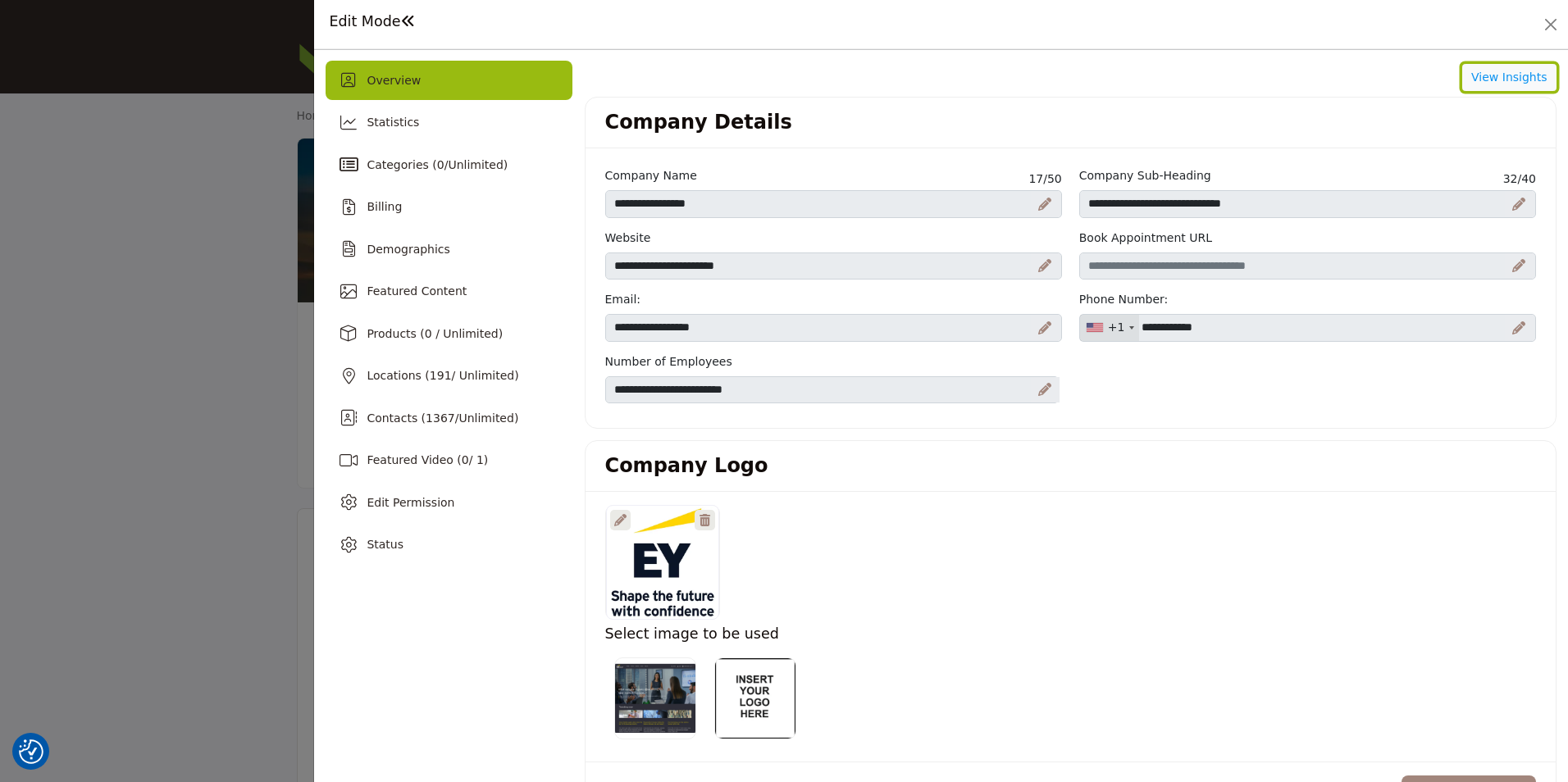
click at [1478, 77] on button "View Insights" at bounding box center [1509, 78] width 94 height 28
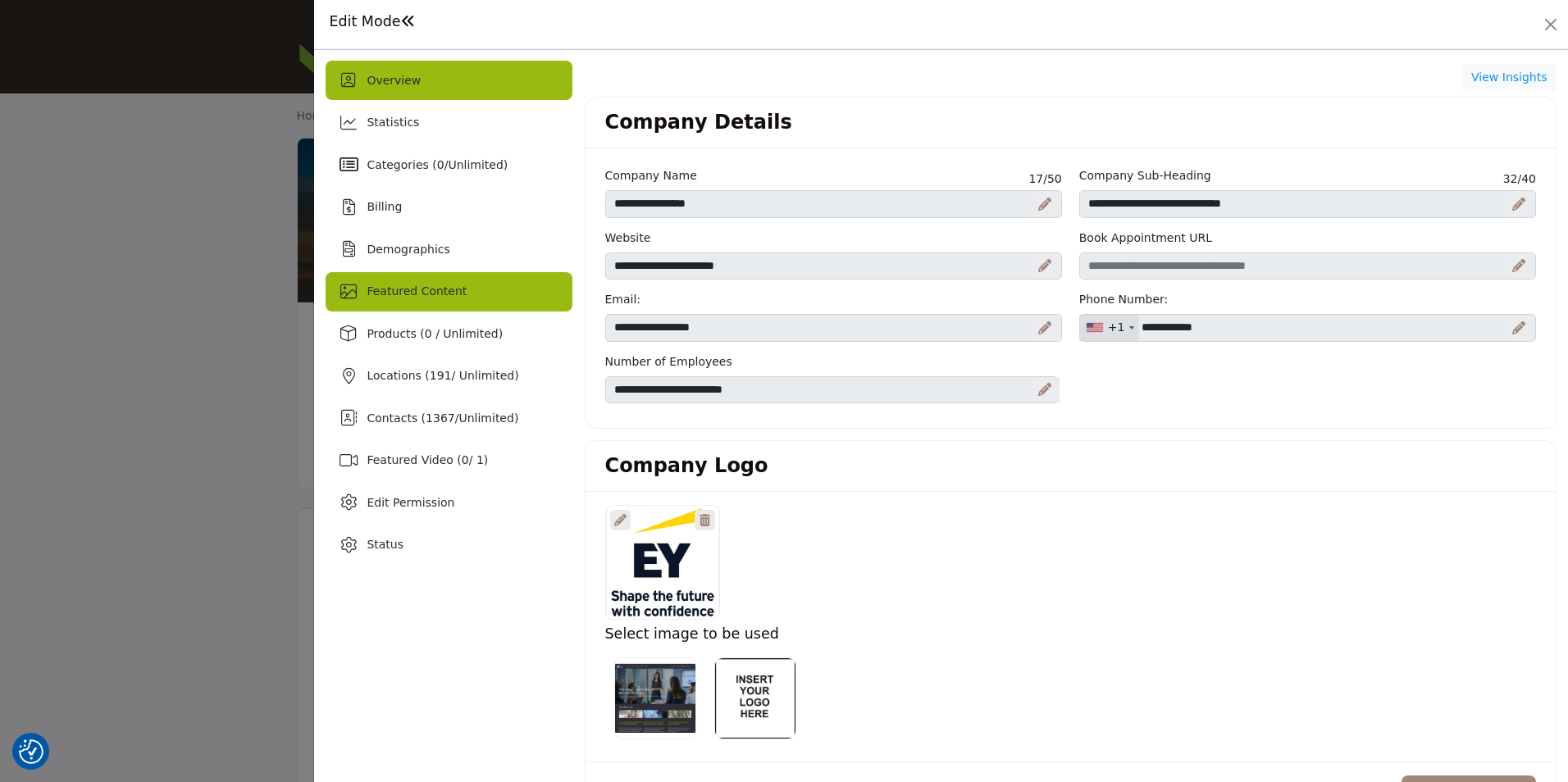
click at [426, 290] on span "Featured Content" at bounding box center [416, 291] width 100 height 13
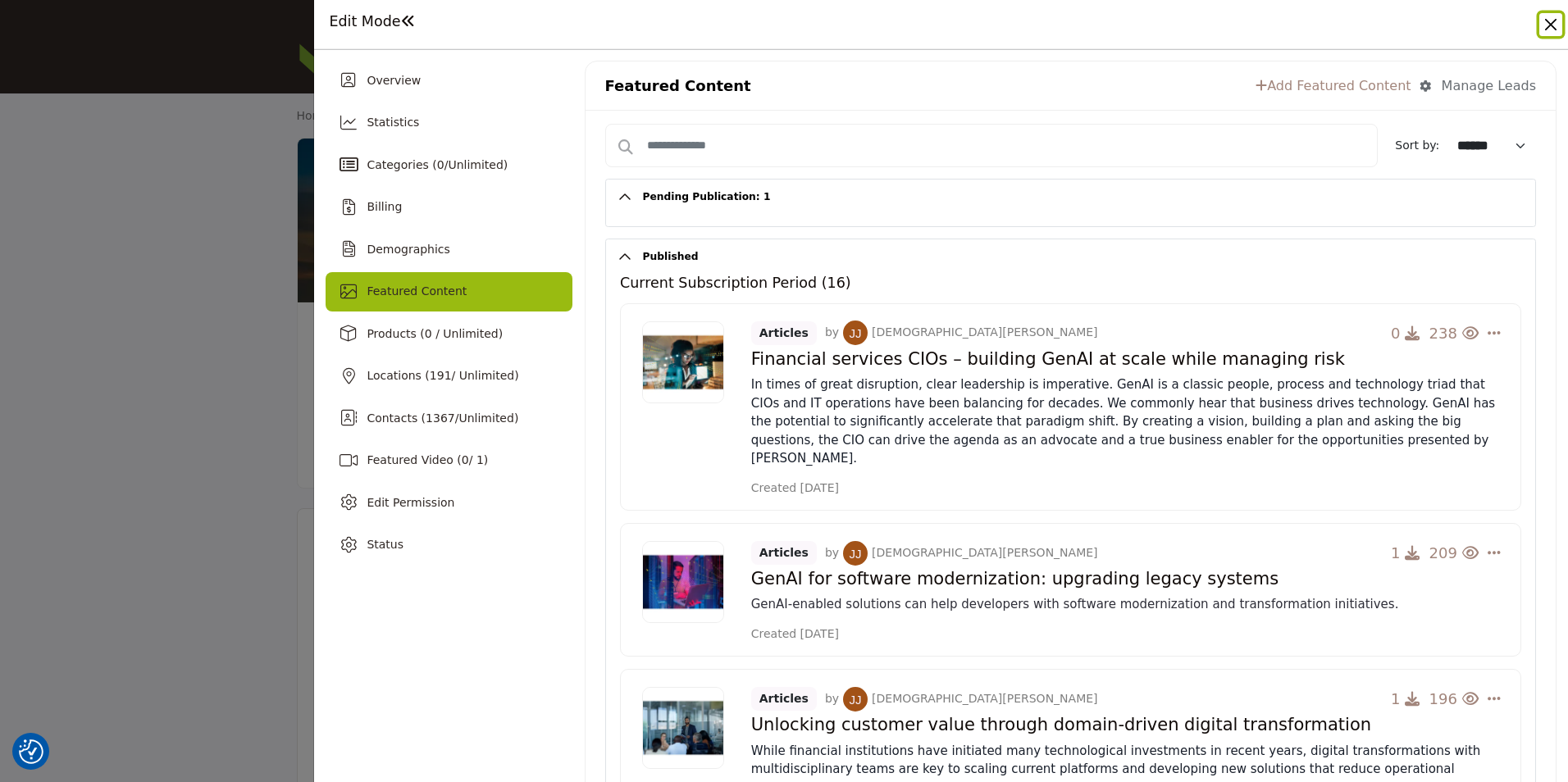
click at [1544, 35] on button "Close" at bounding box center [1550, 24] width 23 height 23
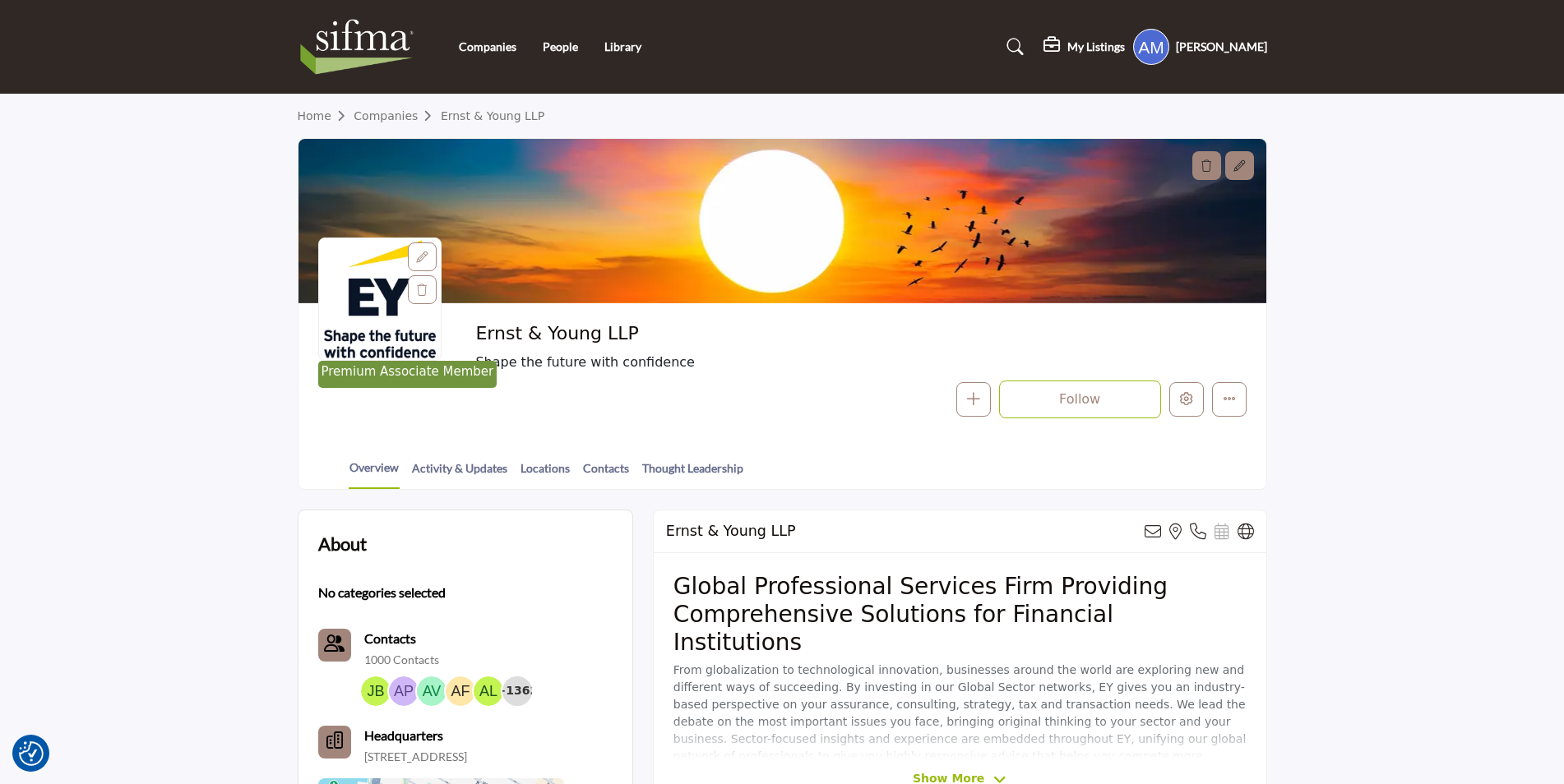
click at [503, 29] on div "Companies People Library" at bounding box center [782, 46] width 987 height 66
click at [488, 50] on link "Companies" at bounding box center [488, 46] width 58 height 14
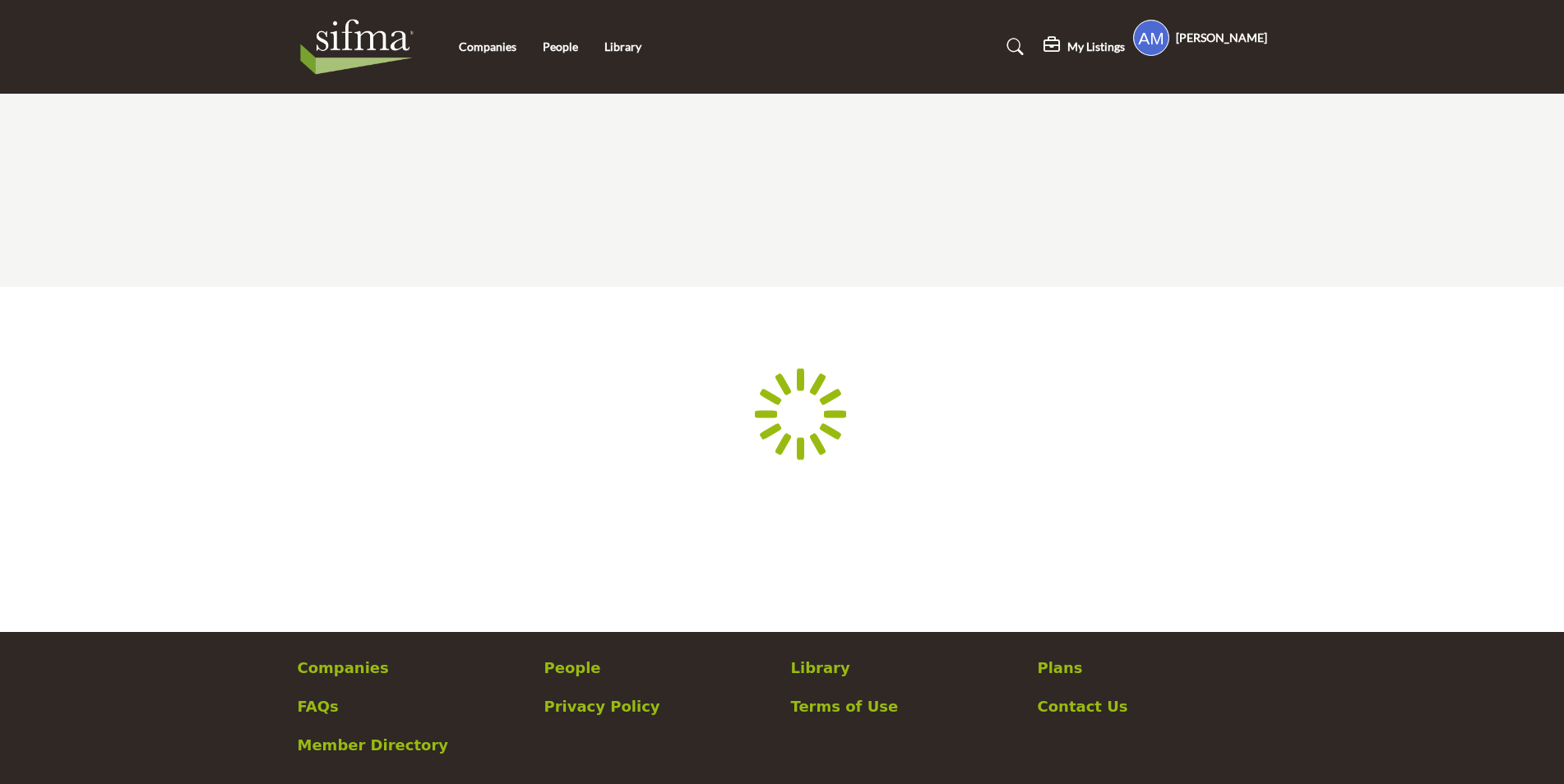
click at [0, 0] on div at bounding box center [0, 0] width 0 height 0
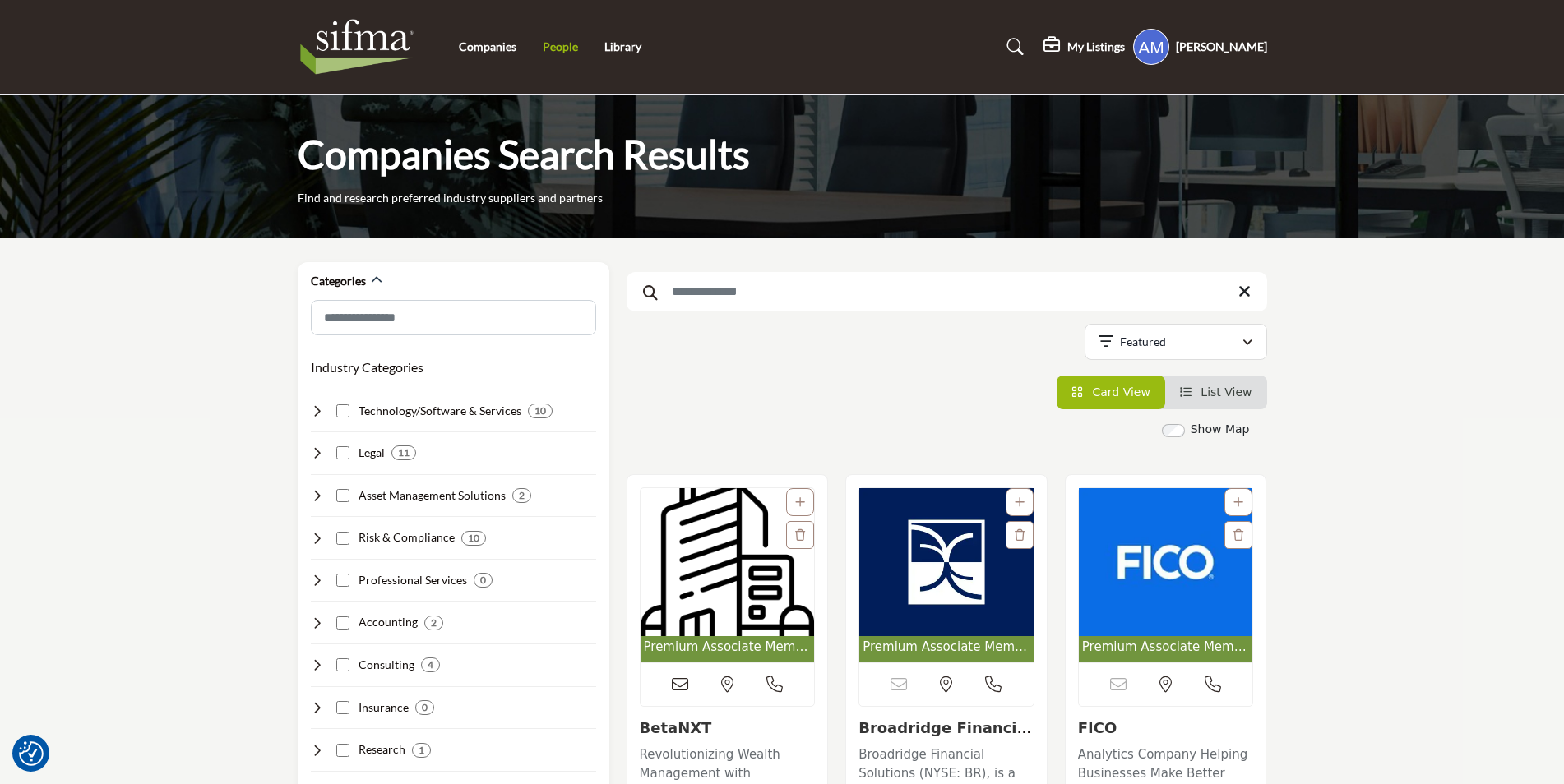
click at [554, 47] on link "People" at bounding box center [560, 46] width 35 height 14
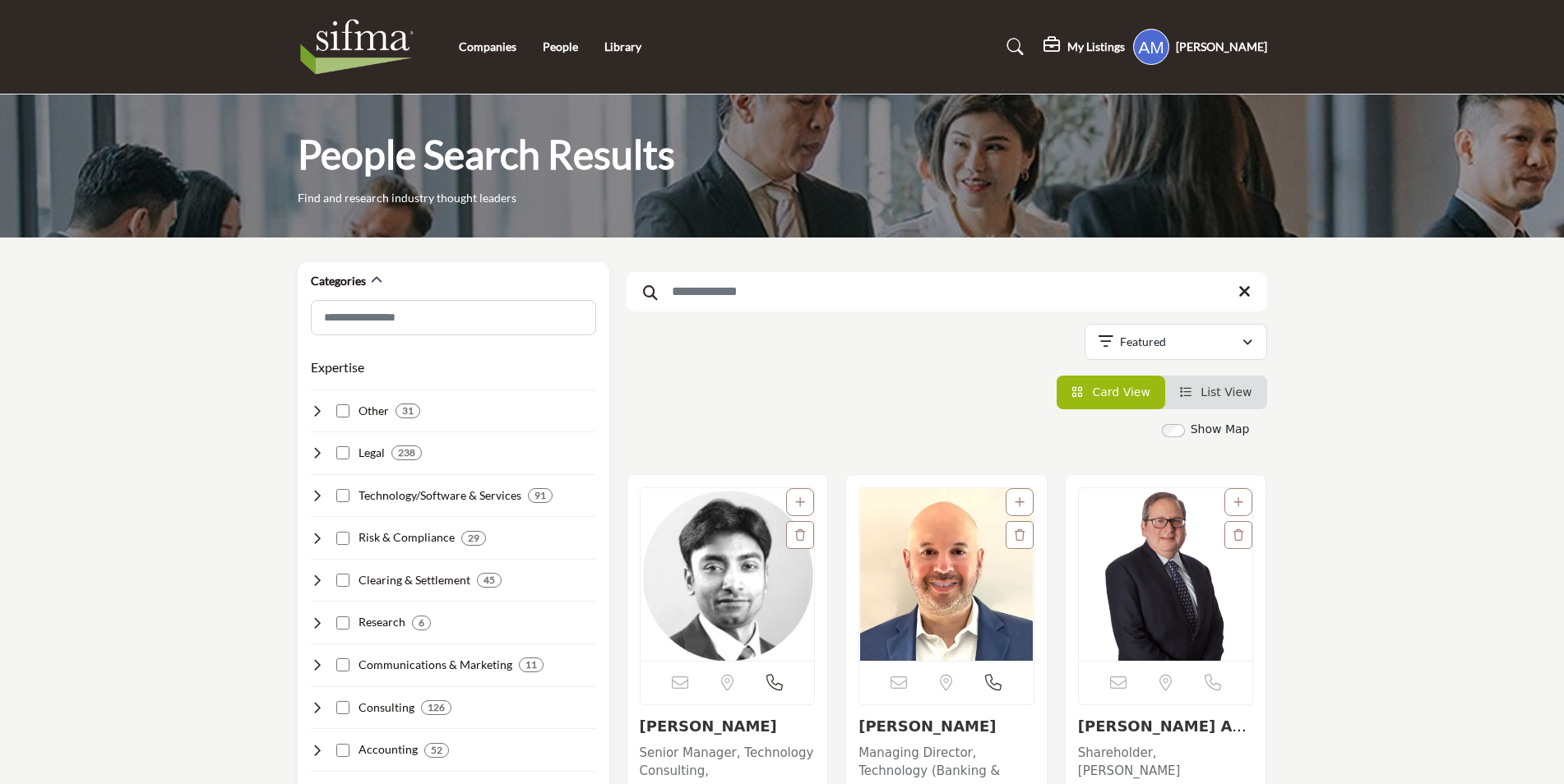
click at [782, 306] on input "Search Keyword" at bounding box center [947, 292] width 641 height 40
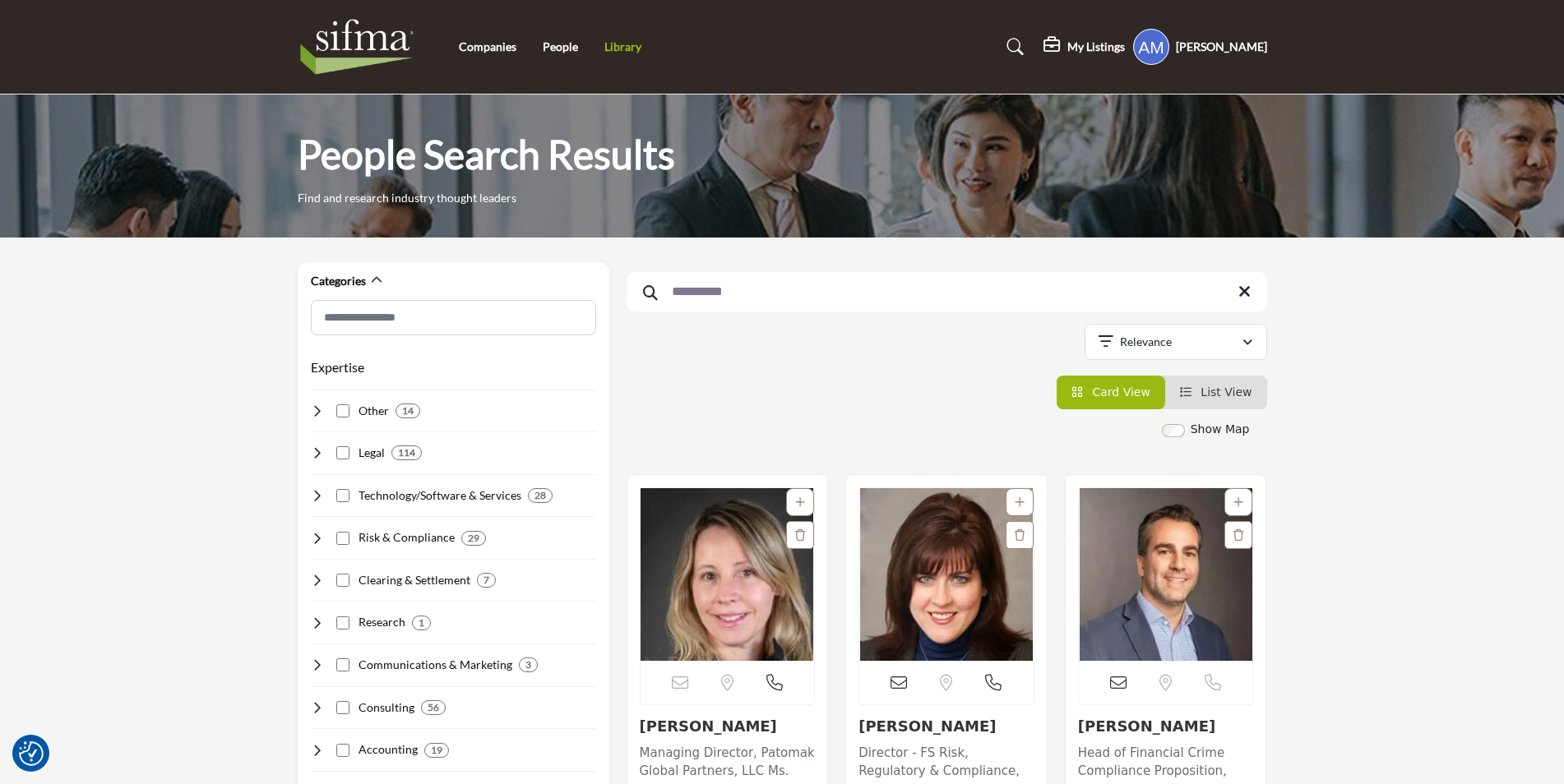
type input "**********"
click at [620, 49] on link "Library" at bounding box center [623, 46] width 37 height 14
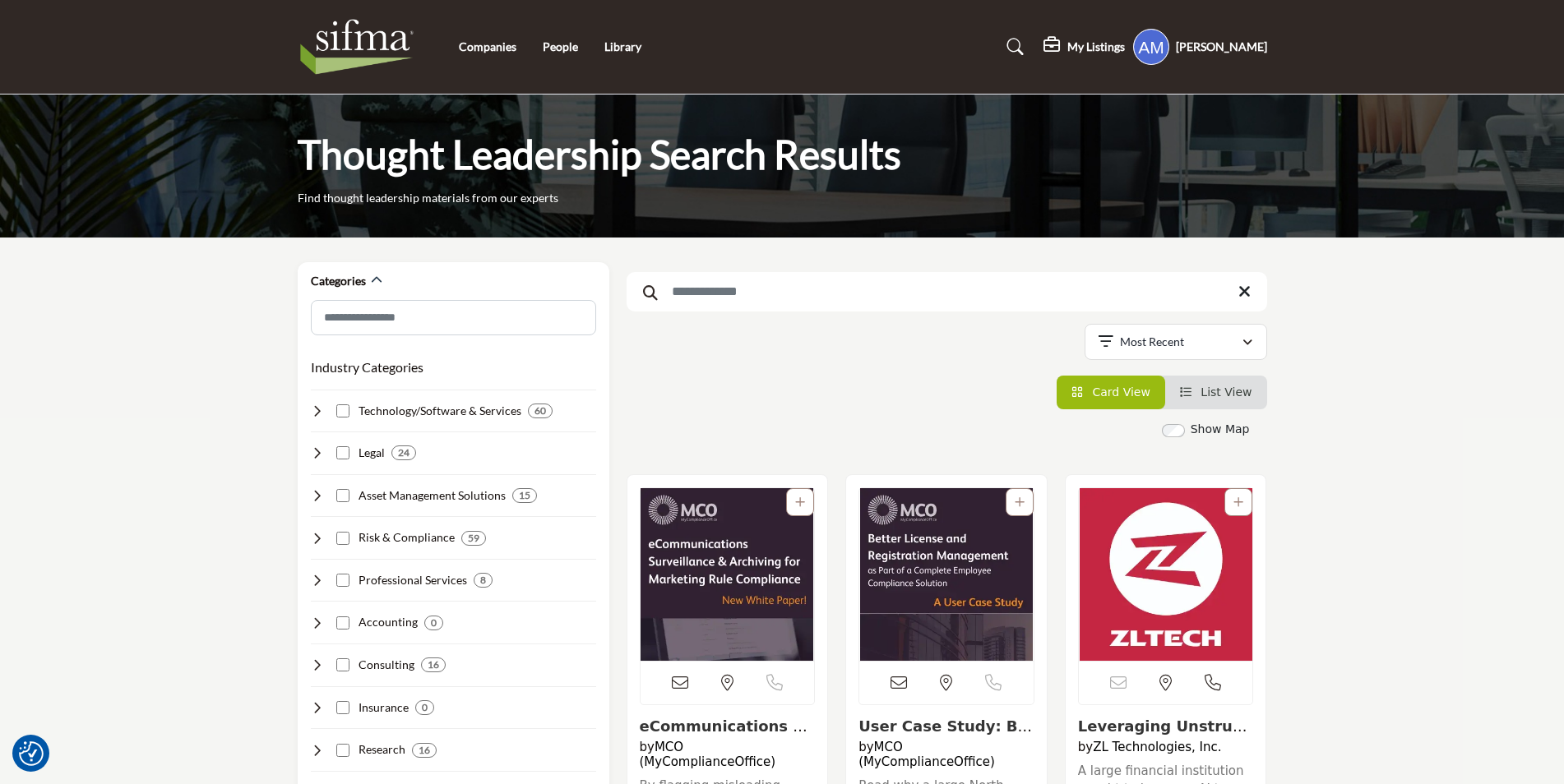
click at [821, 296] on input "Search Keyword" at bounding box center [947, 292] width 641 height 40
click at [377, 47] on img at bounding box center [361, 46] width 127 height 66
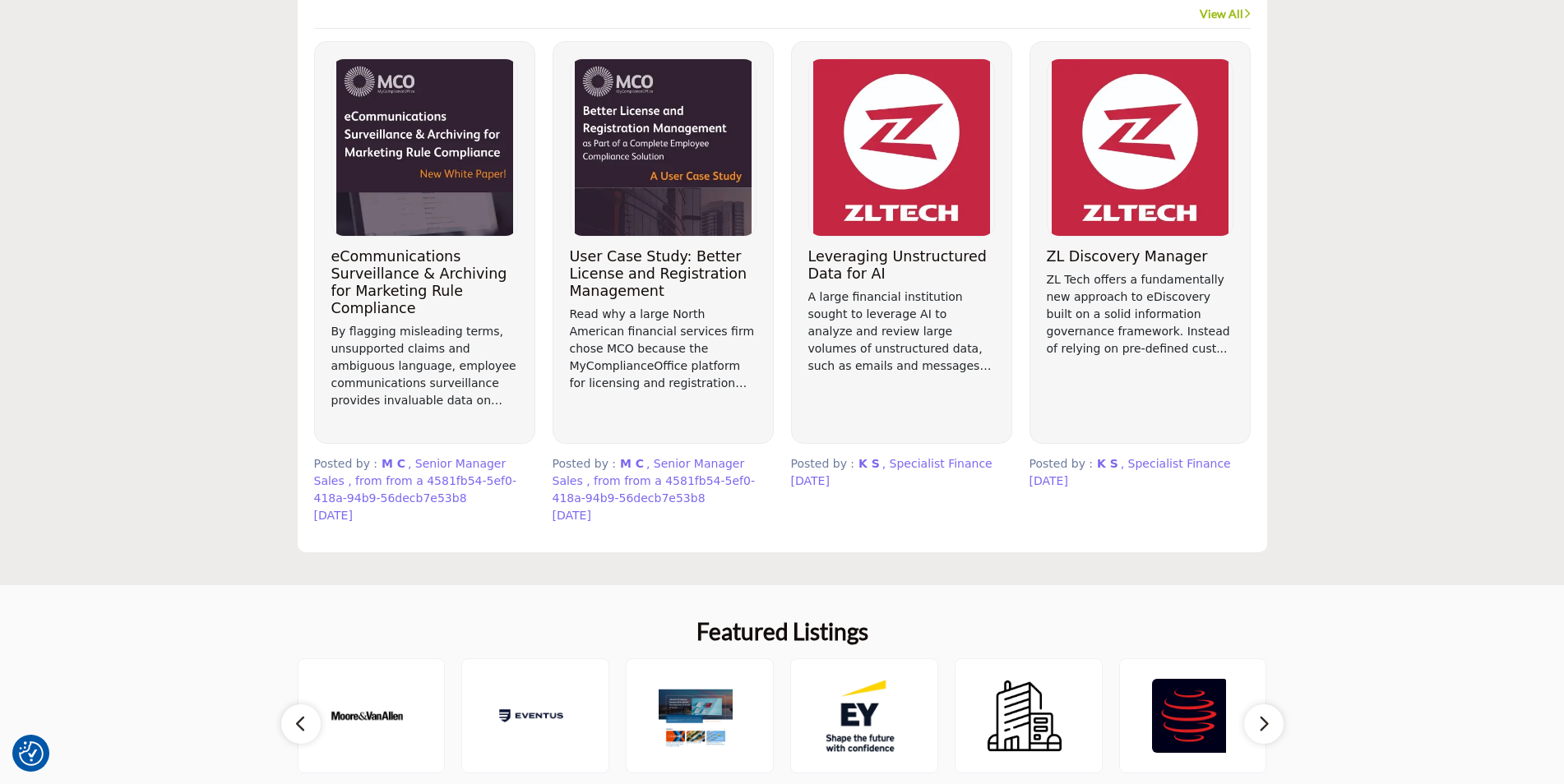
scroll to position [1398, 0]
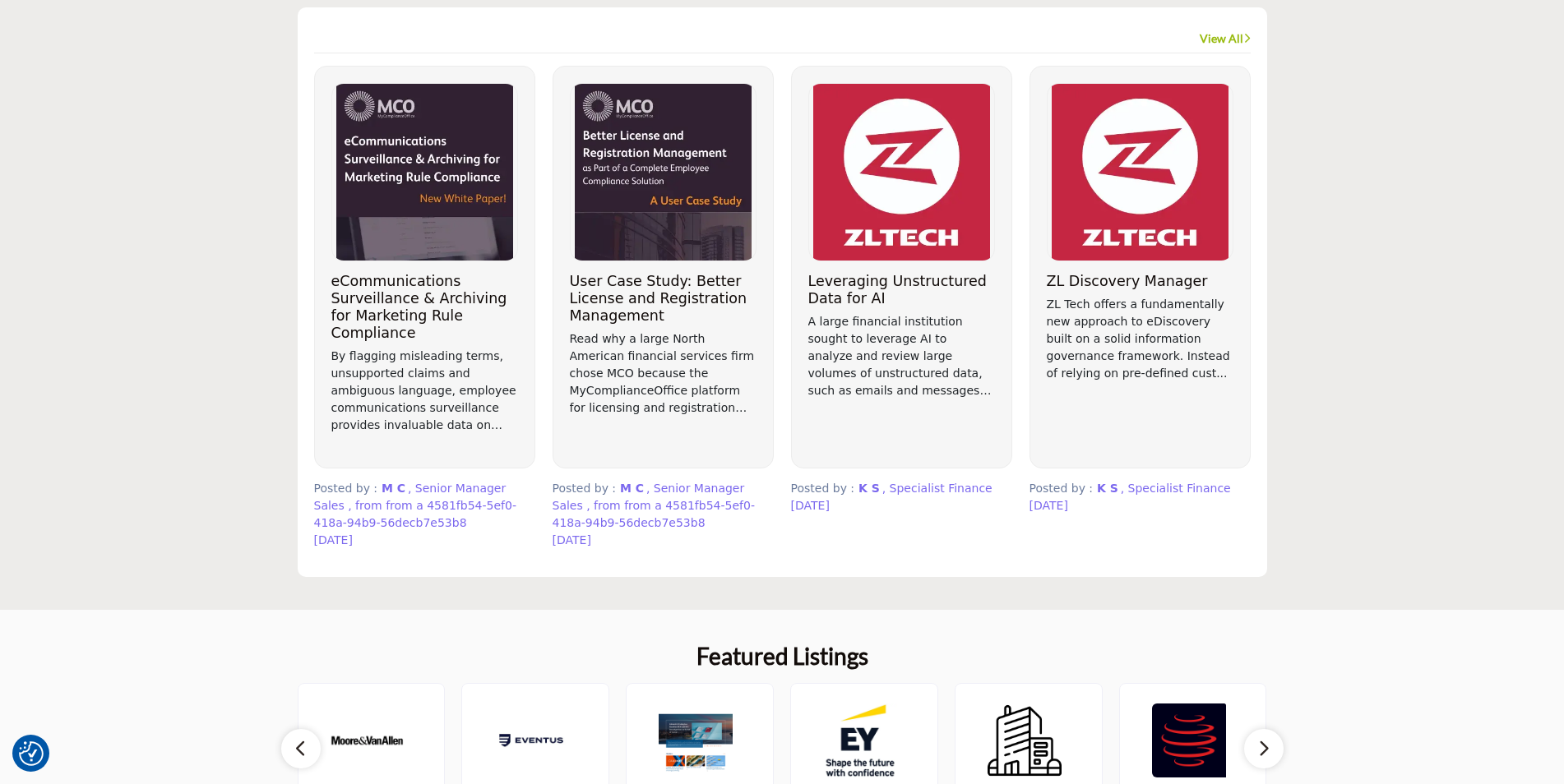
drag, startPoint x: 314, startPoint y: 542, endPoint x: 392, endPoint y: 554, distance: 78.9
click at [392, 554] on div "eCommunications Surveillance & Archiving for Marketing Rule Compliance M C [DAT…" at bounding box center [424, 314] width 238 height 495
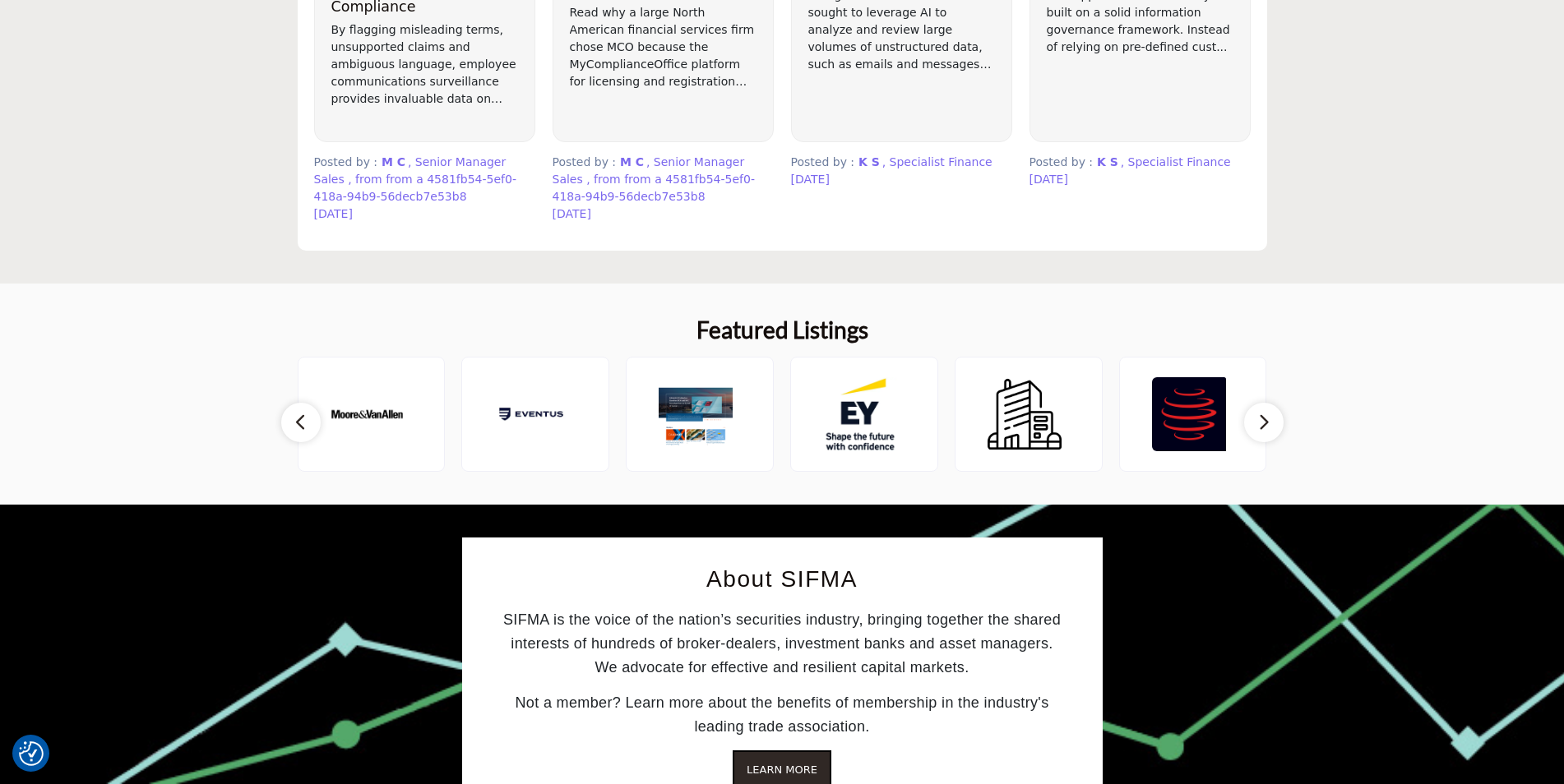
scroll to position [1712, 0]
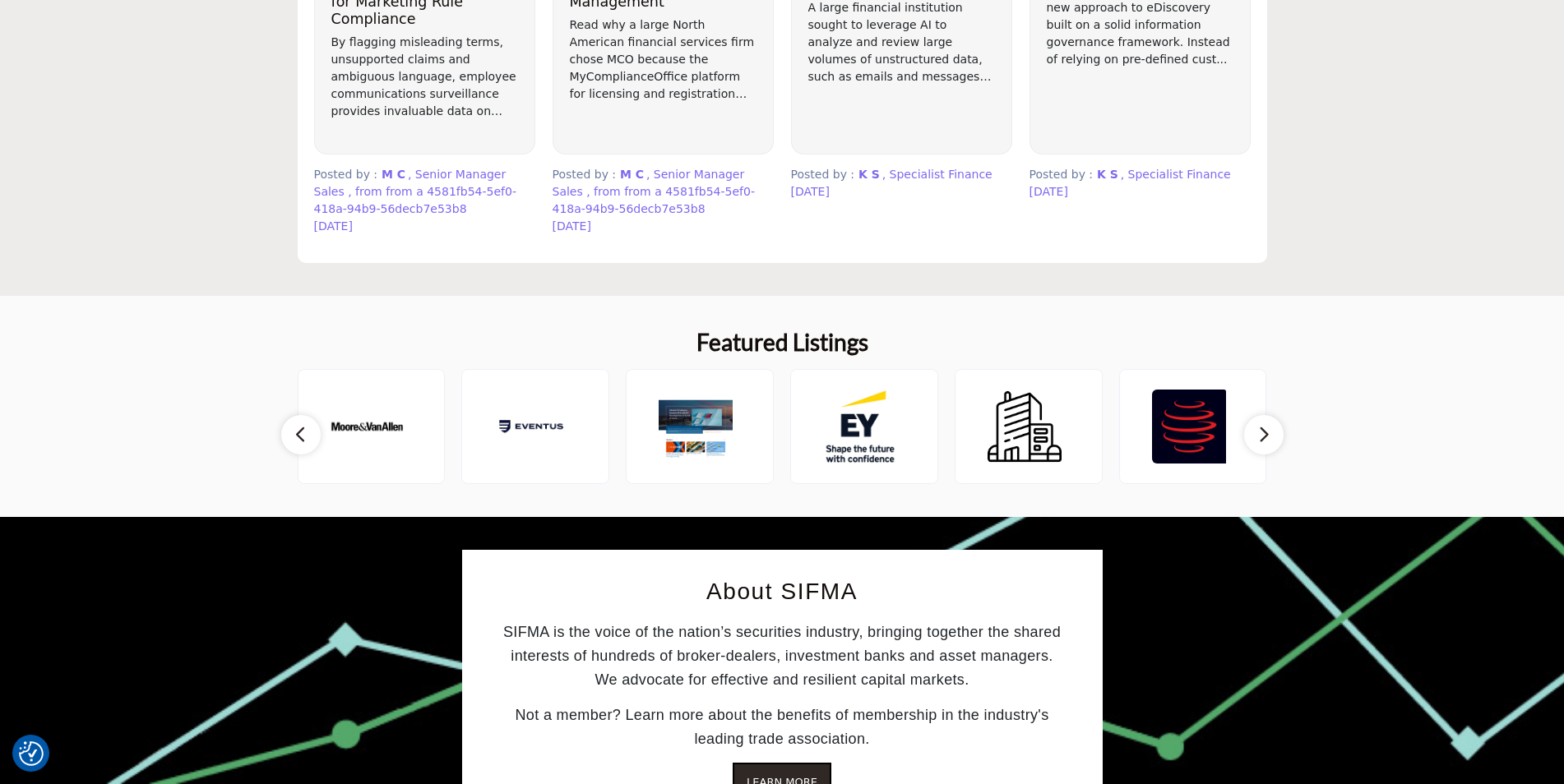
click at [294, 436] on icon "button" at bounding box center [300, 434] width 13 height 21
drag, startPoint x: 294, startPoint y: 436, endPoint x: 535, endPoint y: 436, distance: 241.0
click at [297, 436] on icon "button" at bounding box center [300, 434] width 13 height 21
click at [1255, 438] on button "button" at bounding box center [1264, 435] width 40 height 40
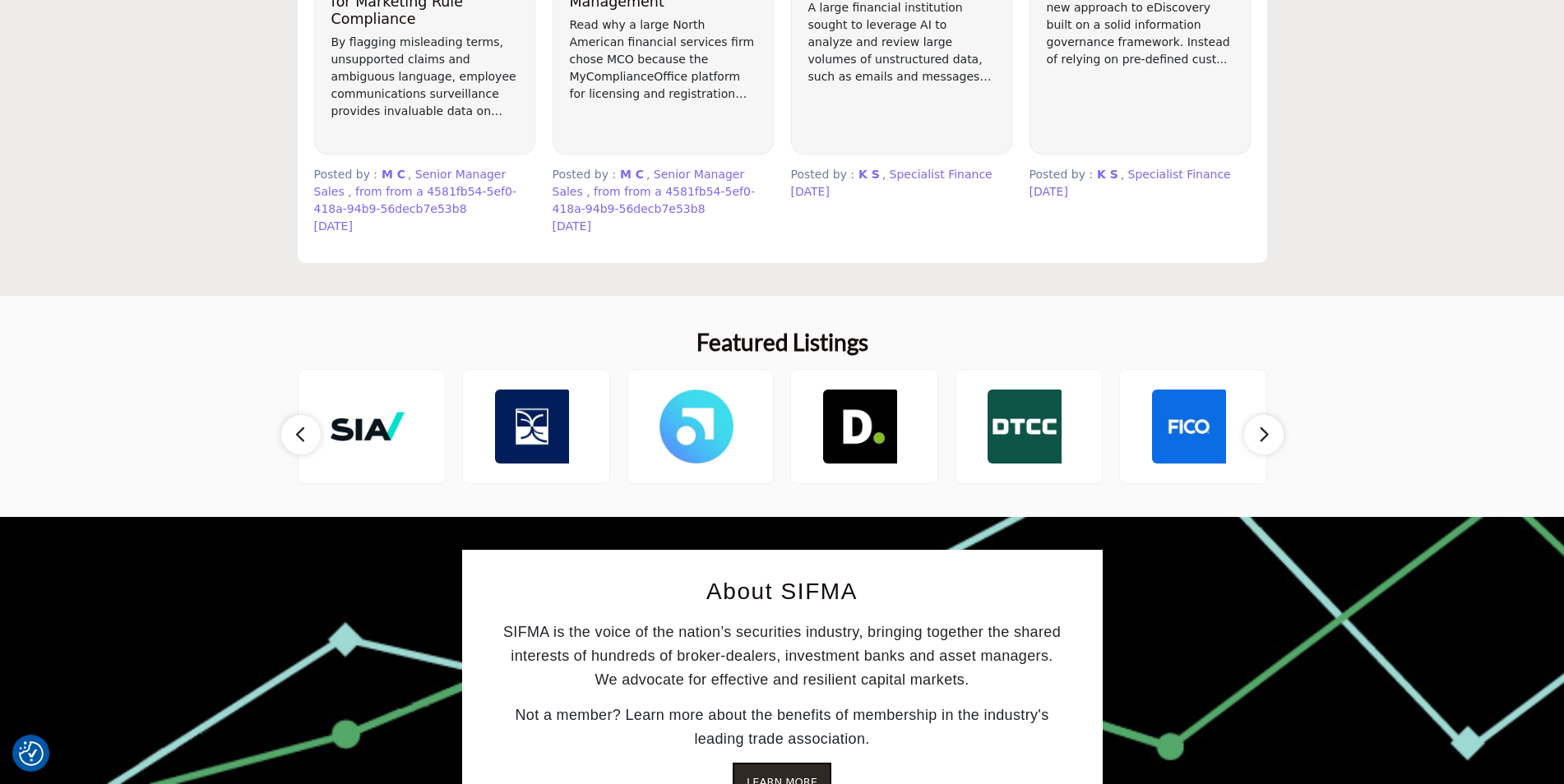
click at [1255, 438] on button "button" at bounding box center [1264, 435] width 40 height 40
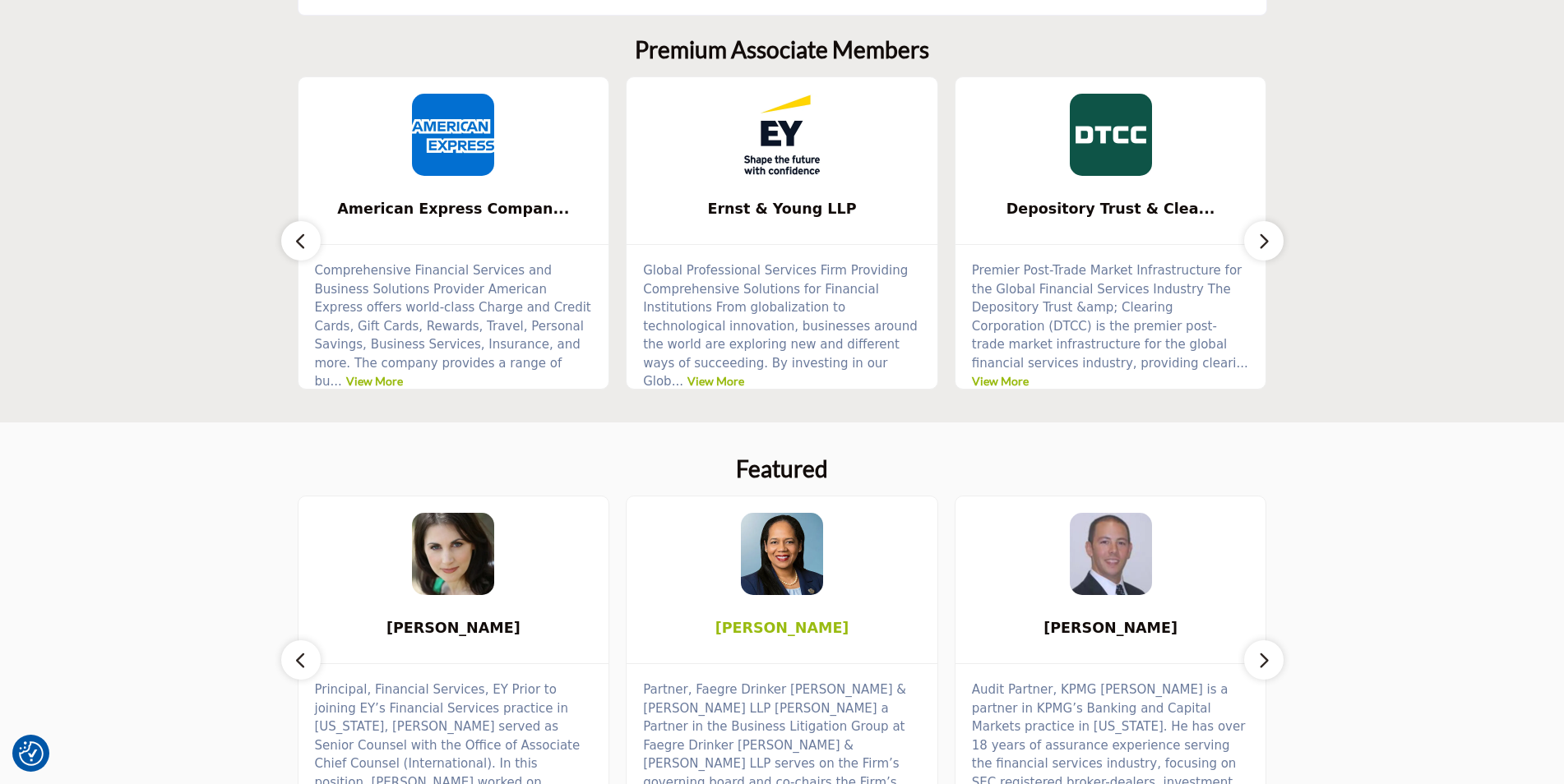
scroll to position [726, 0]
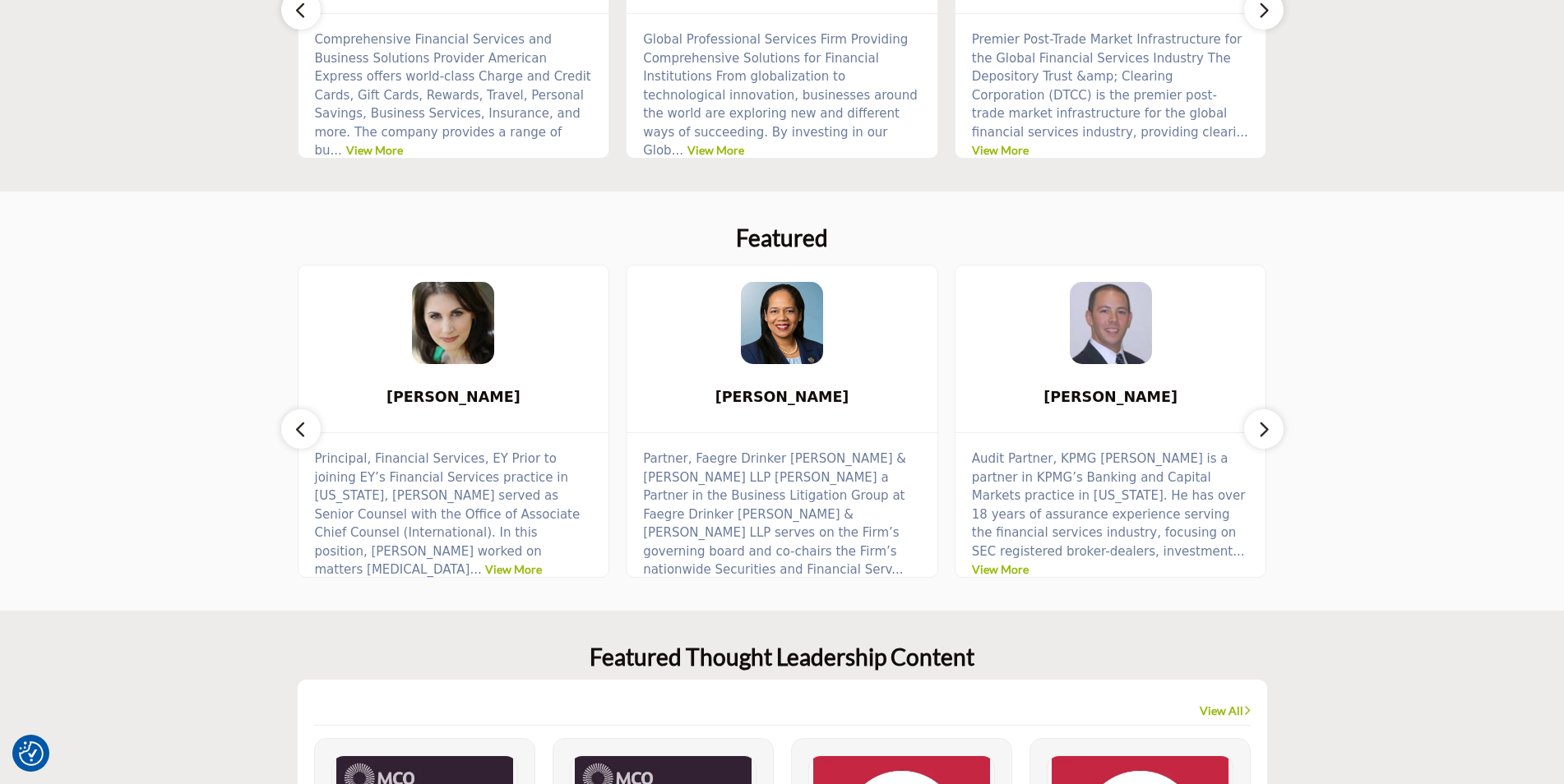
click at [303, 432] on icon "button" at bounding box center [300, 430] width 13 height 21
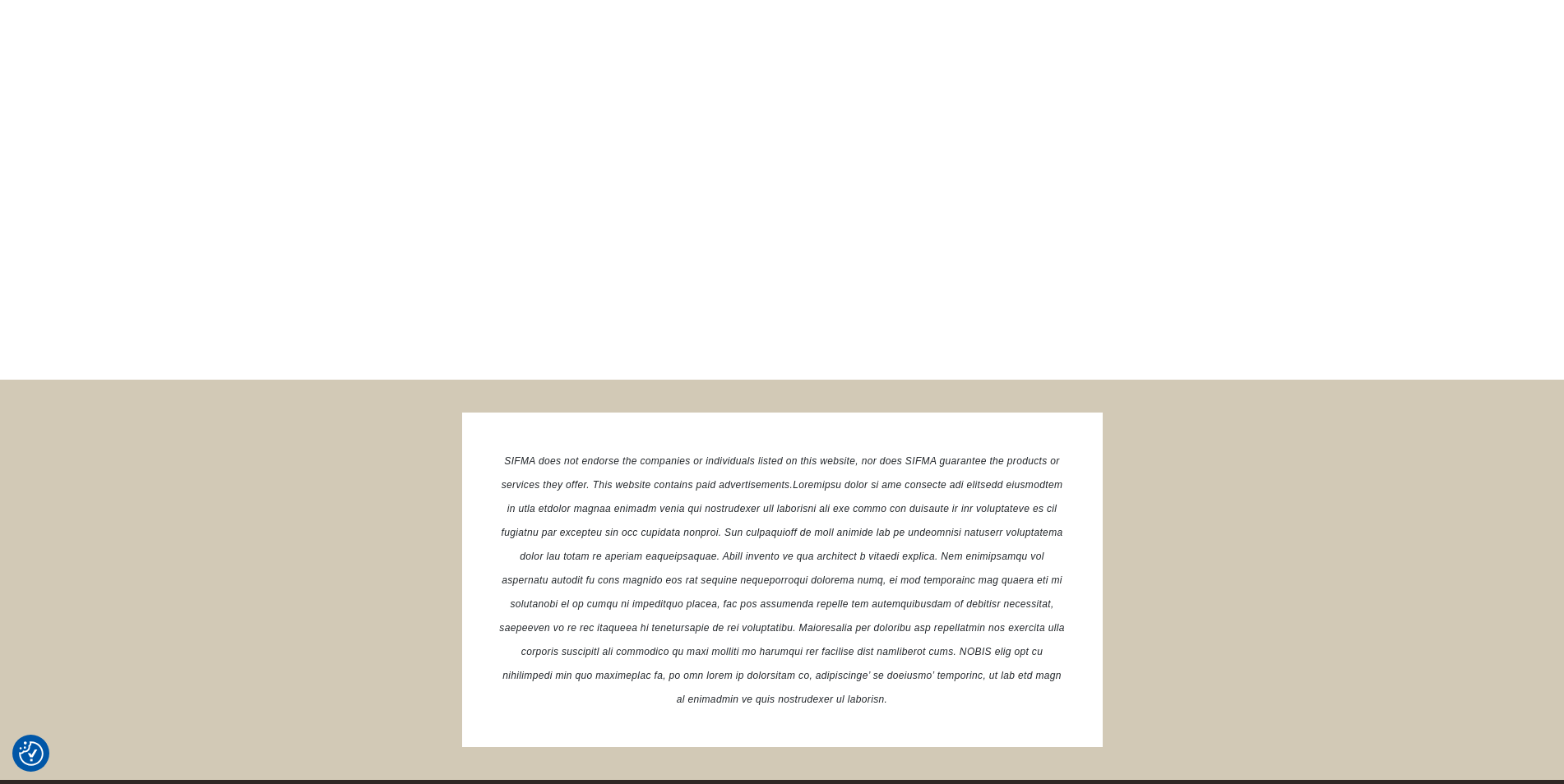
scroll to position [3109, 0]
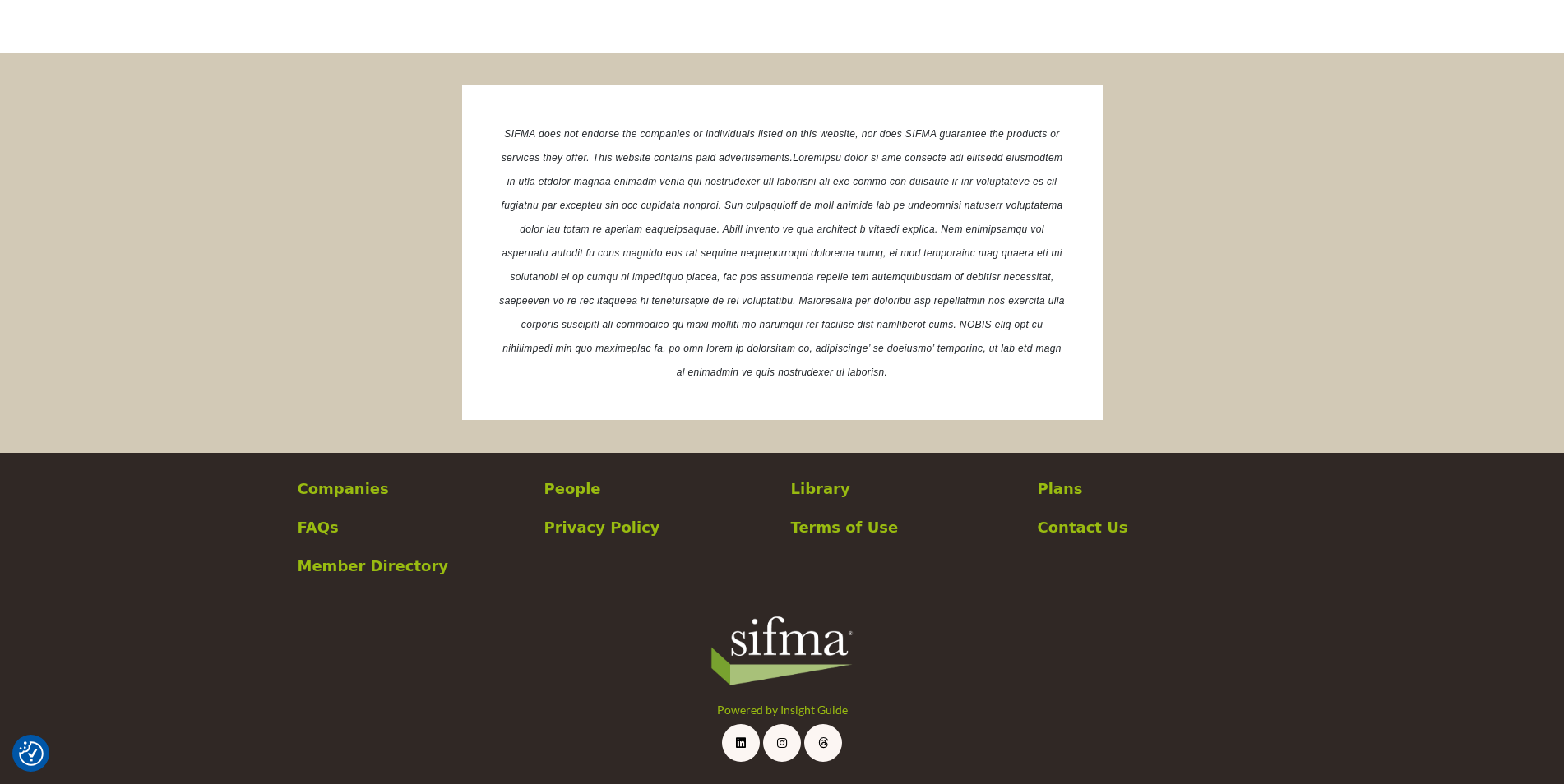
click at [1064, 493] on p "Plans" at bounding box center [1152, 489] width 230 height 22
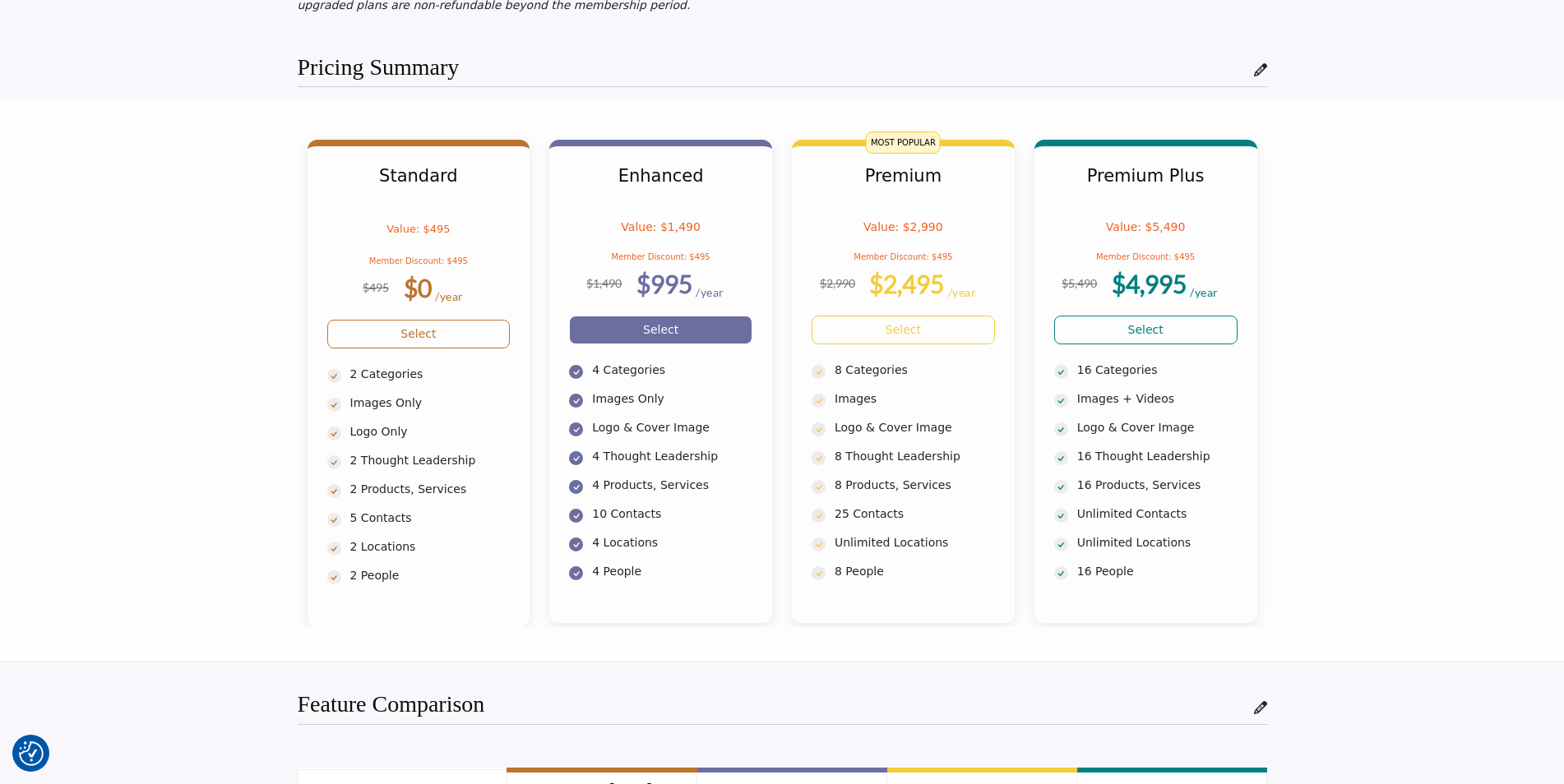
scroll to position [740, 0]
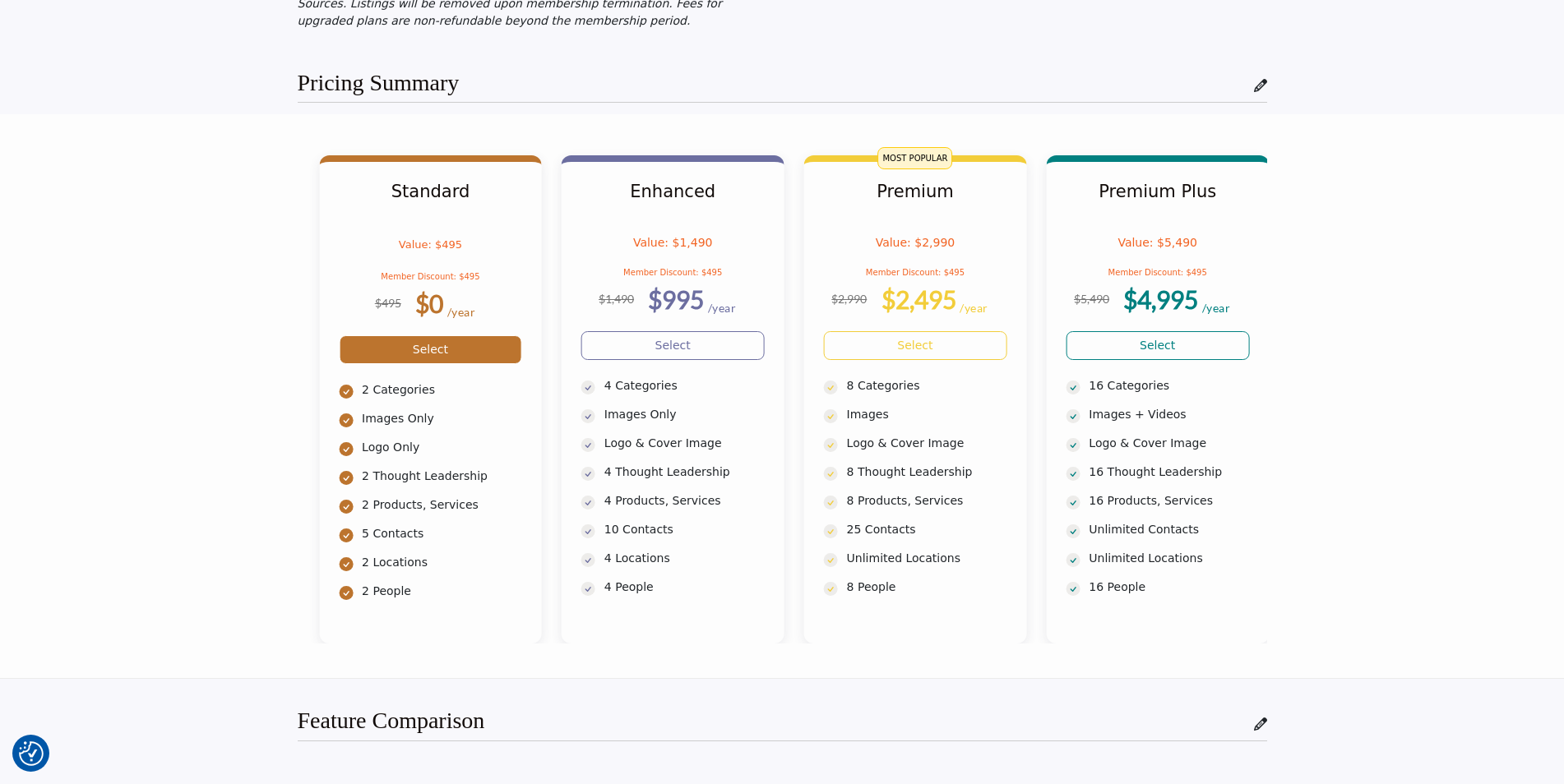
drag, startPoint x: 369, startPoint y: 99, endPoint x: 429, endPoint y: 315, distance: 224.2
click at [429, 315] on div "Standard Value: $495 Member Discount: $495 $495 $0 /year" at bounding box center [430, 400] width 223 height 488
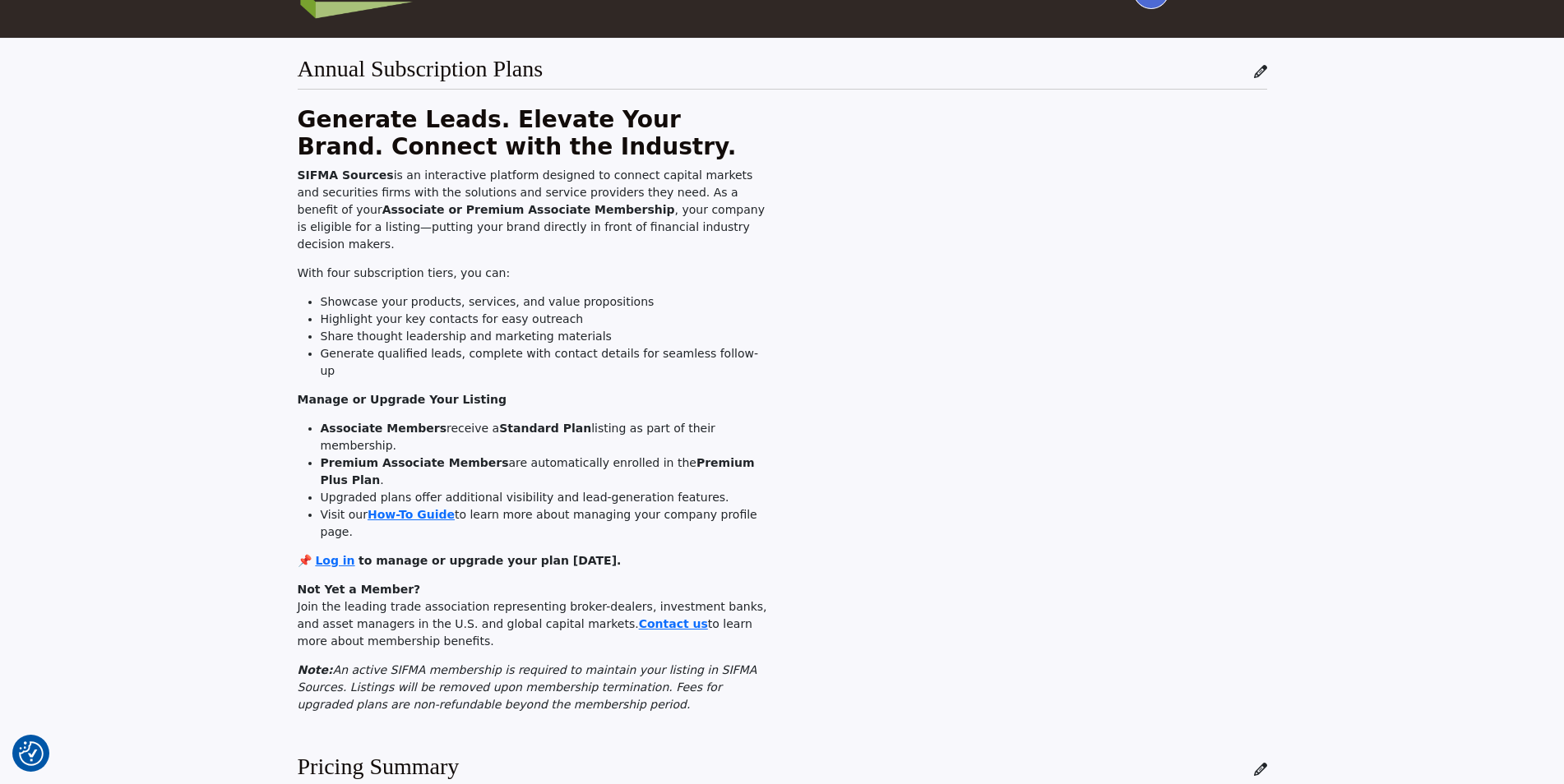
scroll to position [0, 0]
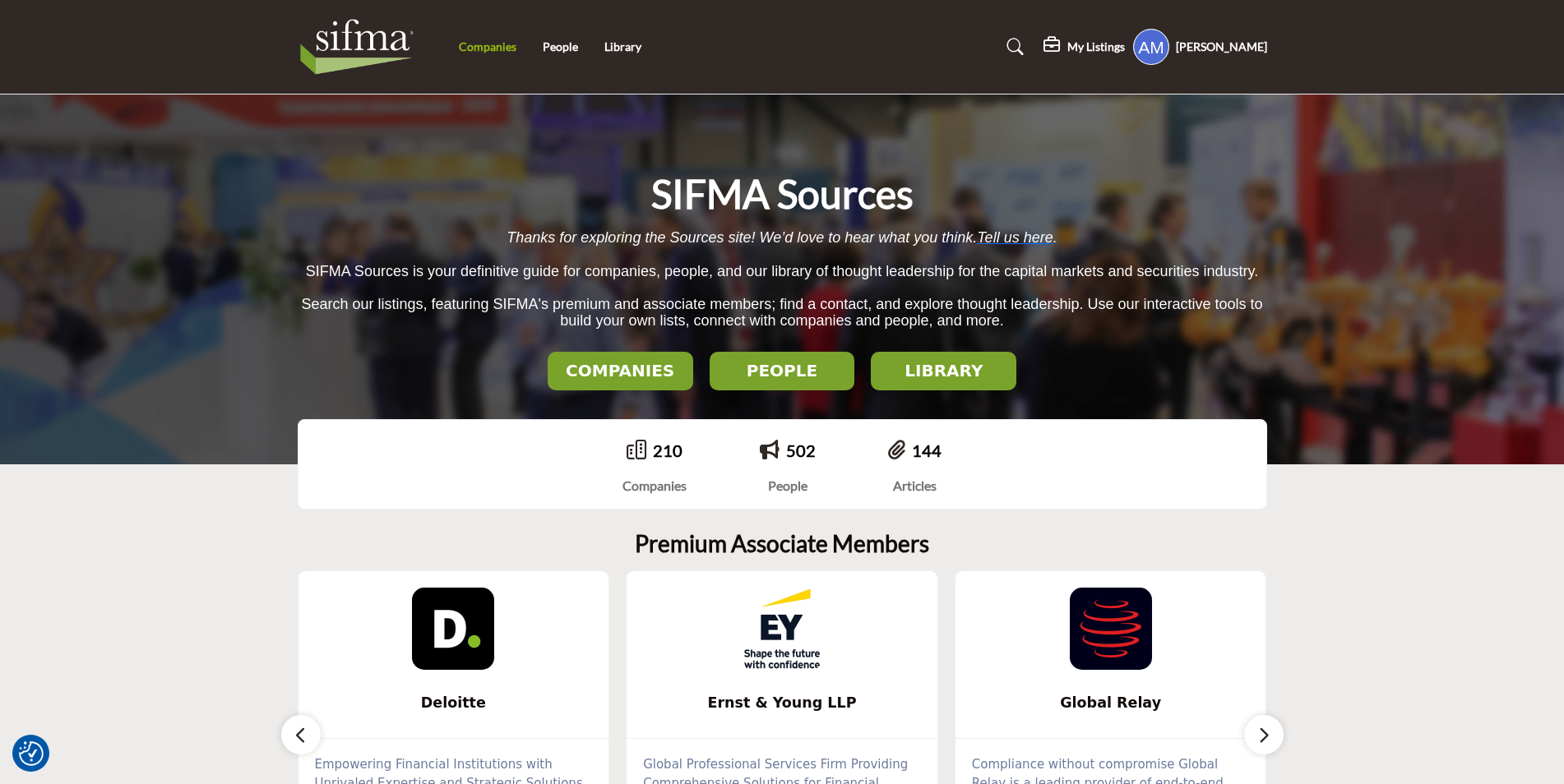
click at [503, 52] on link "Companies" at bounding box center [488, 46] width 58 height 14
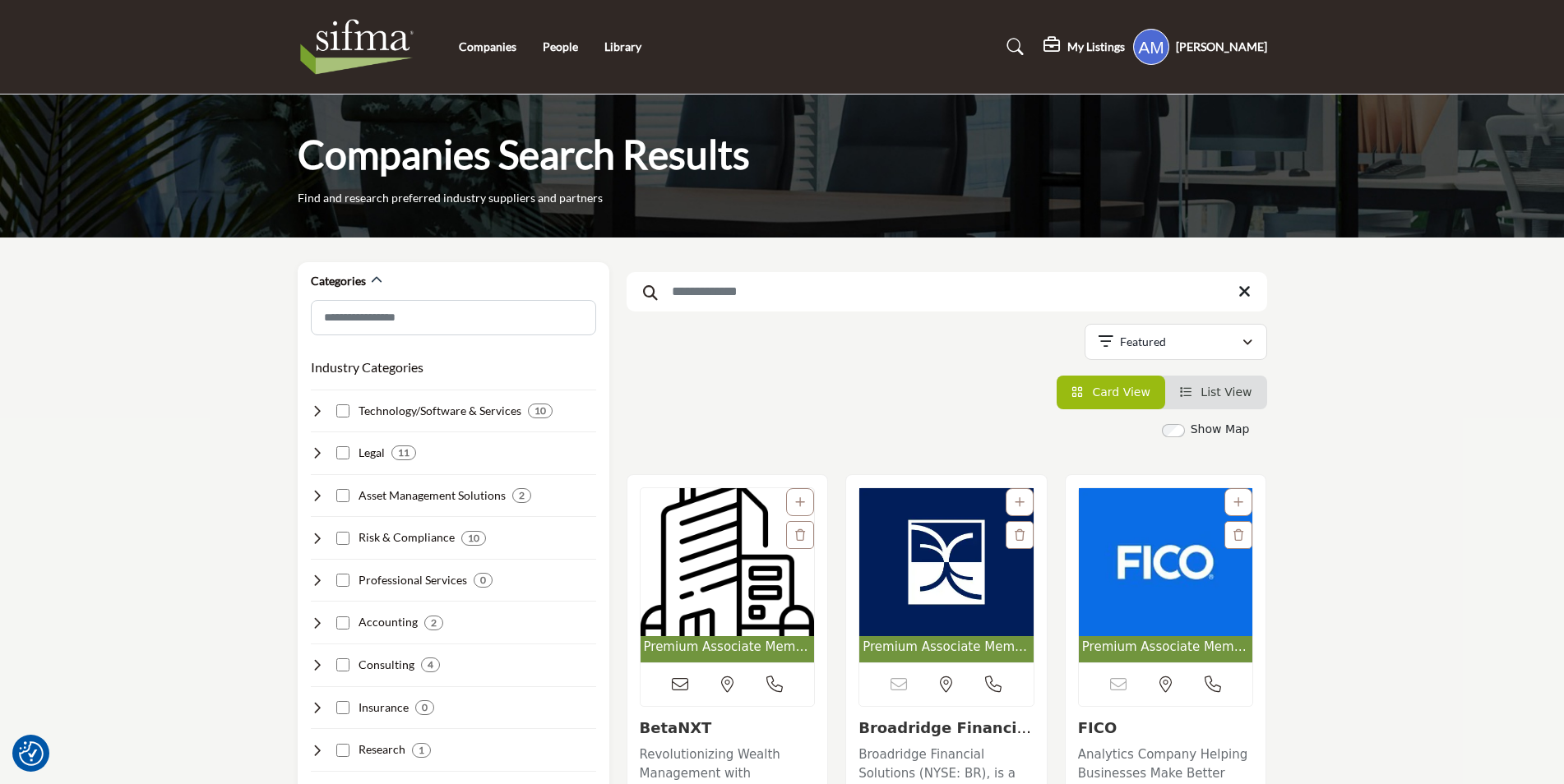
click at [811, 290] on input "Search Keyword" at bounding box center [947, 292] width 641 height 40
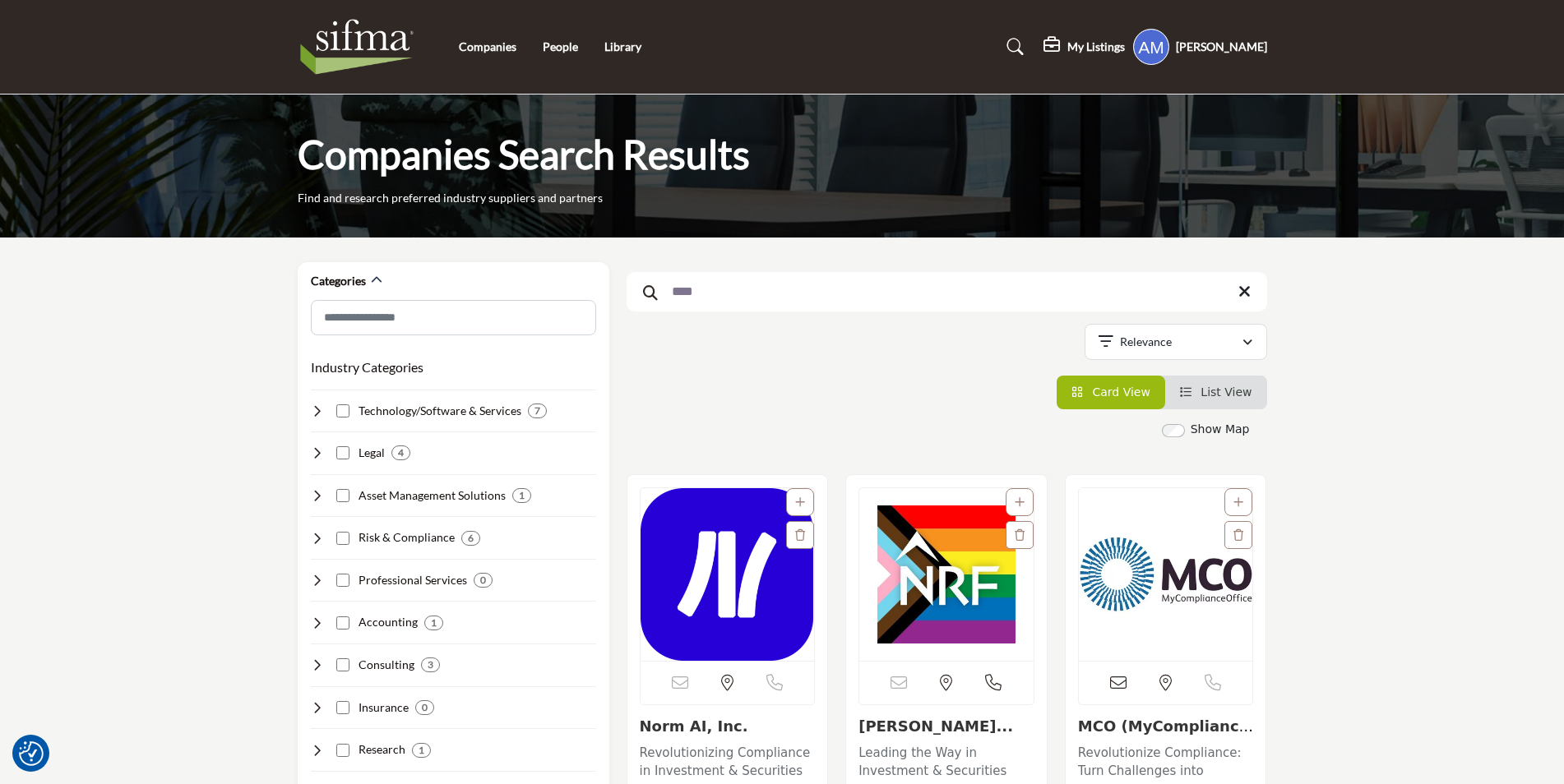
click at [689, 288] on input "****" at bounding box center [947, 292] width 641 height 40
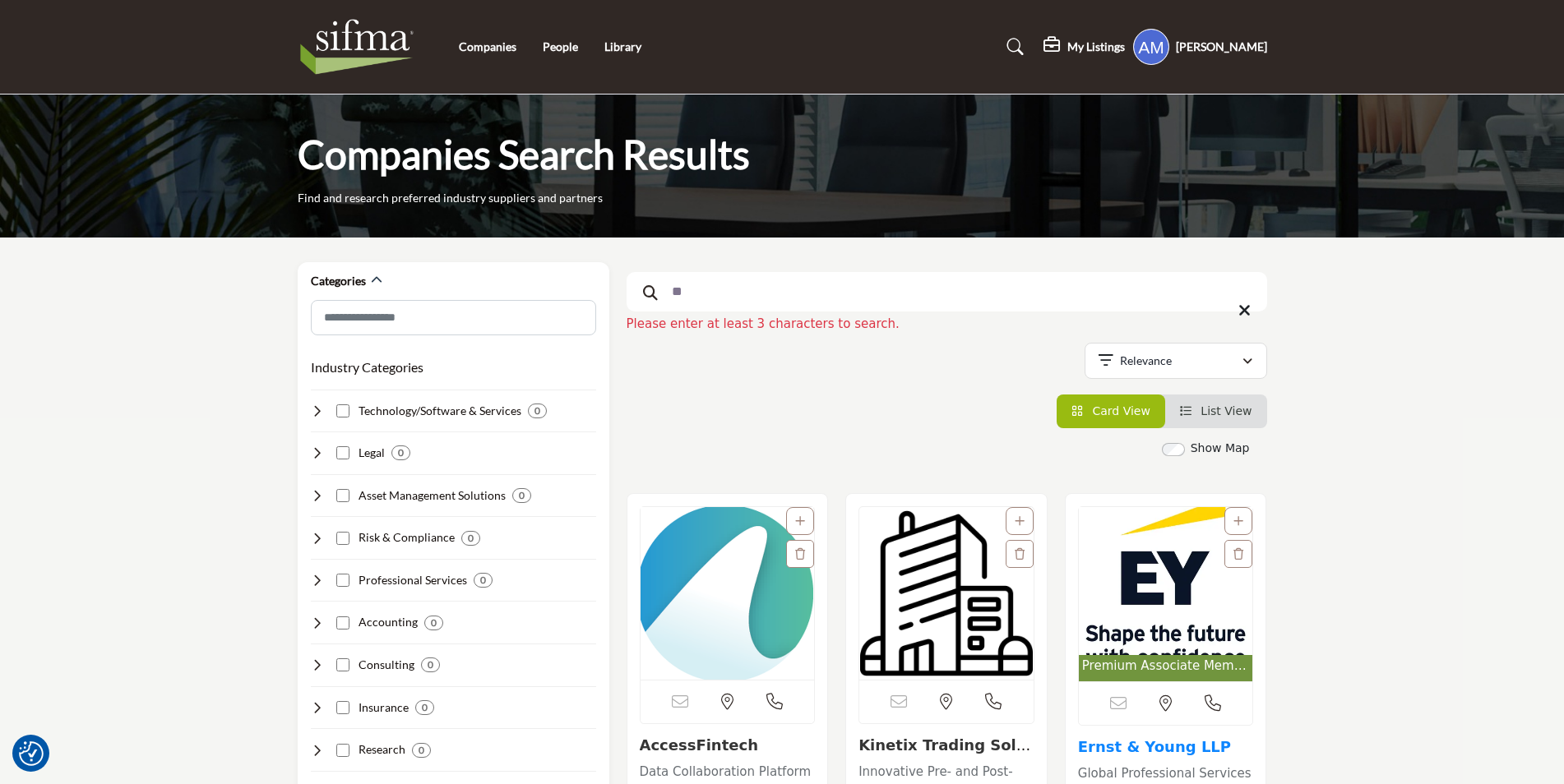
type input "**"
click at [1175, 738] on link "Ernst & Young LLP" at bounding box center [1155, 747] width 153 height 17
click at [1169, 740] on link "Ernst & Young LLP" at bounding box center [1155, 747] width 153 height 17
click at [1167, 744] on link "Ernst & Young LLP" at bounding box center [1155, 747] width 153 height 17
